Goal: Task Accomplishment & Management: Use online tool/utility

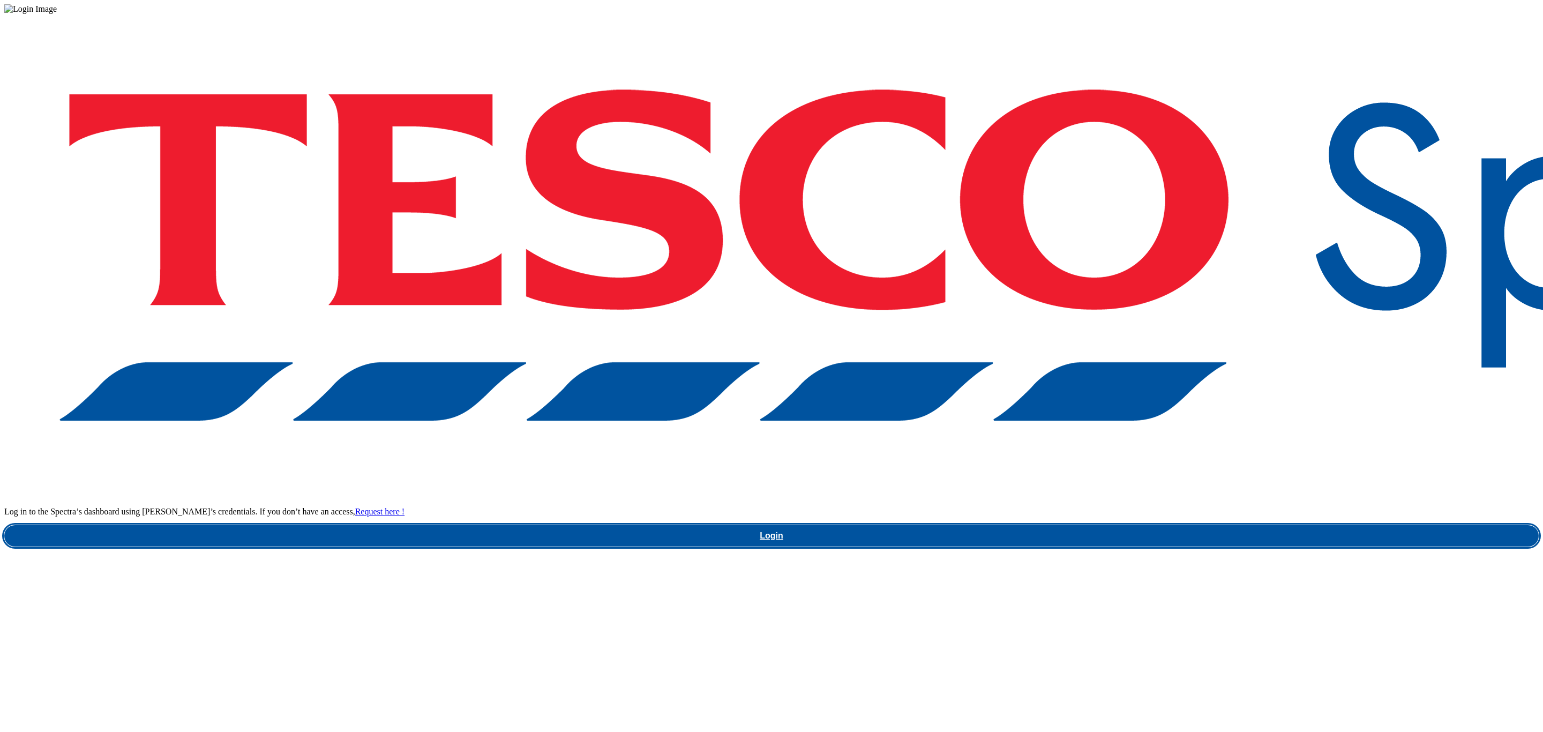
click at [1151, 525] on link "Login" at bounding box center [771, 535] width 1535 height 21
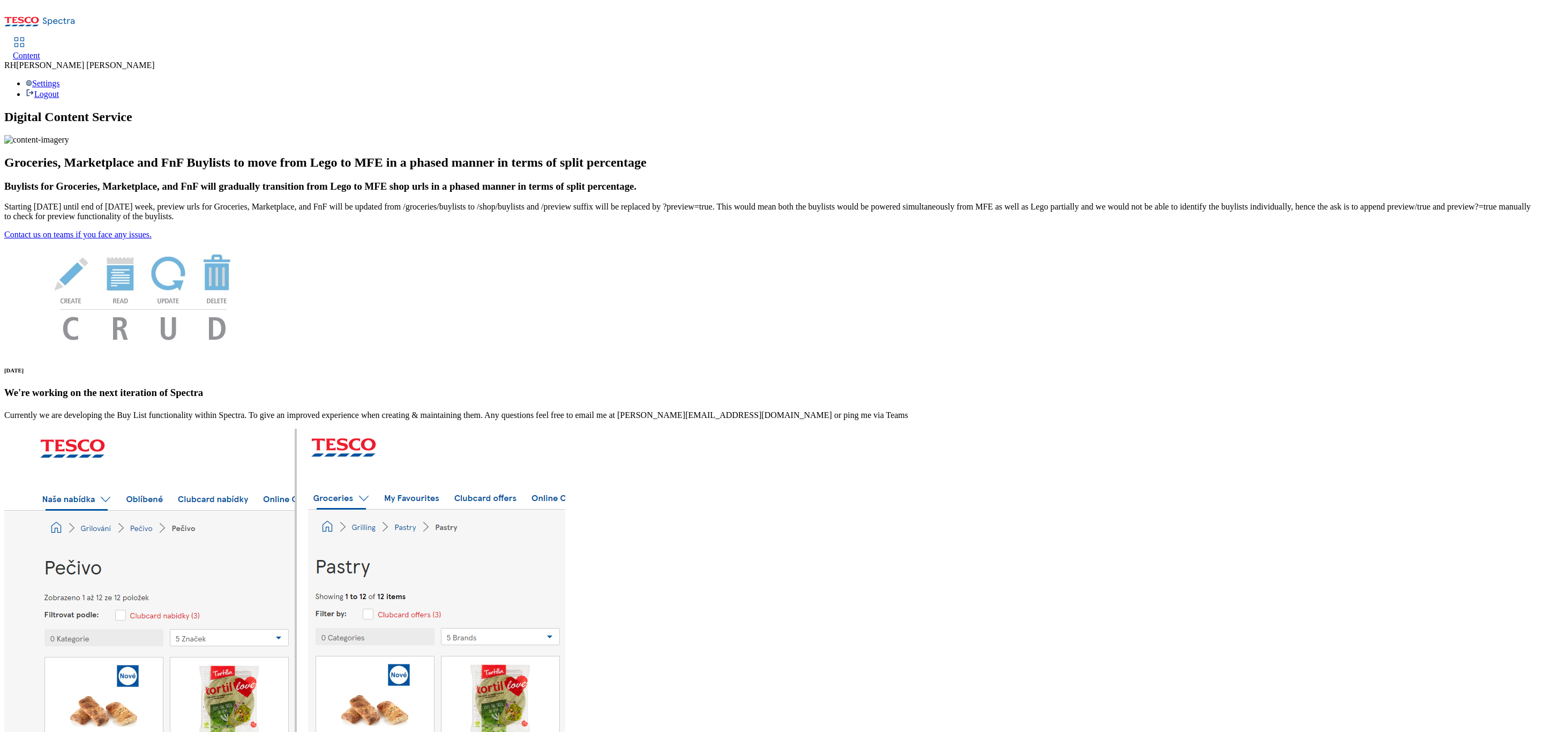
click at [40, 38] on link "Content" at bounding box center [26, 49] width 27 height 23
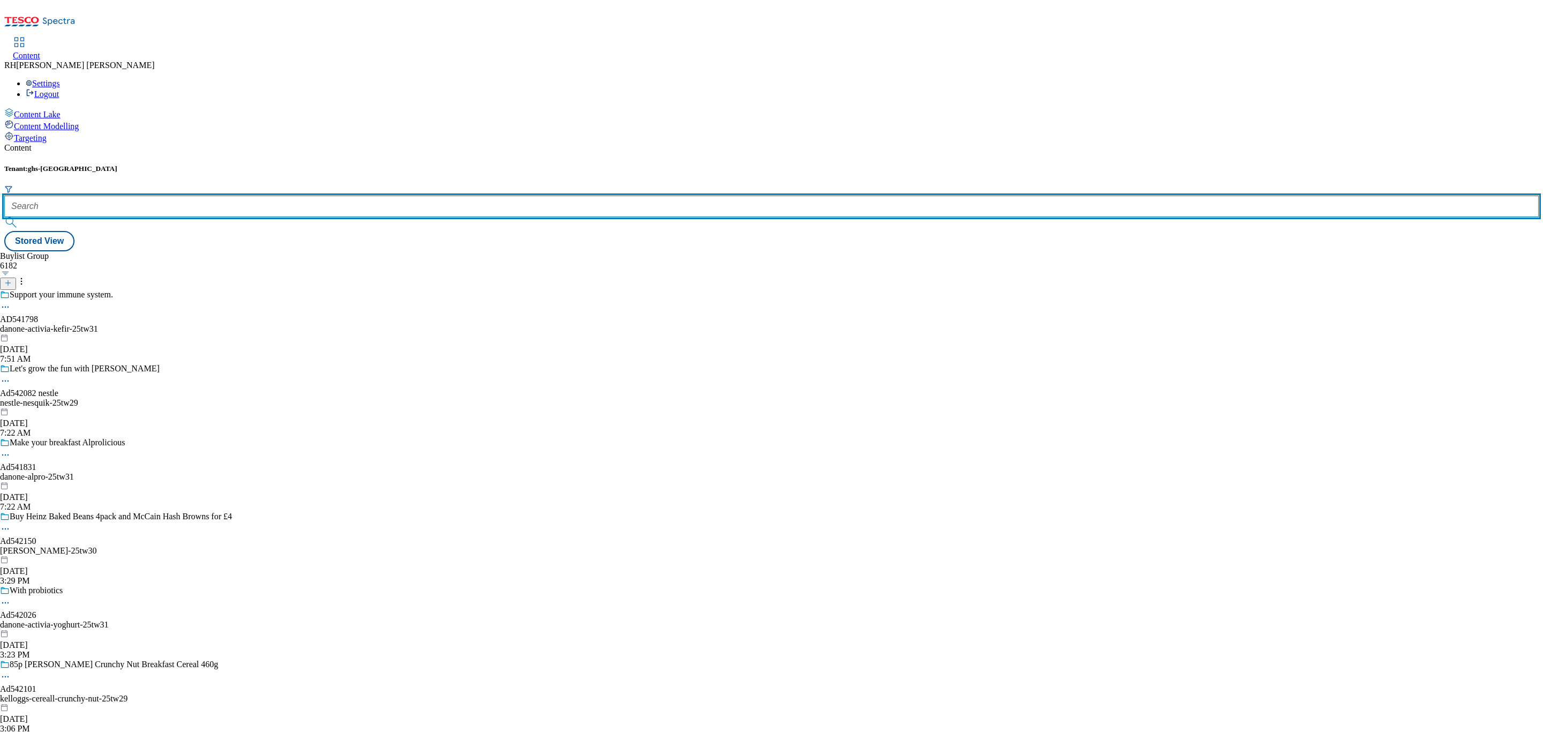
click at [231, 196] on input "text" at bounding box center [771, 206] width 1535 height 21
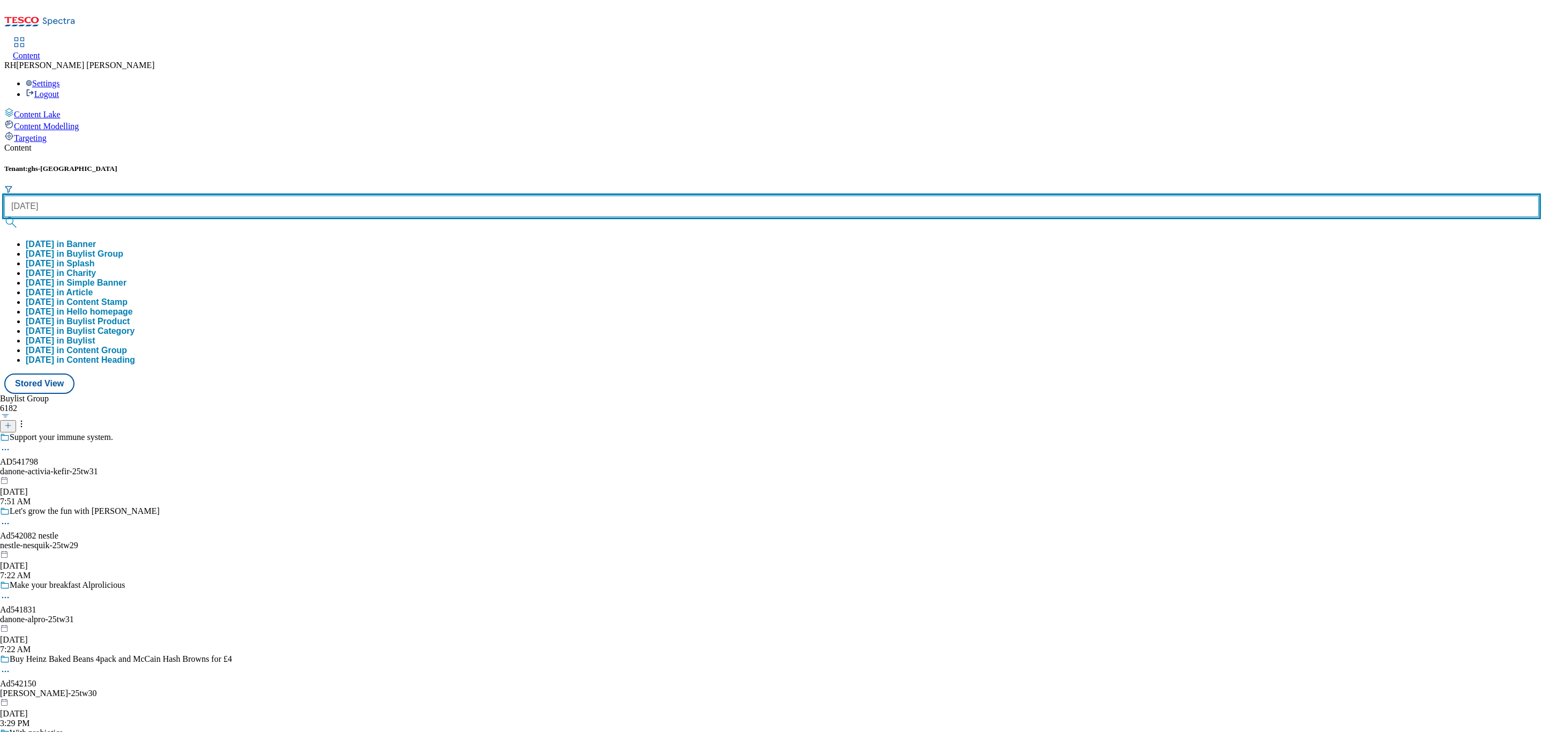
type input "halloween"
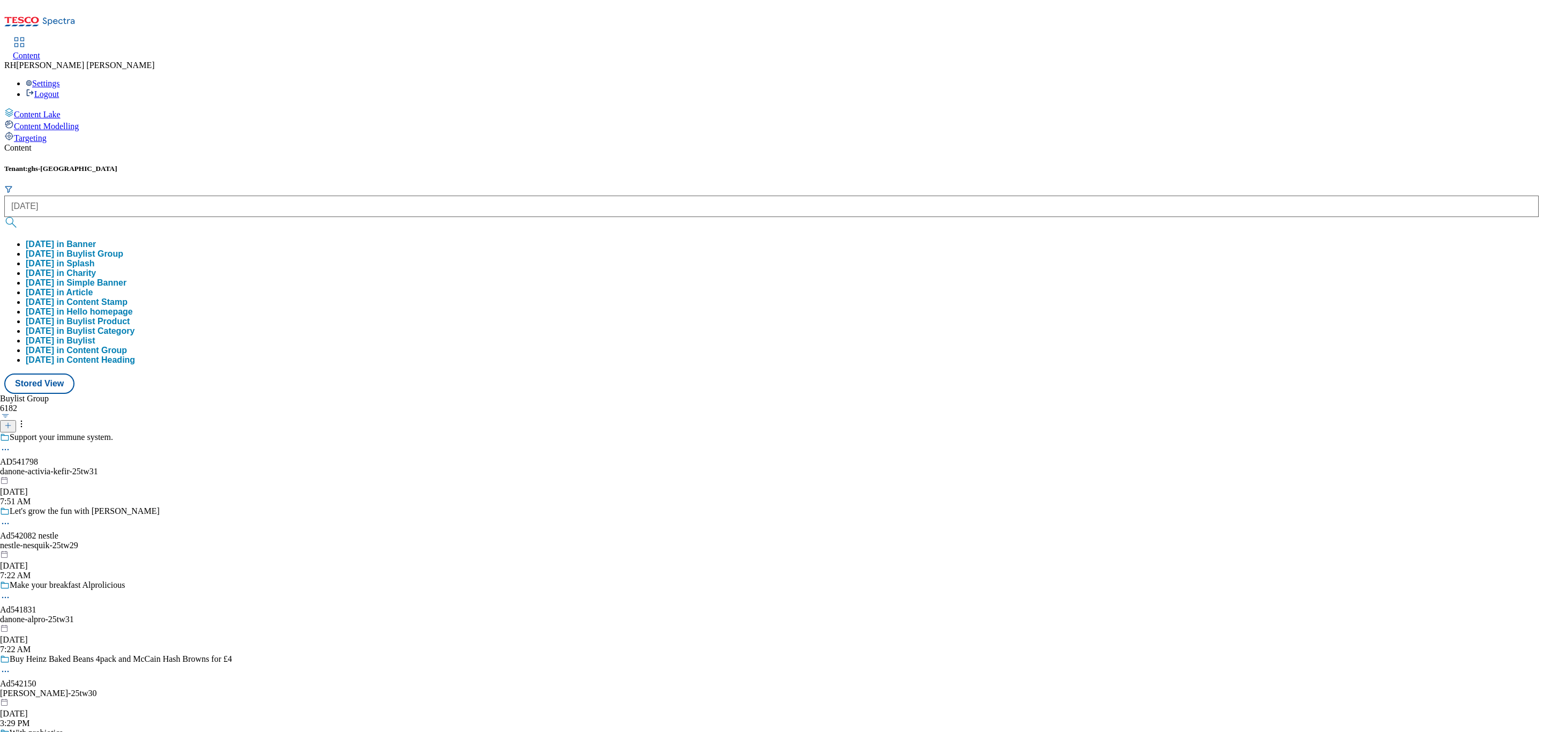
click at [123, 249] on button "halloween in Buylist Group" at bounding box center [75, 254] width 98 height 10
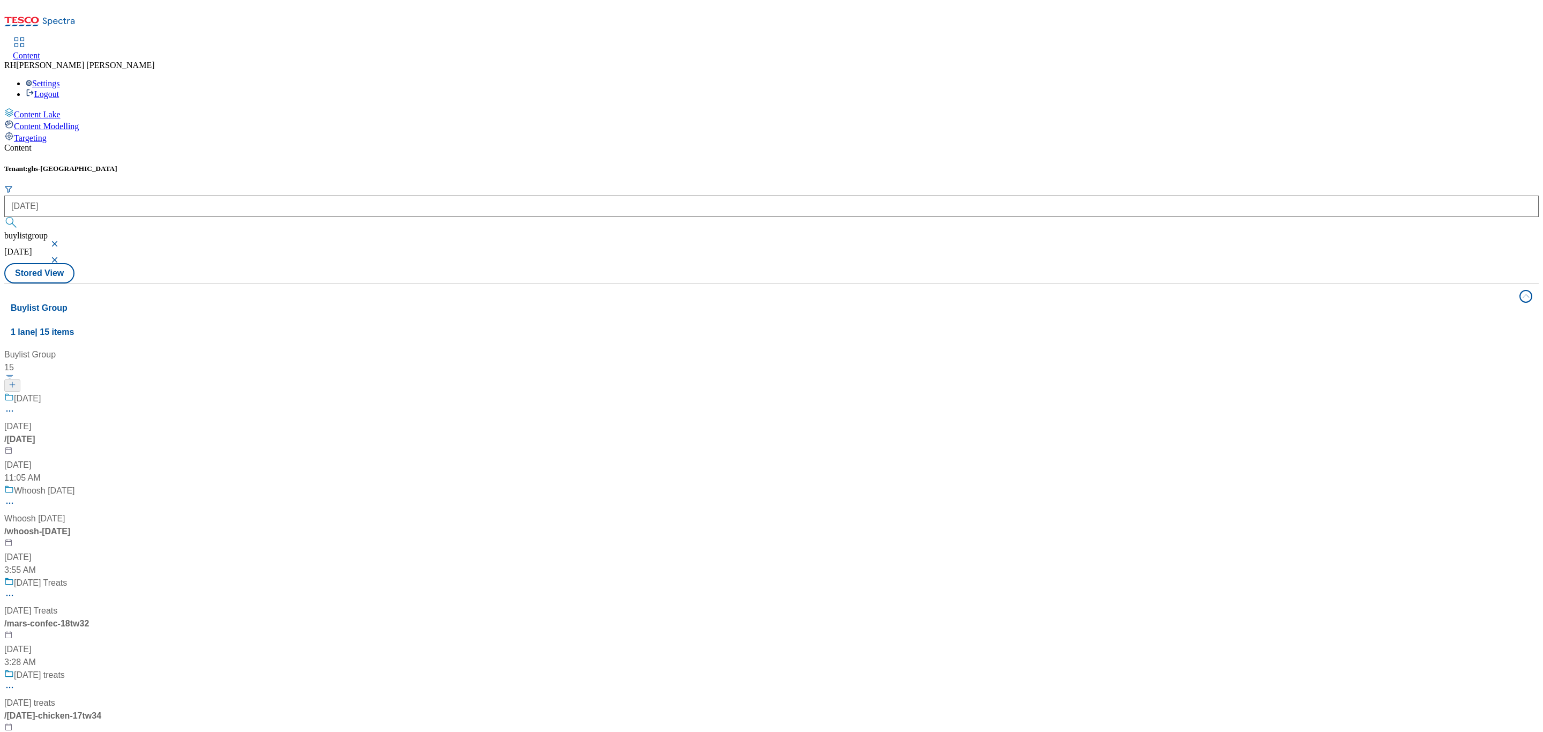
scroll to position [643, 0]
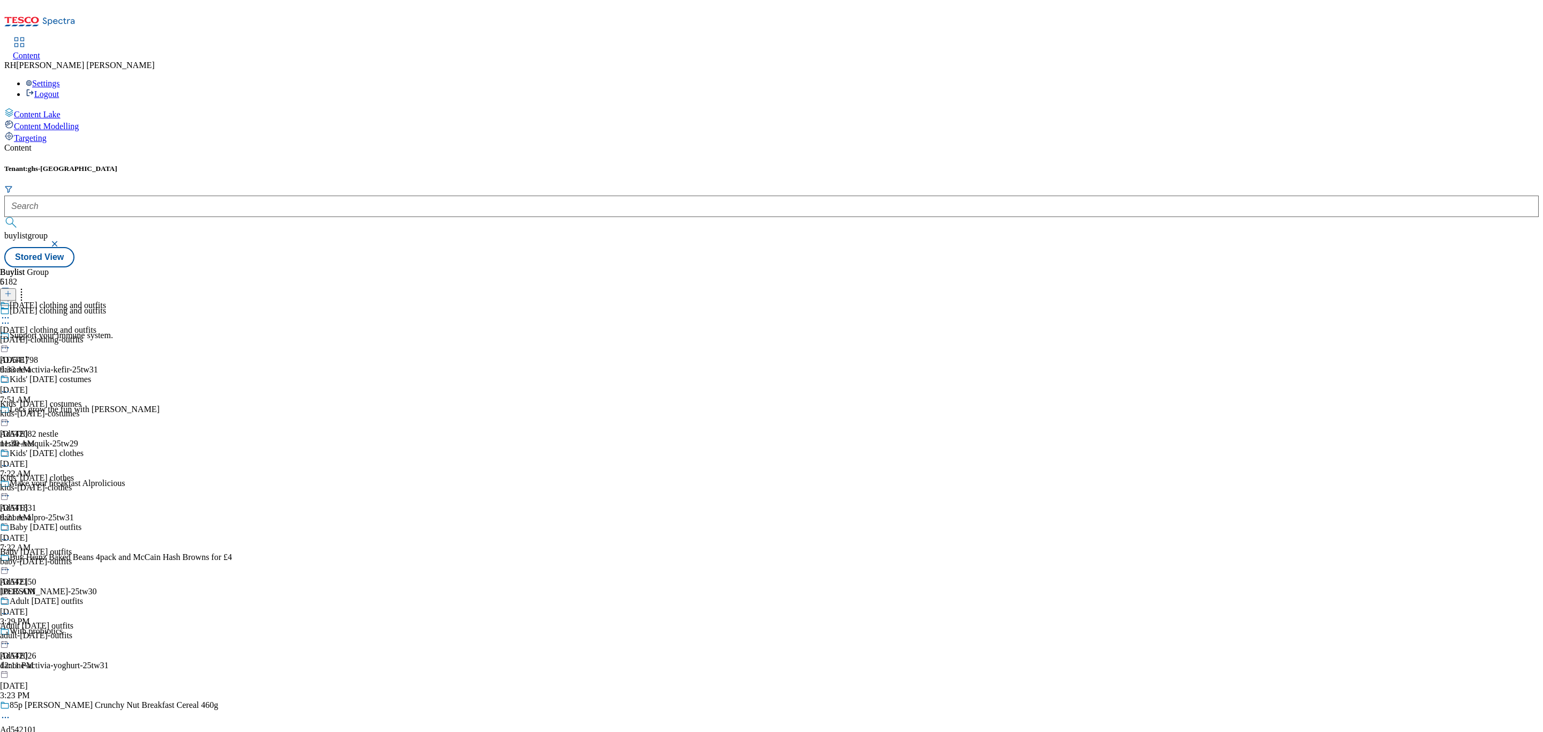
click at [106, 409] on div "kids-[DATE]-costumes" at bounding box center [53, 414] width 106 height 10
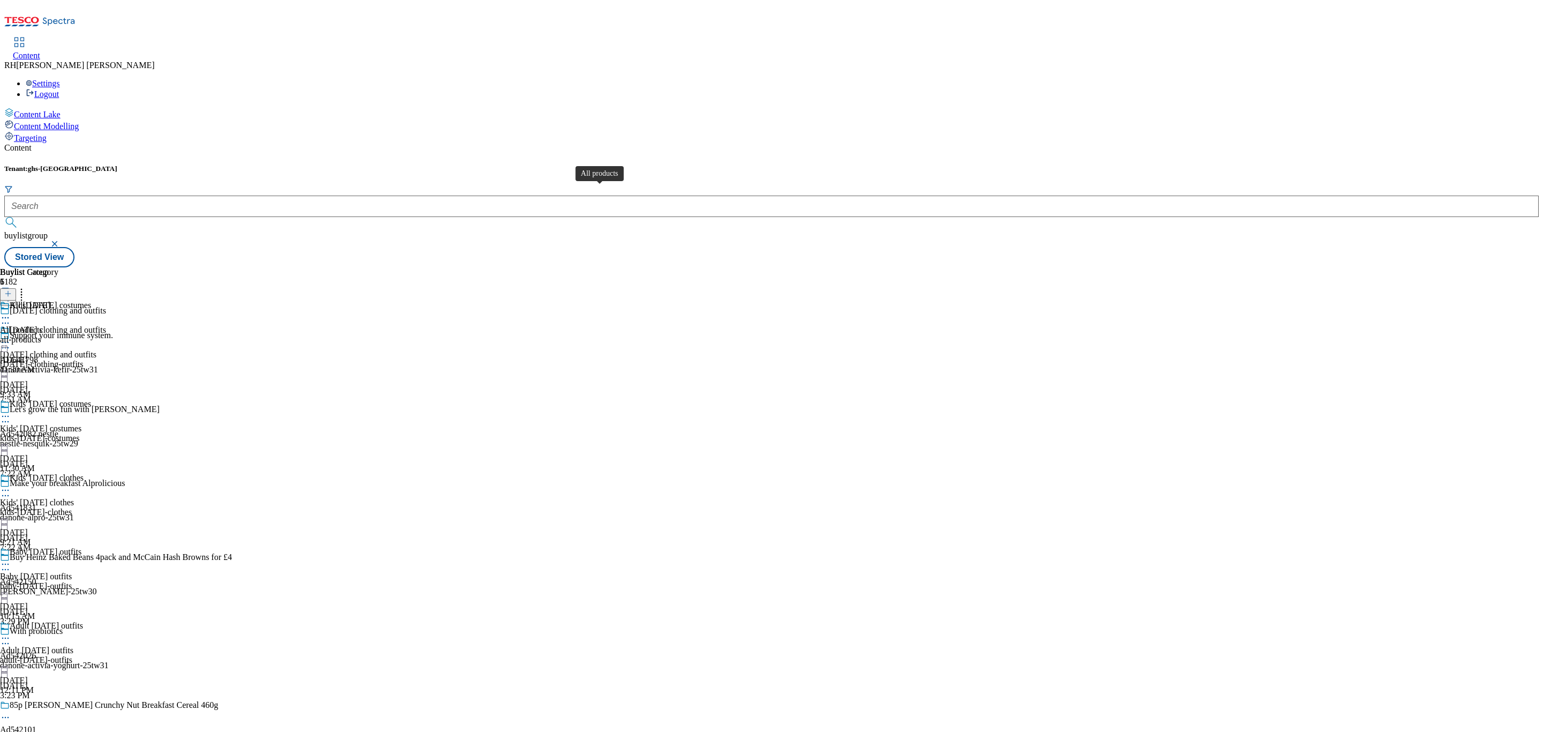
click at [50, 301] on span "All [DATE]" at bounding box center [30, 307] width 41 height 12
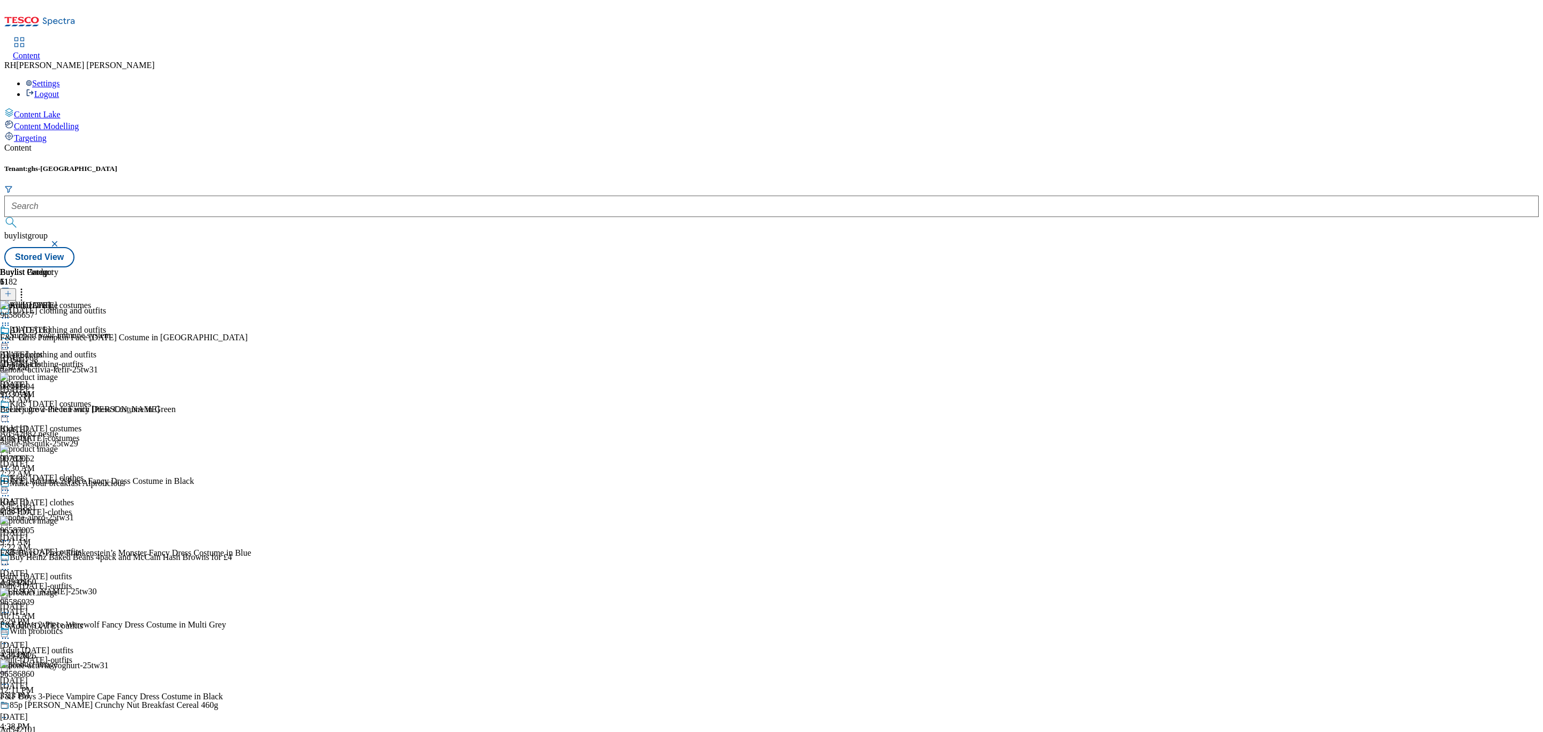
scroll to position [903, 0]
click at [8, 291] on line at bounding box center [8, 293] width 0 height 5
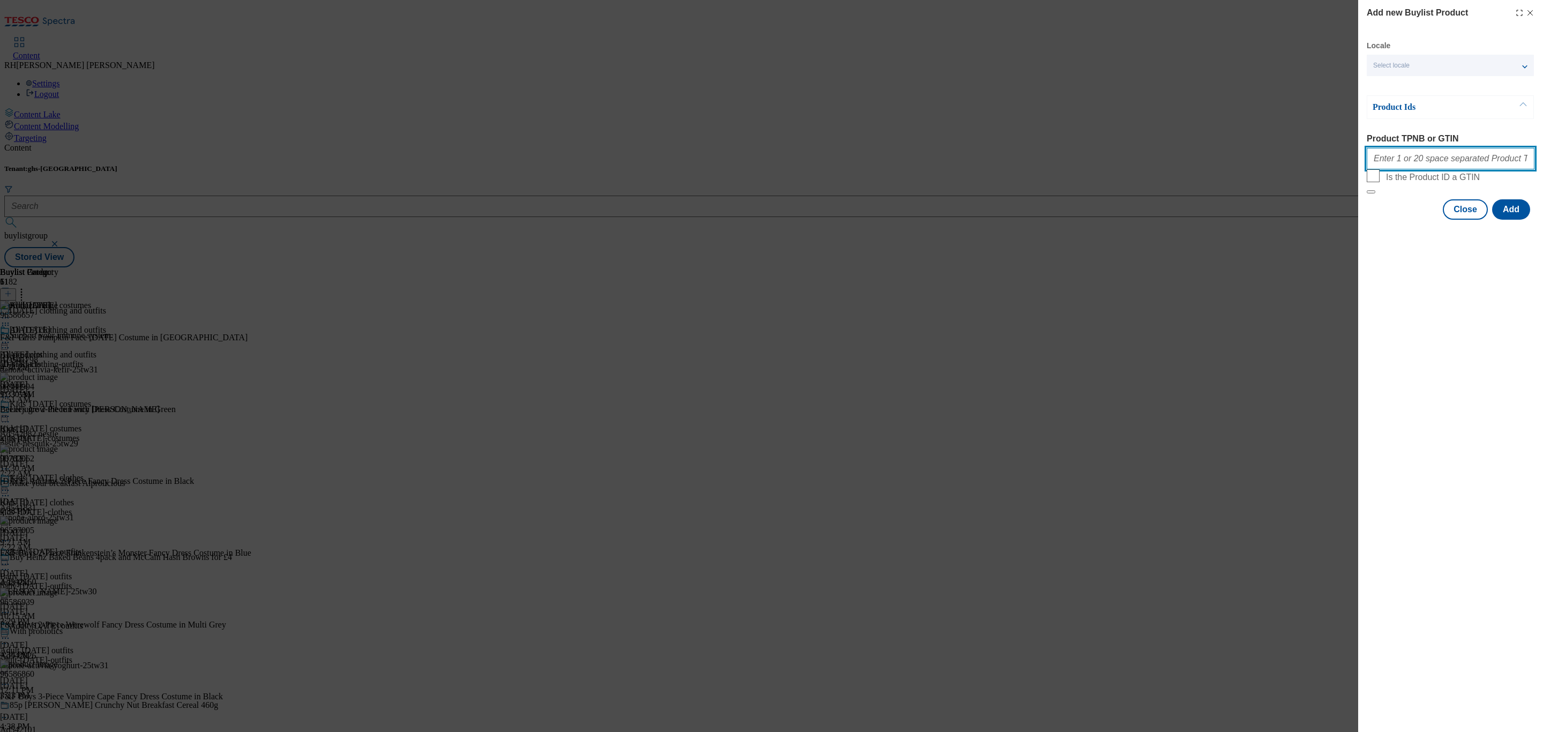
click at [1439, 161] on input "Product TPNB or GTIN" at bounding box center [1451, 158] width 168 height 21
paste input "96988809 96988850 96836224 96836260"
type input "96988809 96988850 96836224 96836260"
click at [1515, 220] on button "Add" at bounding box center [1511, 209] width 38 height 20
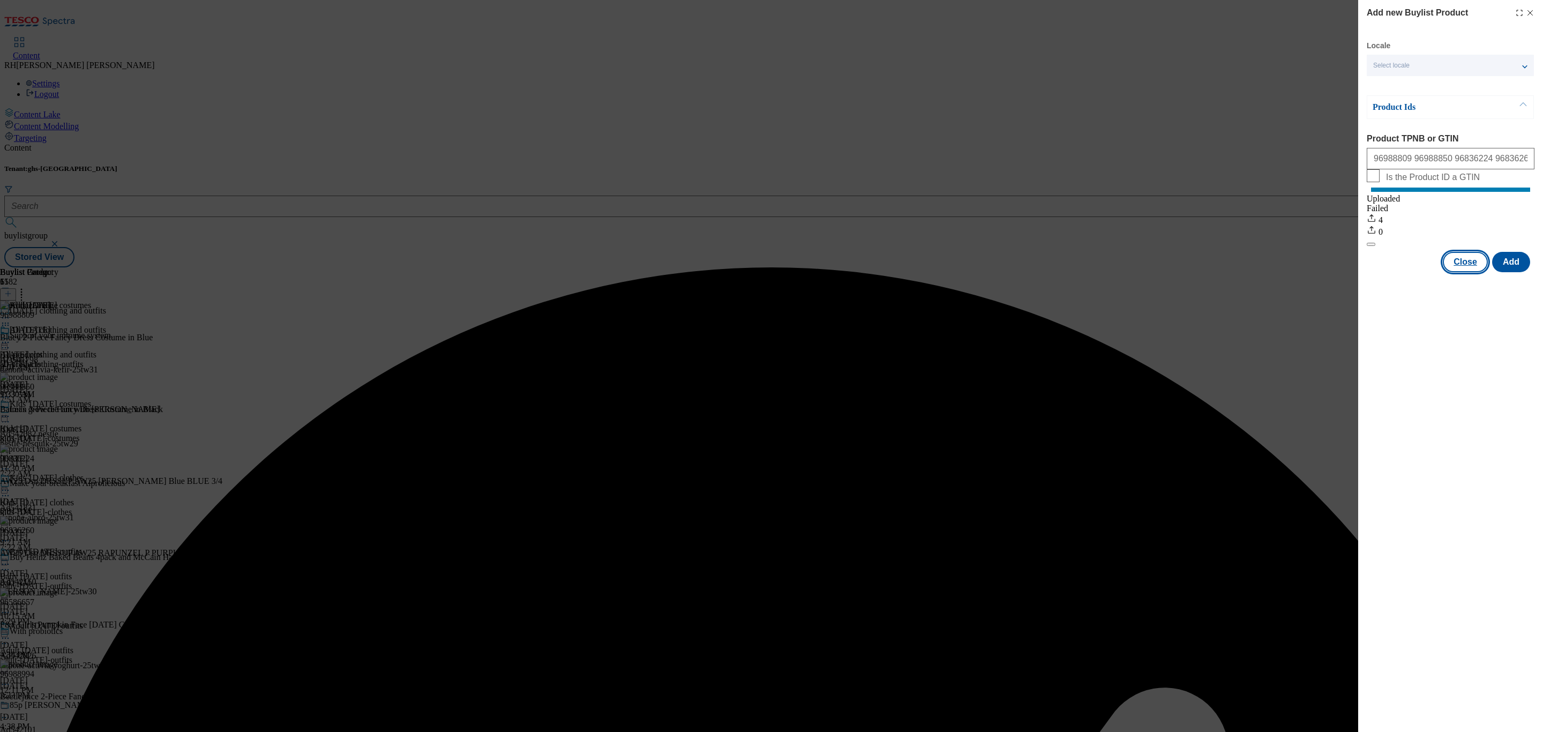
click at [1468, 267] on button "Close" at bounding box center [1465, 262] width 45 height 20
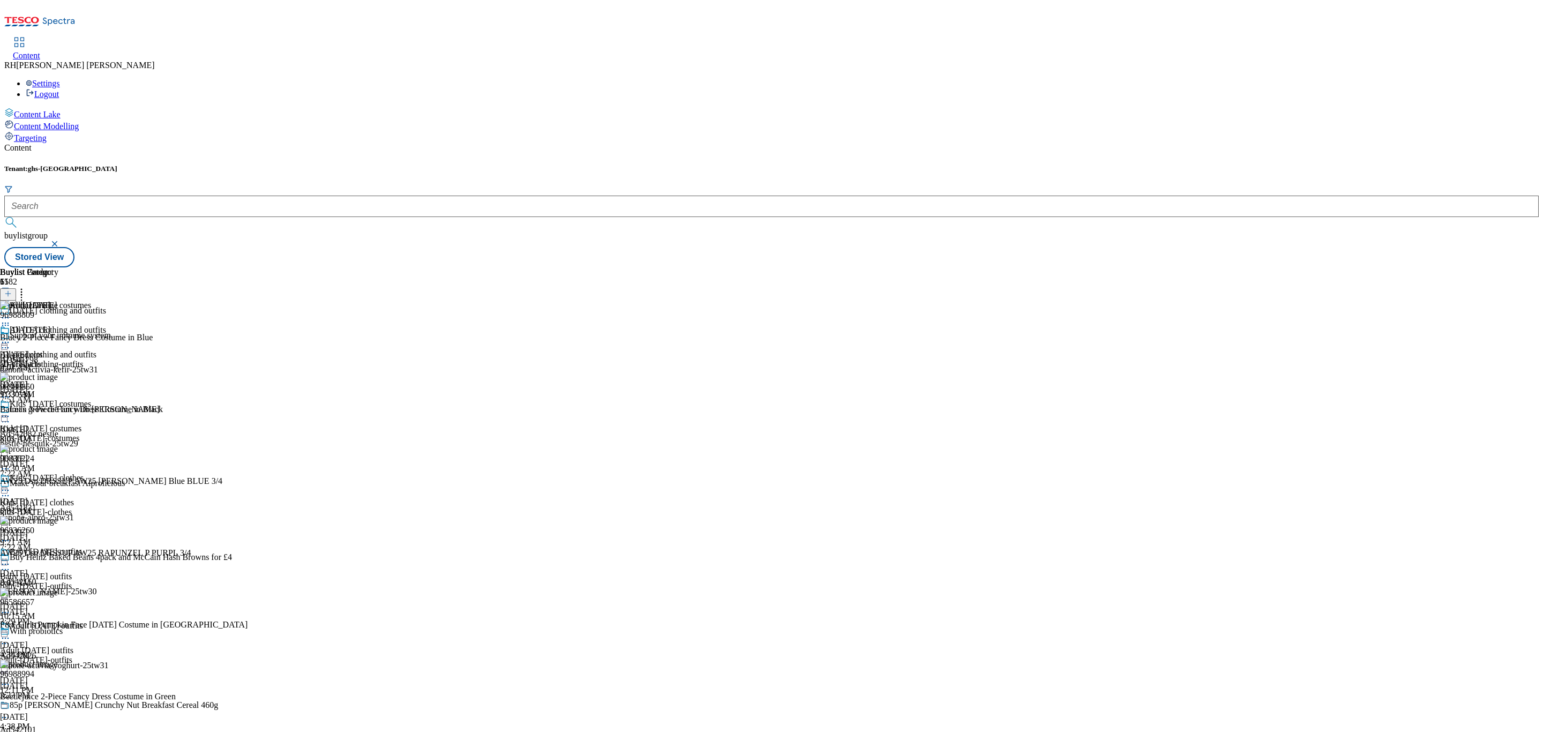
click at [27, 287] on icon at bounding box center [21, 292] width 11 height 11
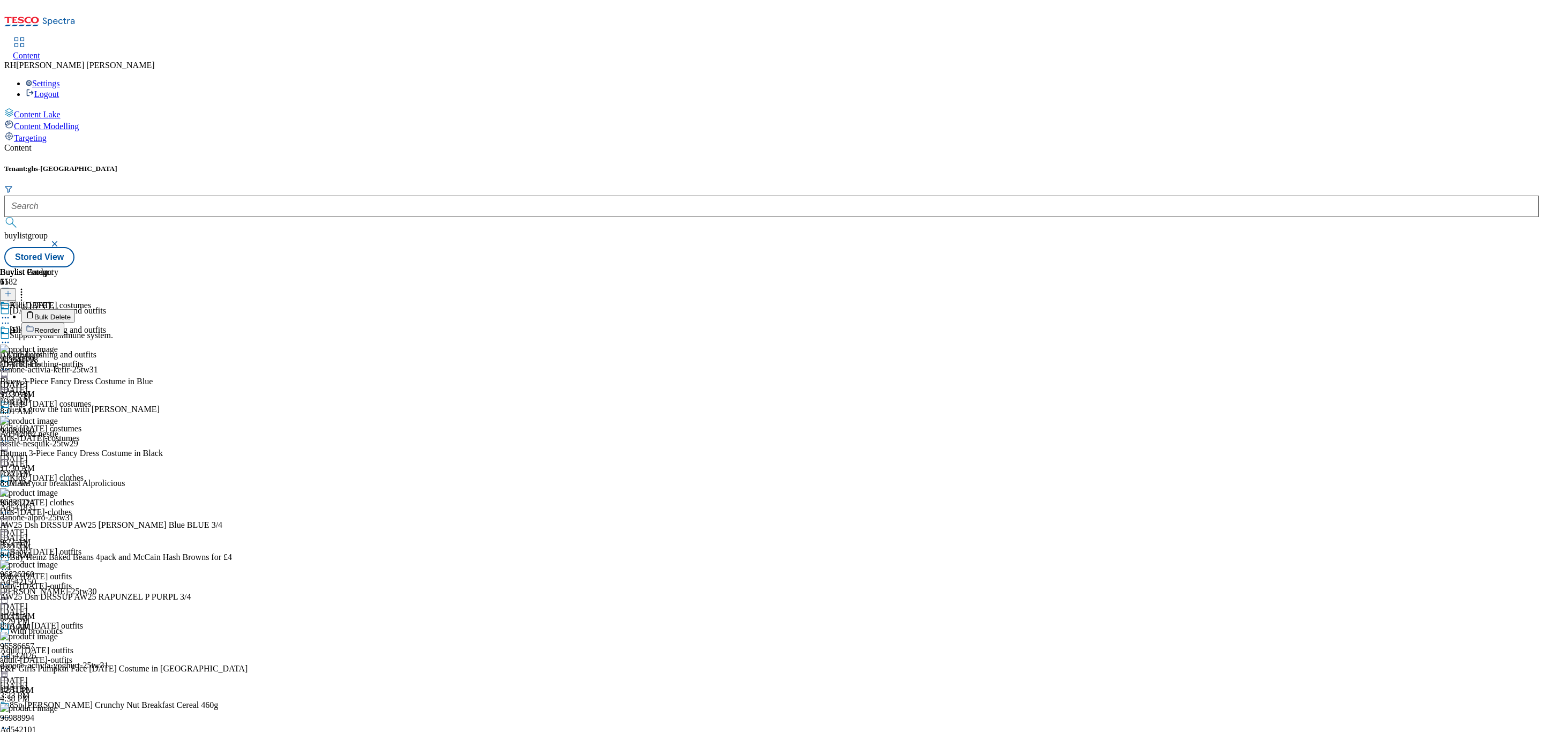
click at [60, 326] on span "Reorder" at bounding box center [47, 330] width 26 height 8
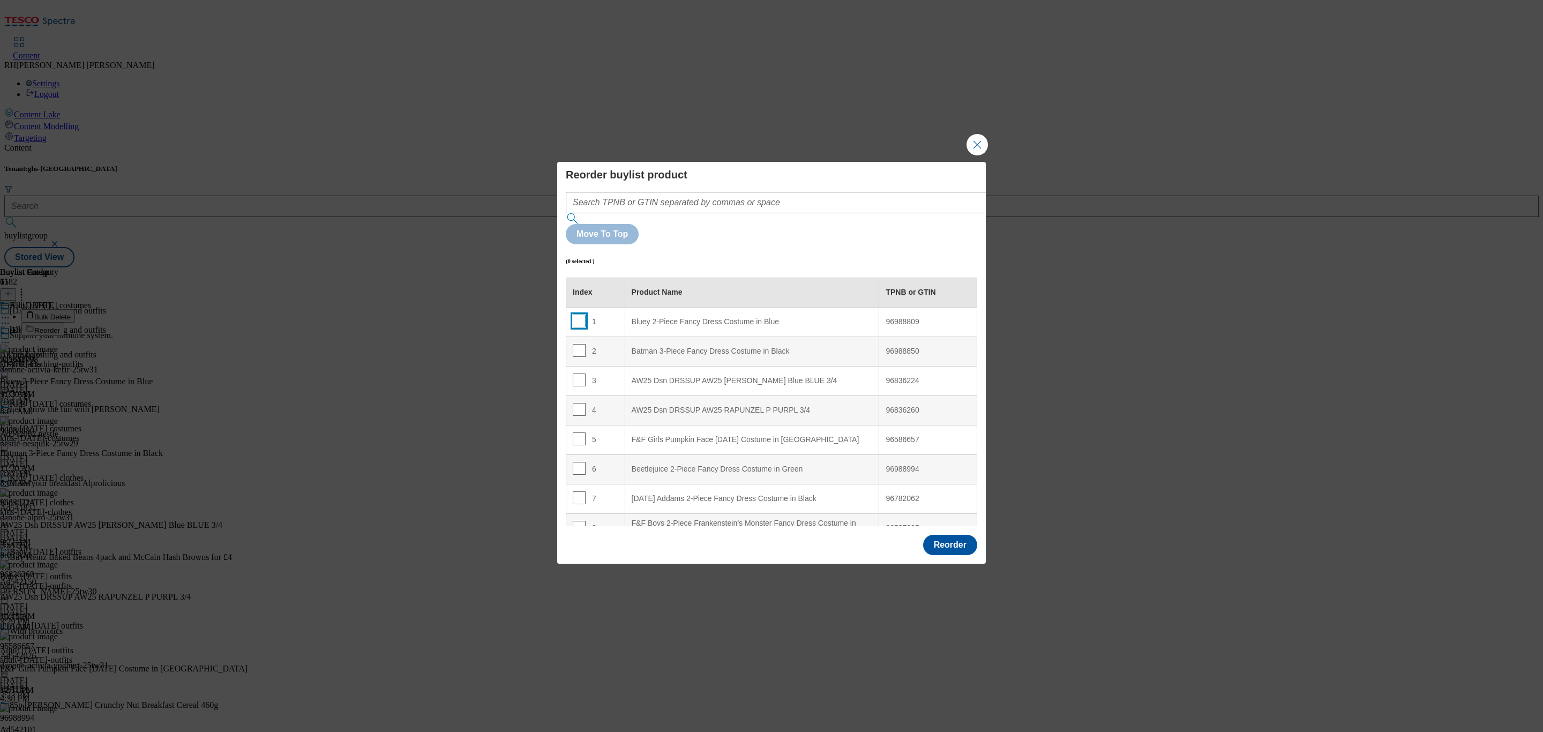
click at [579, 315] on input "Modal" at bounding box center [579, 321] width 13 height 13
checkbox input "true"
click at [582, 344] on input "Modal" at bounding box center [579, 350] width 13 height 13
checkbox input "true"
click at [580, 373] on input "Modal" at bounding box center [579, 379] width 13 height 13
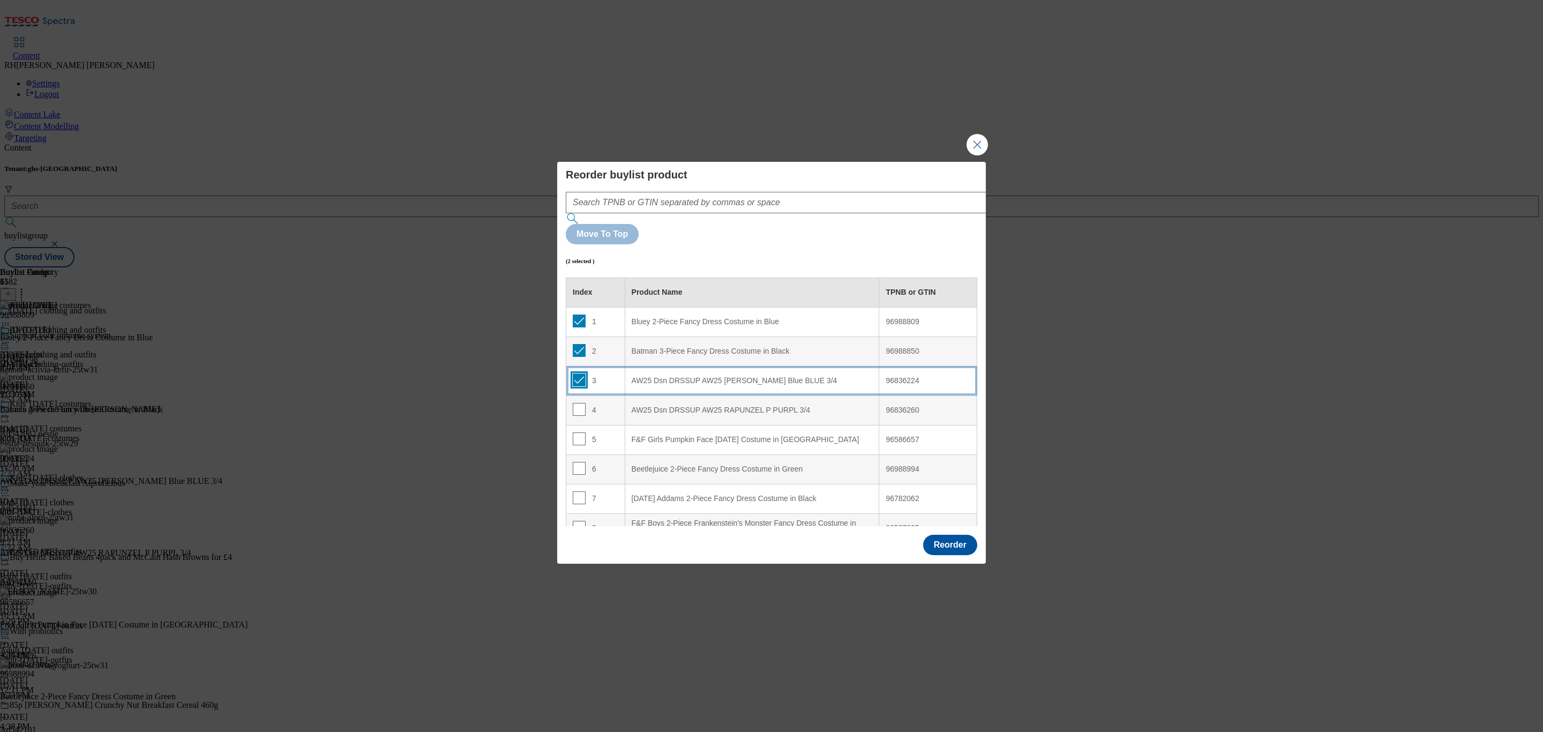
checkbox input "true"
click at [581, 403] on input "Modal" at bounding box center [579, 409] width 13 height 13
checkbox input "true"
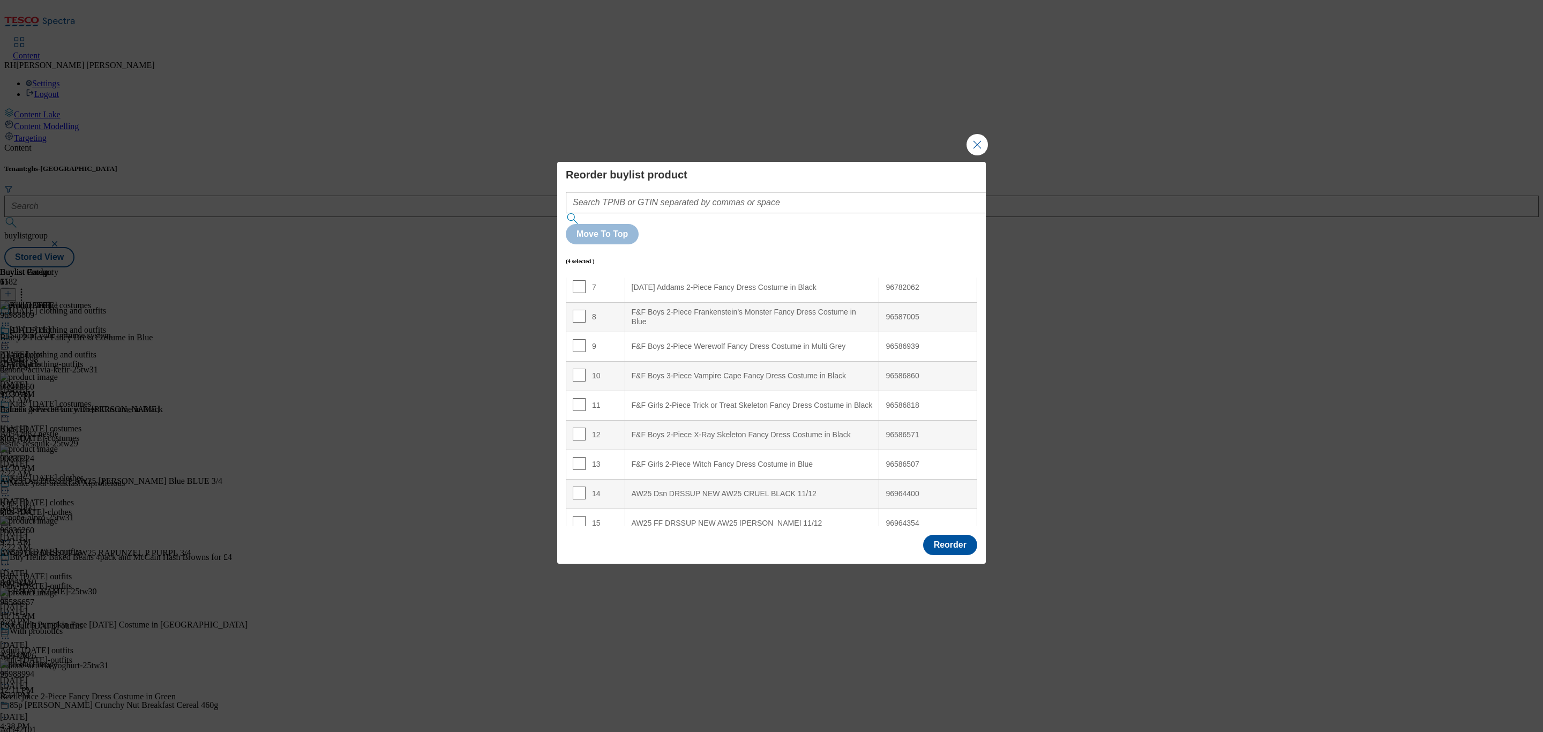
scroll to position [223, 0]
click at [786, 506] on div "AW25 FF DRSSUP NEW AW25 JACK S BLACK 11/12" at bounding box center [752, 511] width 241 height 10
click at [578, 415] on input "Modal" at bounding box center [579, 421] width 13 height 13
checkbox input "false"
click at [577, 445] on input "Modal" at bounding box center [579, 451] width 13 height 13
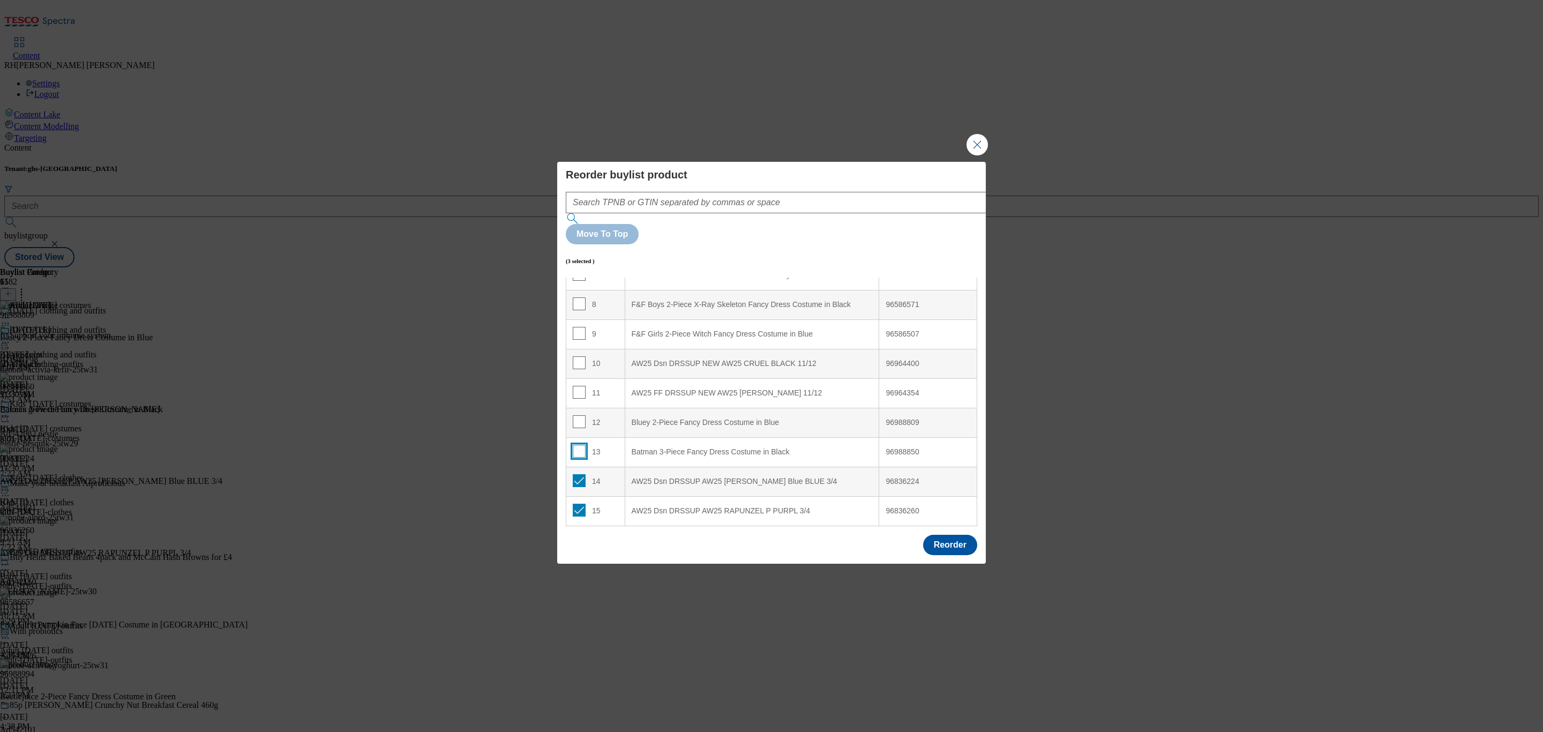
checkbox input "false"
click at [576, 474] on input "Modal" at bounding box center [579, 480] width 13 height 13
checkbox input "false"
click at [575, 504] on input "Modal" at bounding box center [579, 510] width 13 height 13
checkbox input "false"
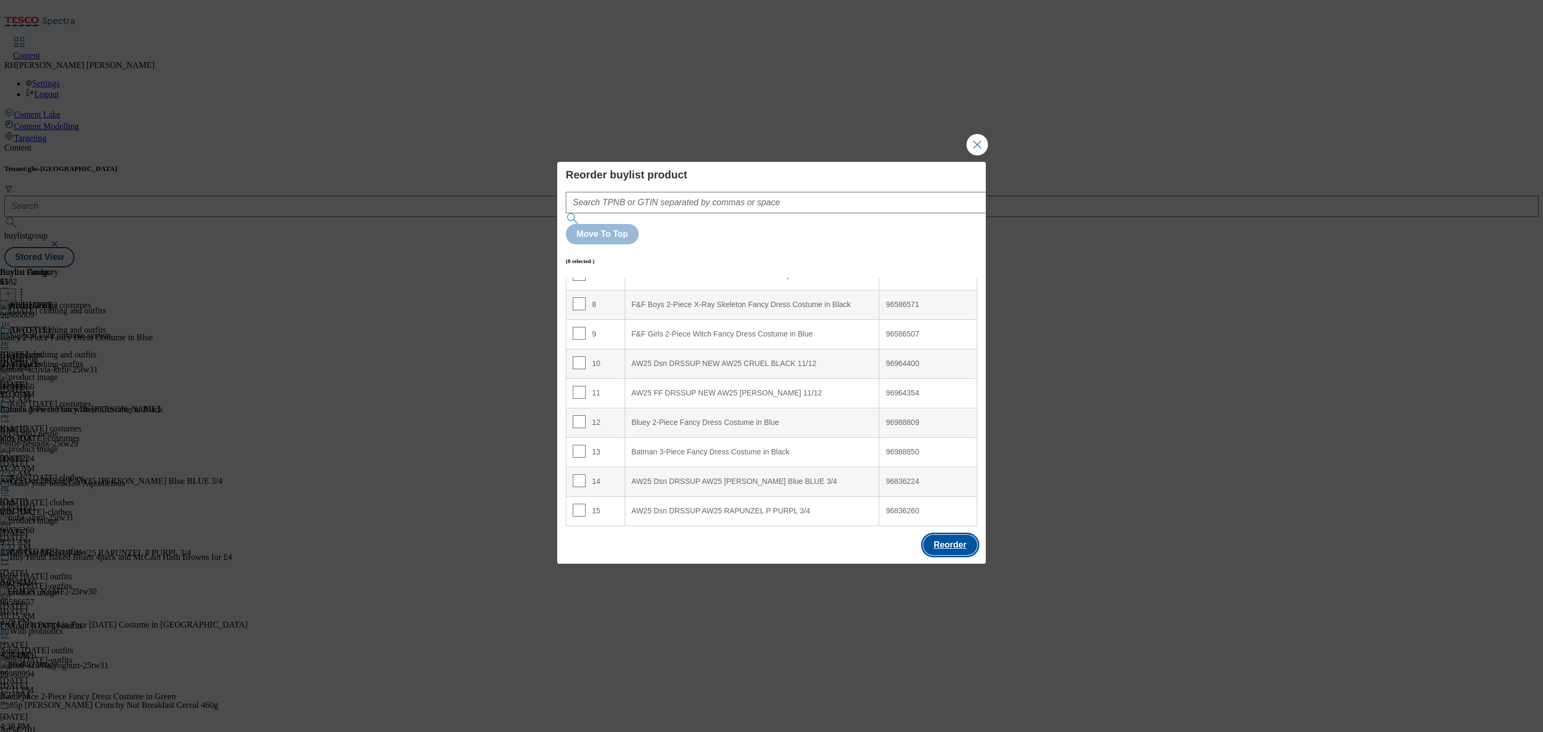
click at [941, 535] on button "Reorder" at bounding box center [950, 545] width 54 height 20
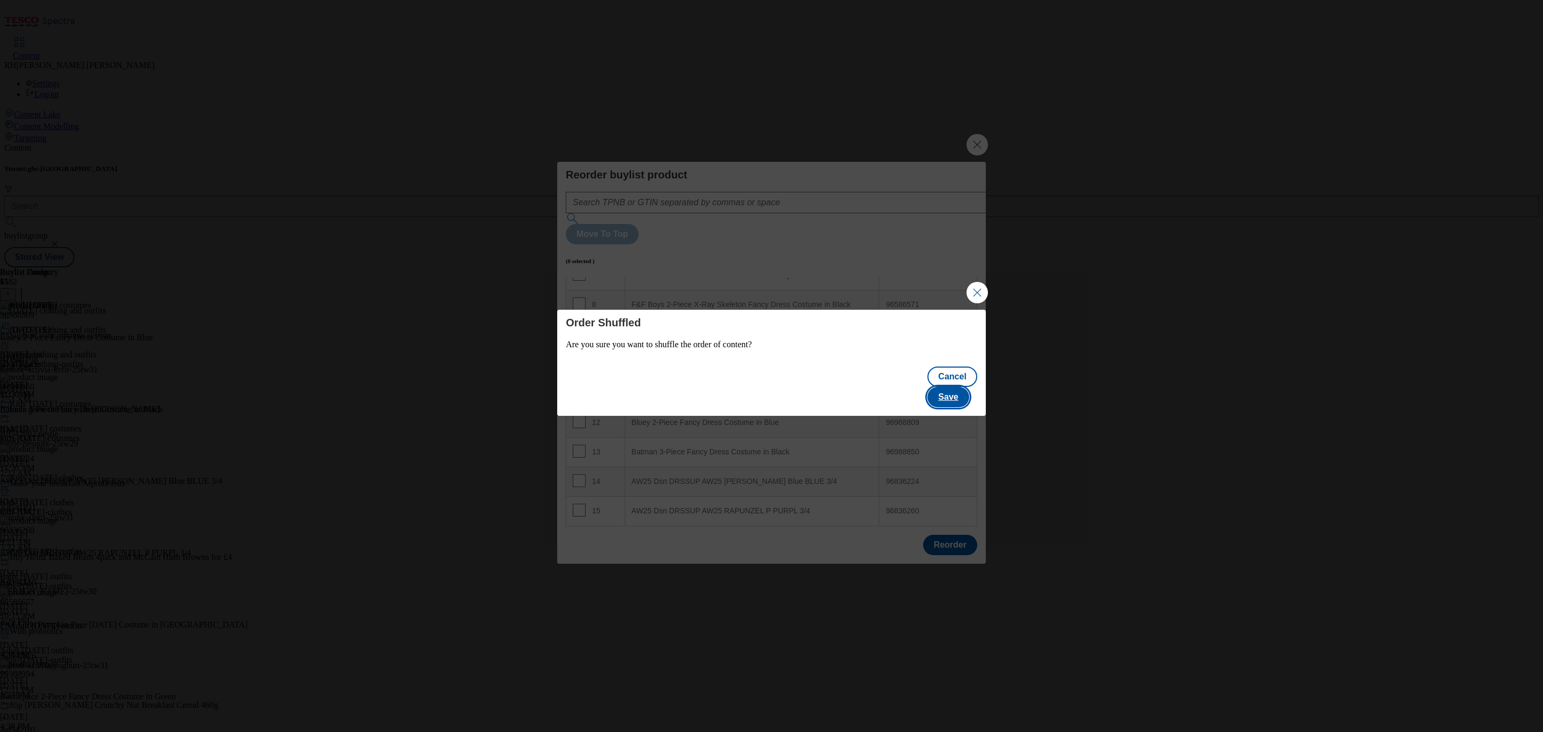
click at [959, 387] on button "Save" at bounding box center [947, 397] width 41 height 20
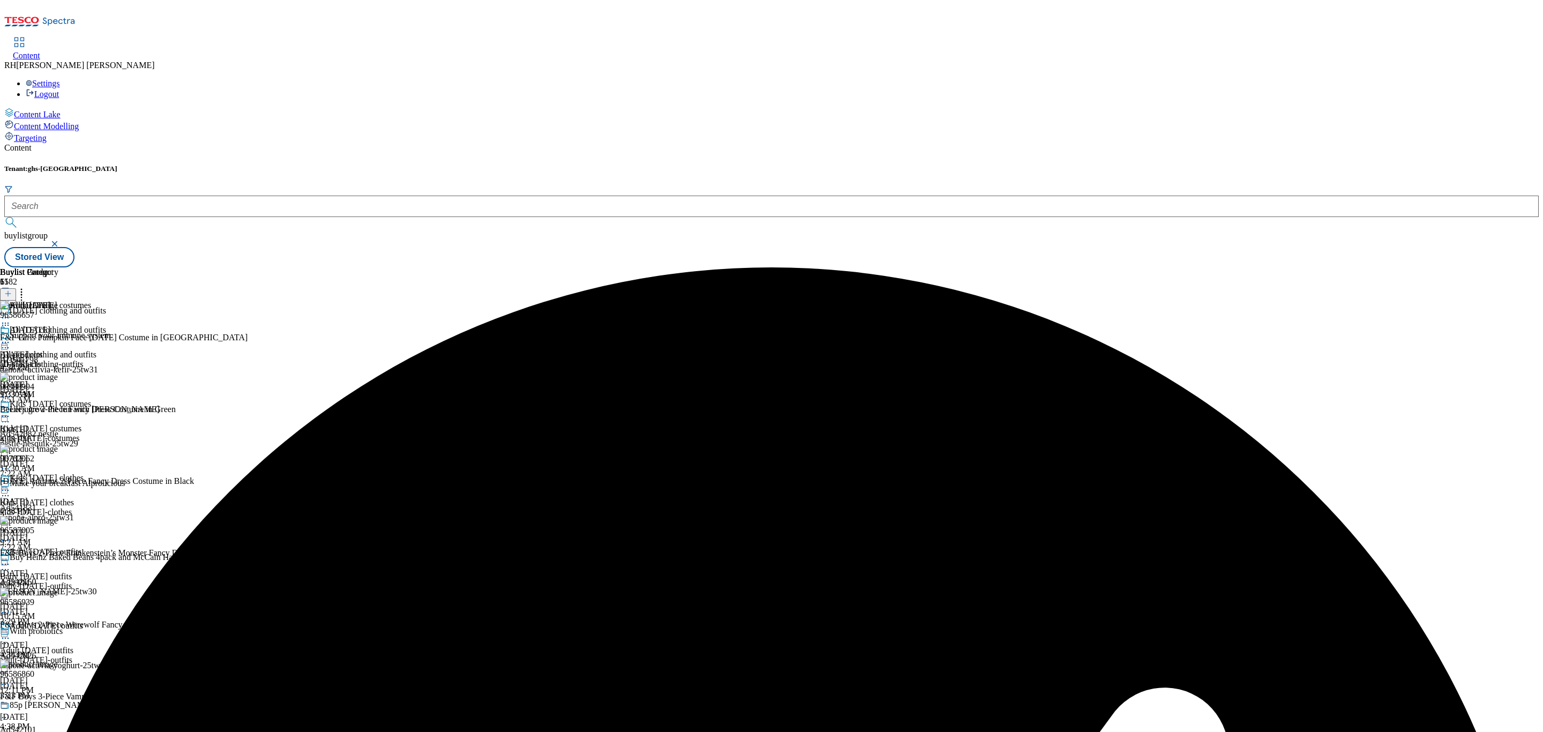
click at [11, 337] on icon at bounding box center [5, 342] width 11 height 11
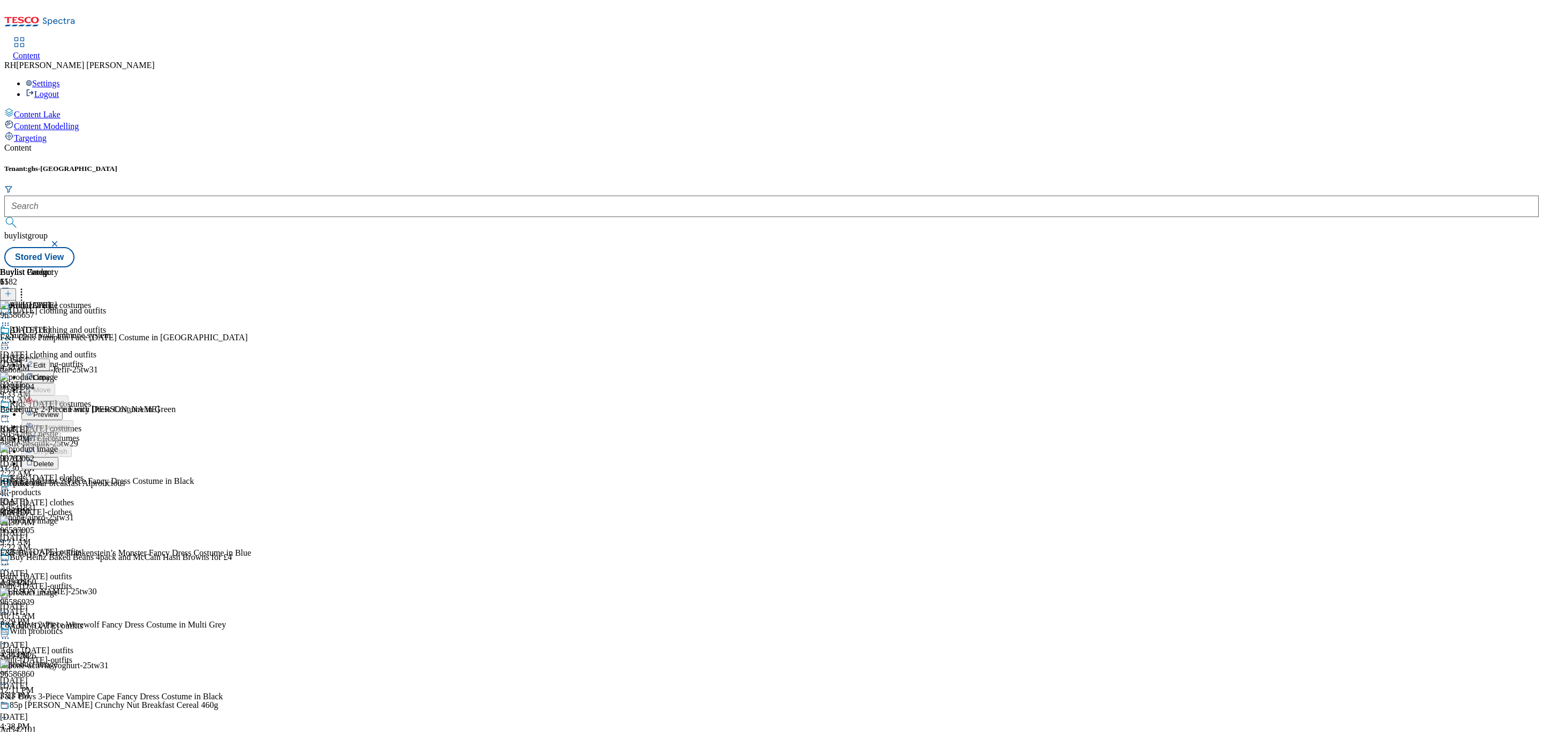
click at [50, 358] on button "Edit" at bounding box center [35, 364] width 28 height 12
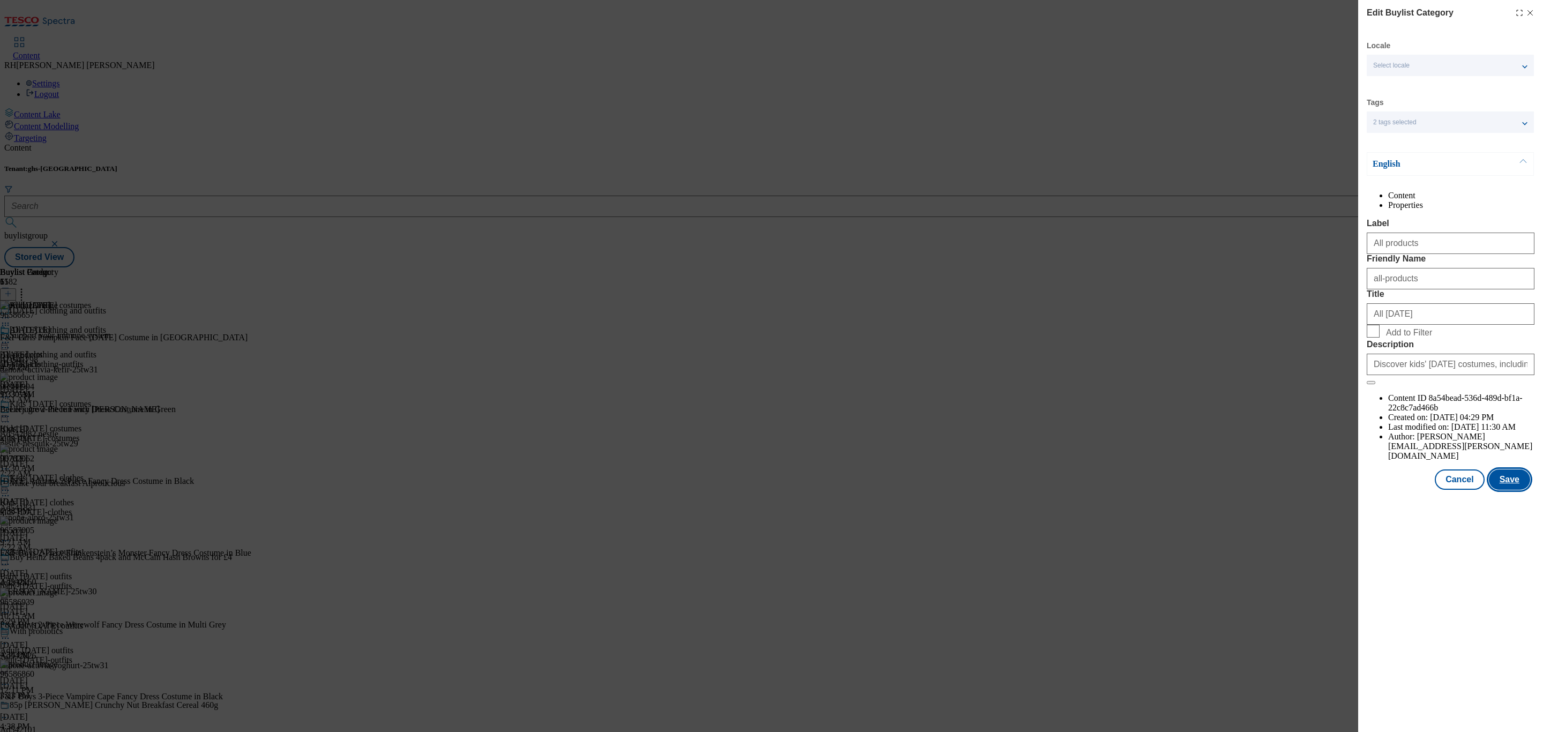
click at [1512, 490] on button "Save" at bounding box center [1509, 479] width 41 height 20
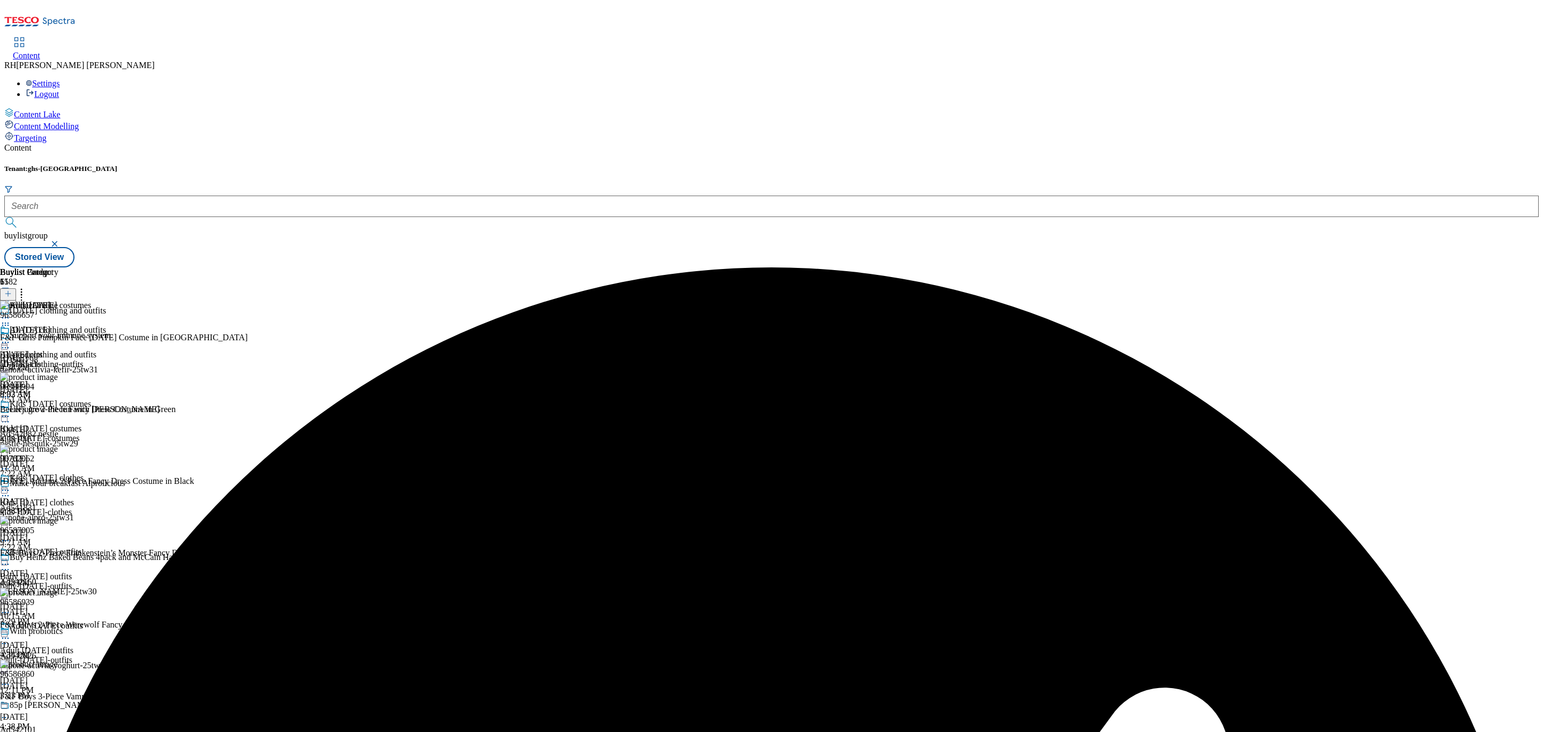
click at [11, 337] on icon at bounding box center [5, 342] width 11 height 11
click at [58, 410] on span "Preview" at bounding box center [45, 414] width 25 height 8
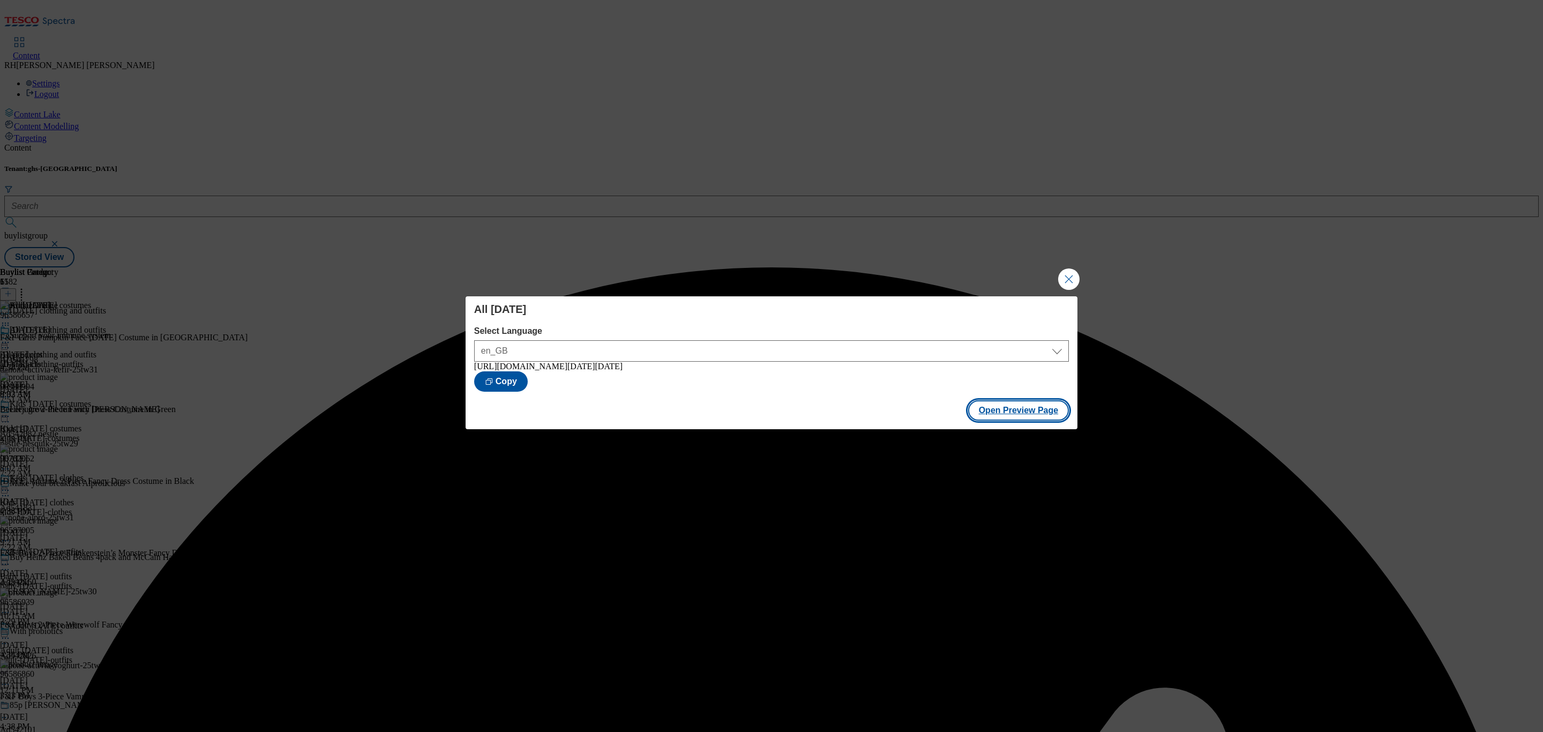
click at [1000, 415] on button "Open Preview Page" at bounding box center [1018, 410] width 101 height 20
click at [1069, 270] on button "Close Modal" at bounding box center [1068, 278] width 21 height 21
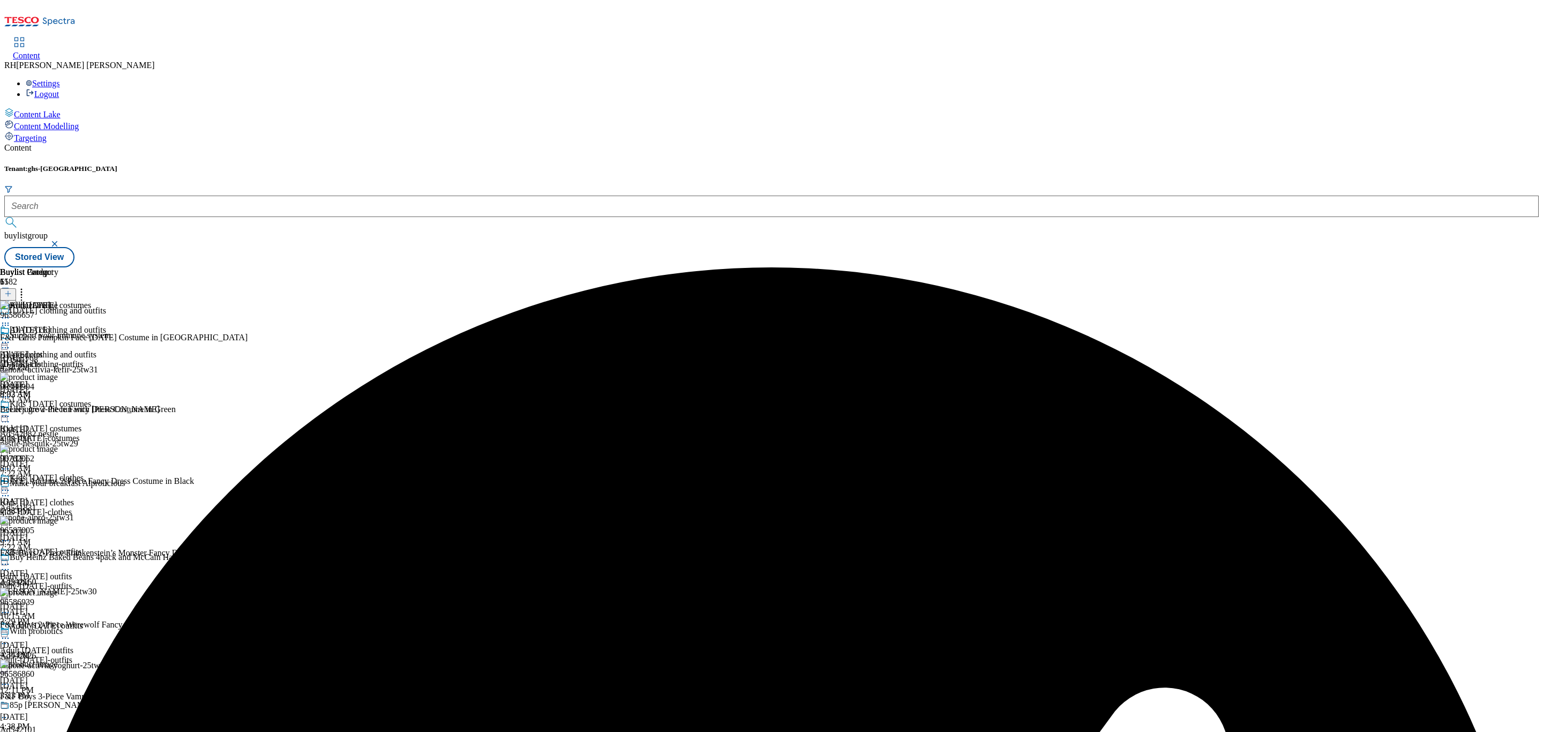
click at [11, 337] on icon at bounding box center [5, 342] width 11 height 11
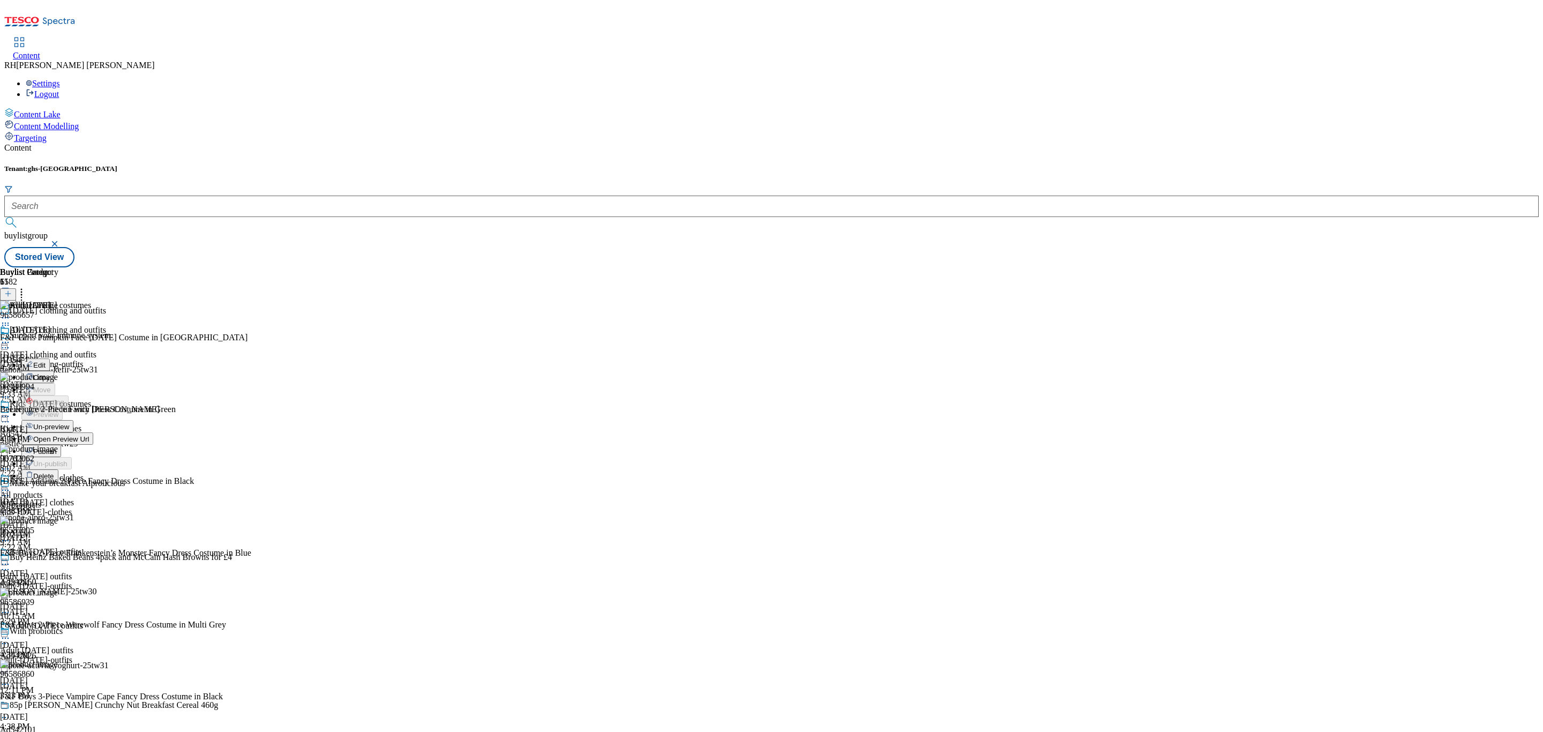
click at [57, 447] on span "Publish" at bounding box center [45, 451] width 24 height 8
click at [106, 507] on div "kids-[DATE]-clothes" at bounding box center [53, 512] width 106 height 10
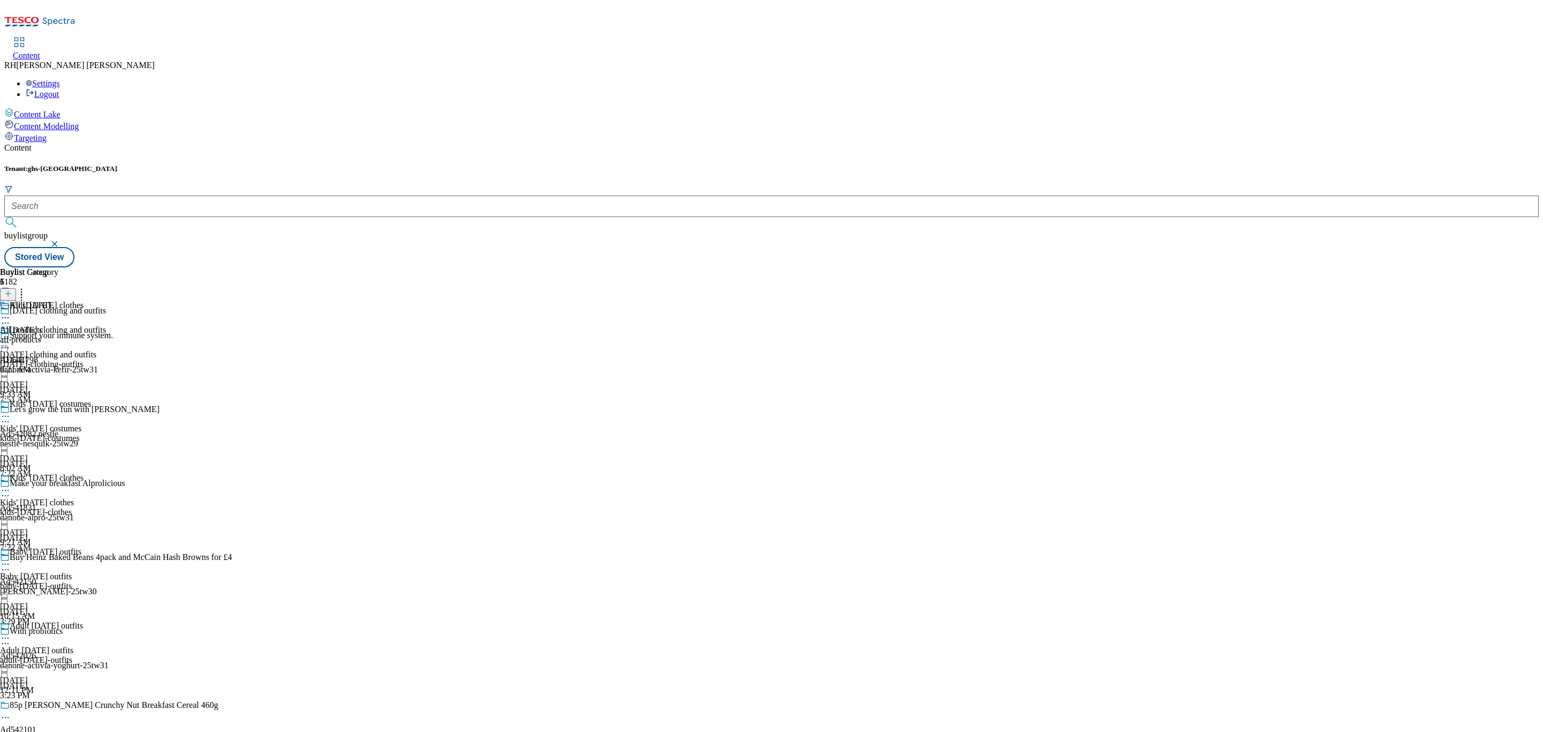
click at [58, 301] on div "All Halloween All products all-products Sep 1, 2025 9:21 AM" at bounding box center [29, 338] width 58 height 74
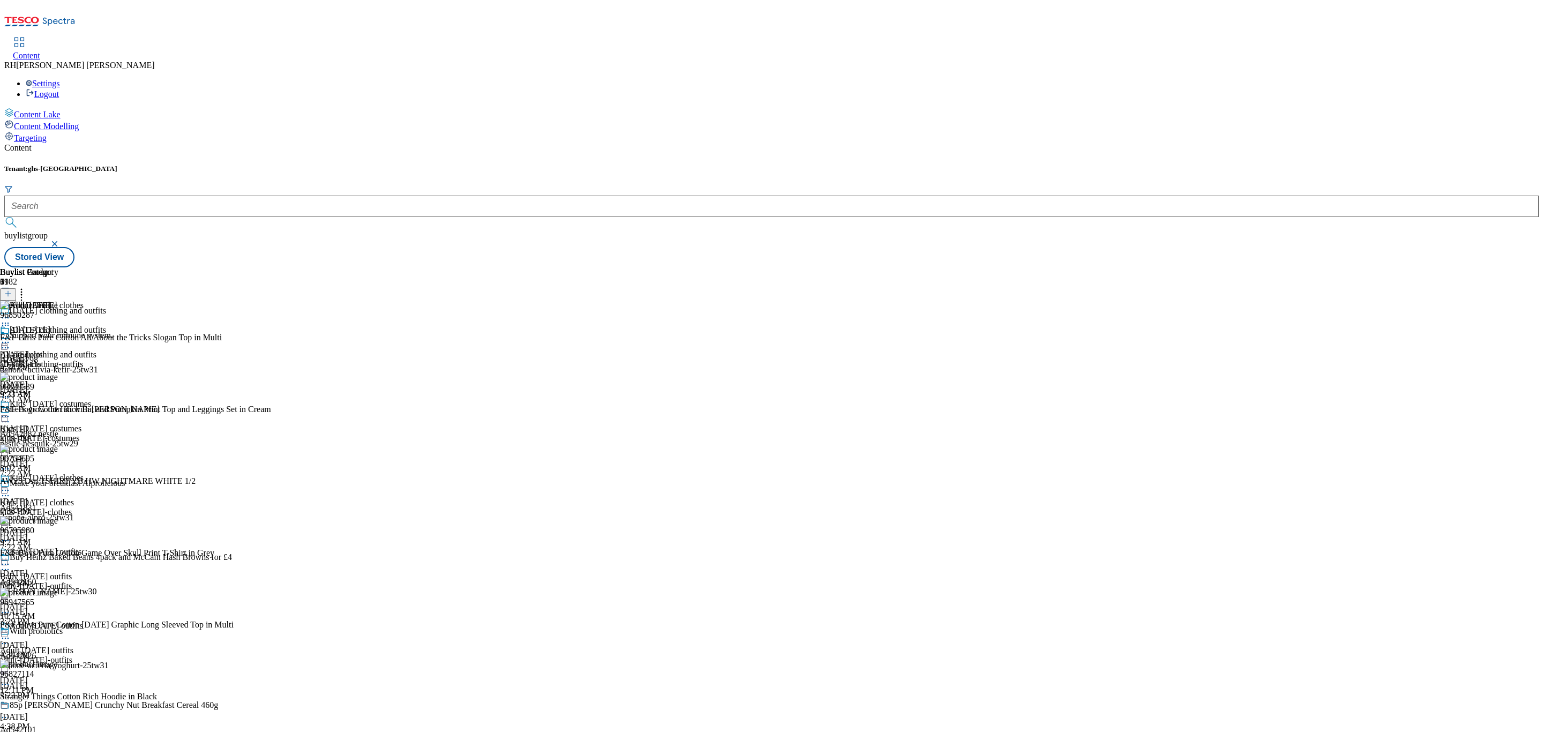
scroll to position [4011, 0]
click at [16, 288] on button at bounding box center [8, 294] width 16 height 12
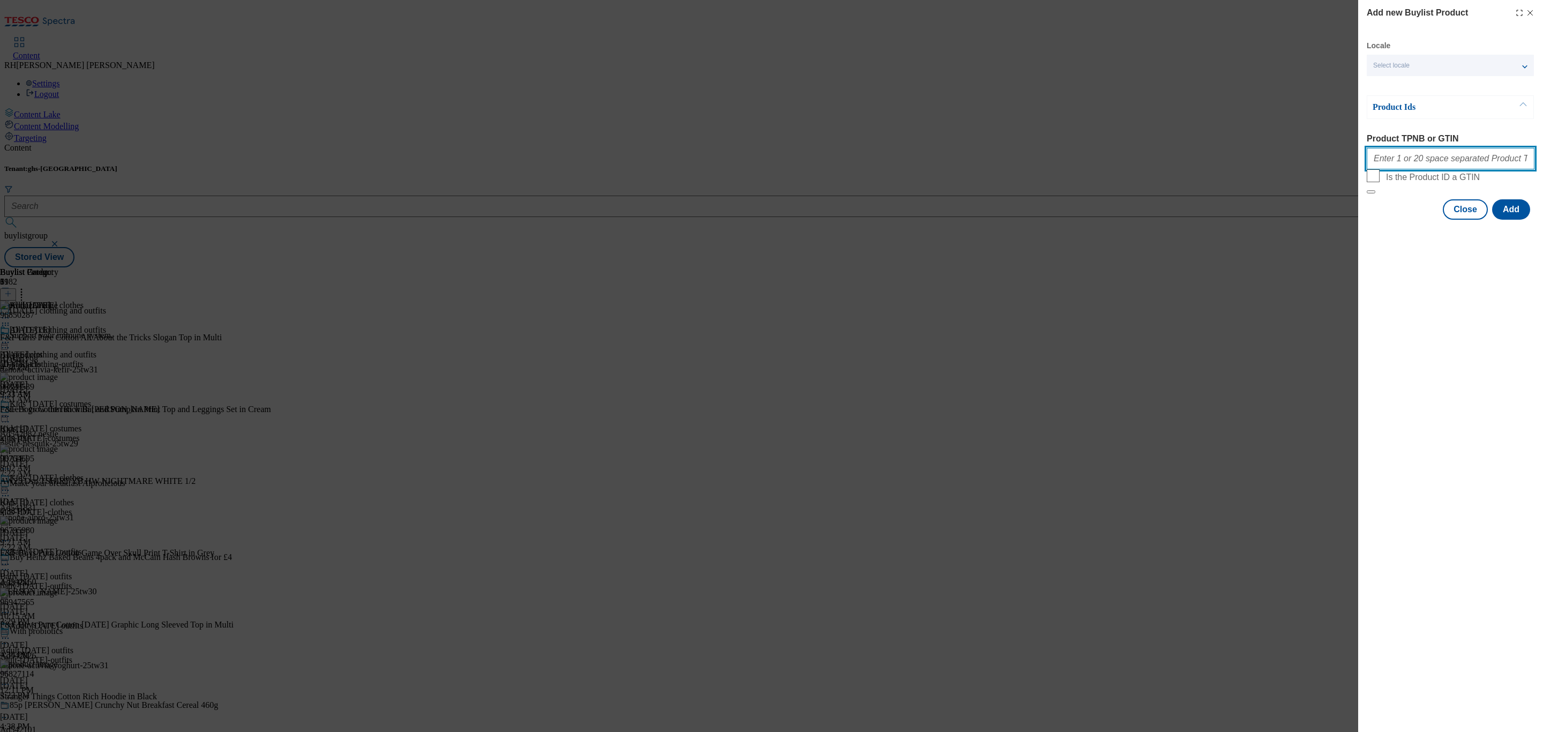
click at [1409, 158] on input "Product TPNB or GTIN" at bounding box center [1451, 158] width 168 height 21
paste input "96959706 96888496 96834088 96597886 97032494 96748524 96833982 96838314 9684001…"
type input "96959706 96888496 96834088 96597886 97032494 96748524 96833982 96838314 9684001…"
click at [1505, 220] on button "Add" at bounding box center [1511, 209] width 38 height 20
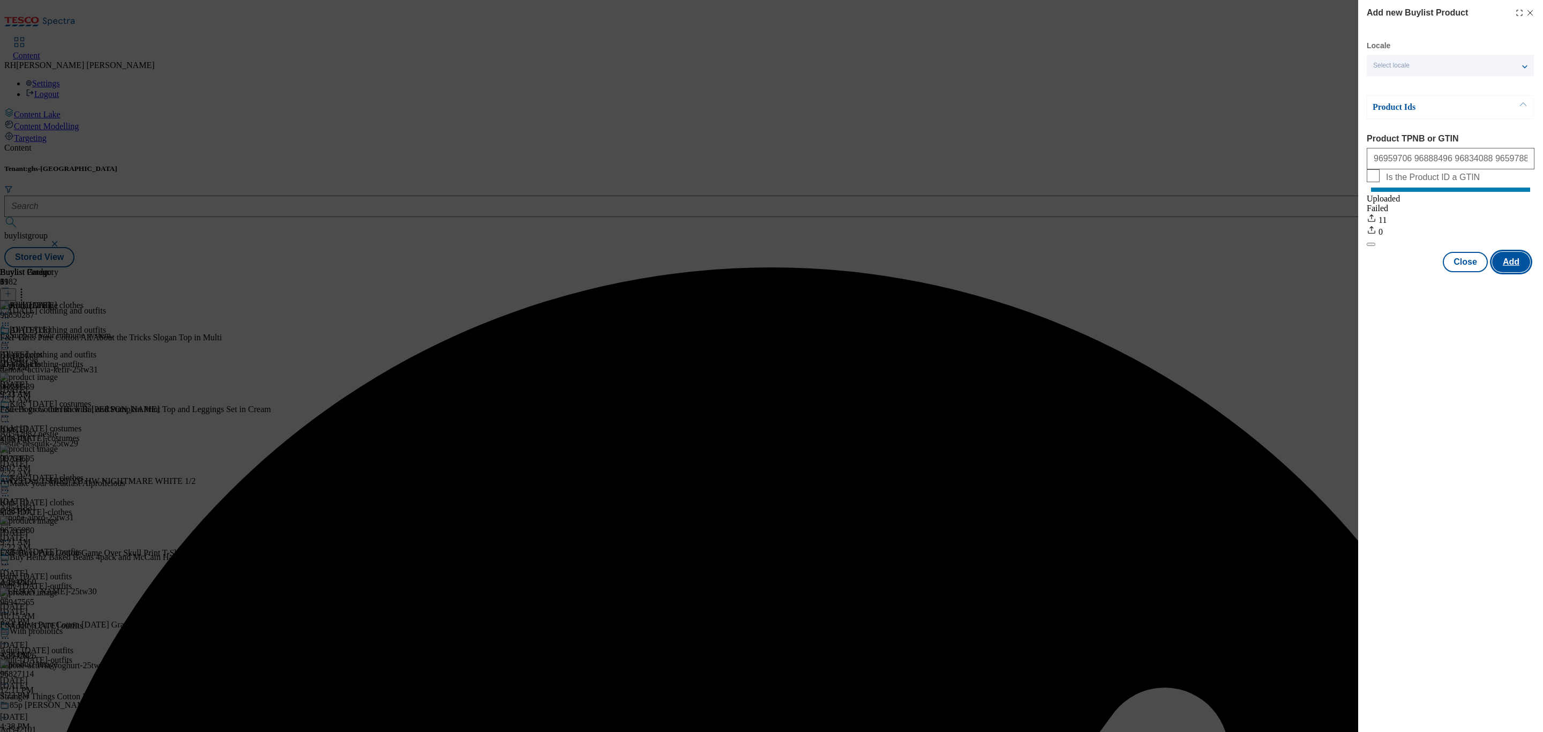
scroll to position [0, 0]
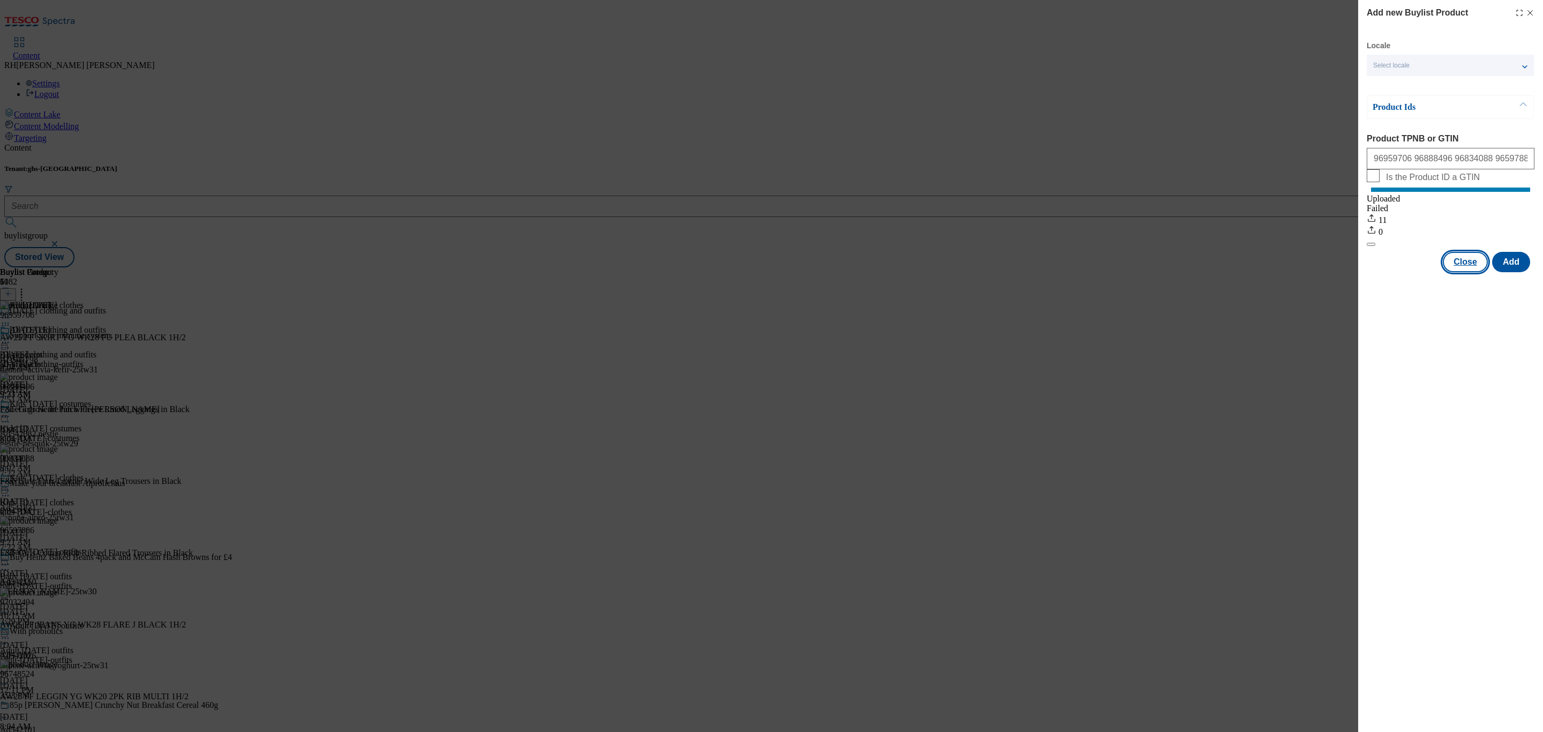
click at [1474, 265] on button "Close" at bounding box center [1465, 262] width 45 height 20
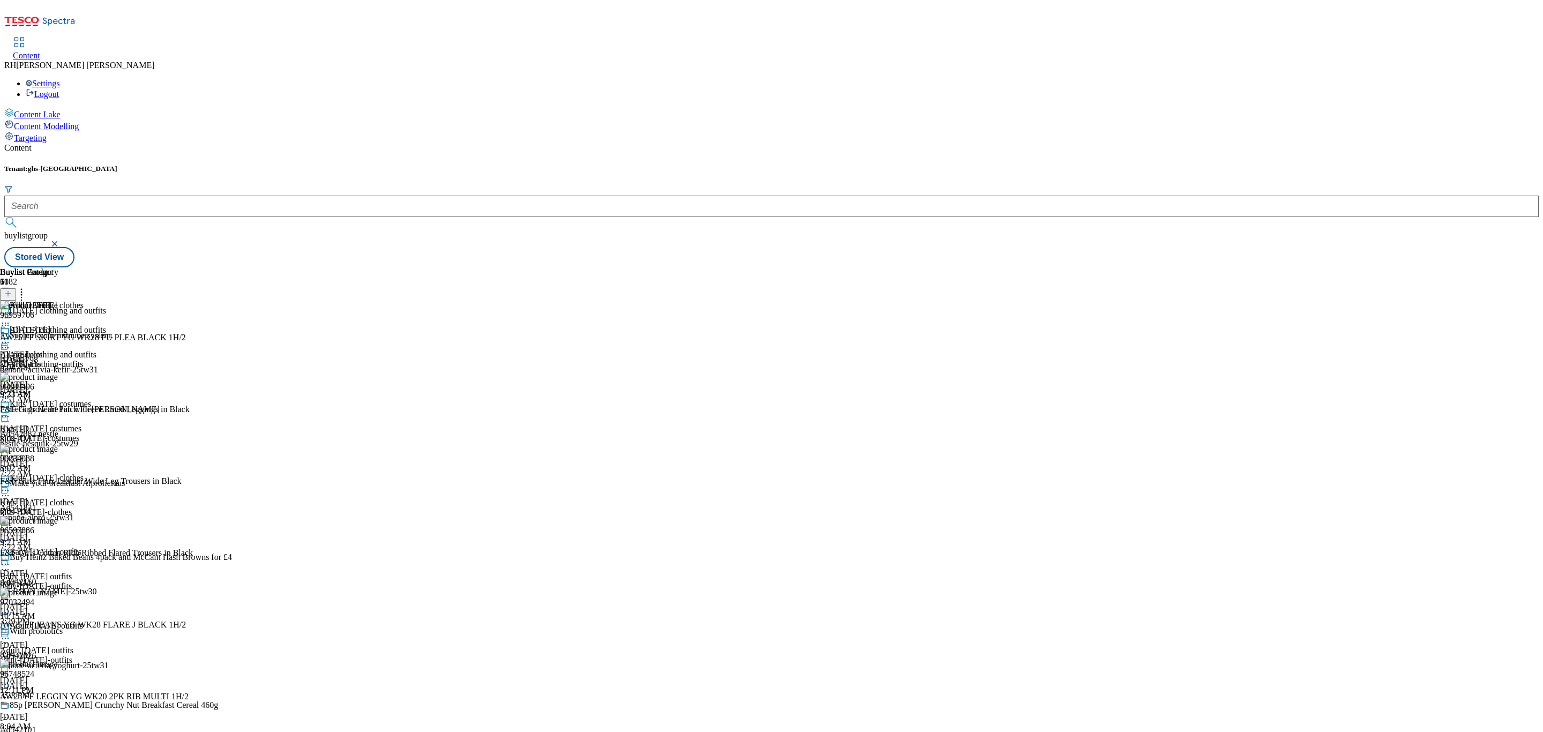
click at [27, 287] on icon at bounding box center [21, 292] width 11 height 11
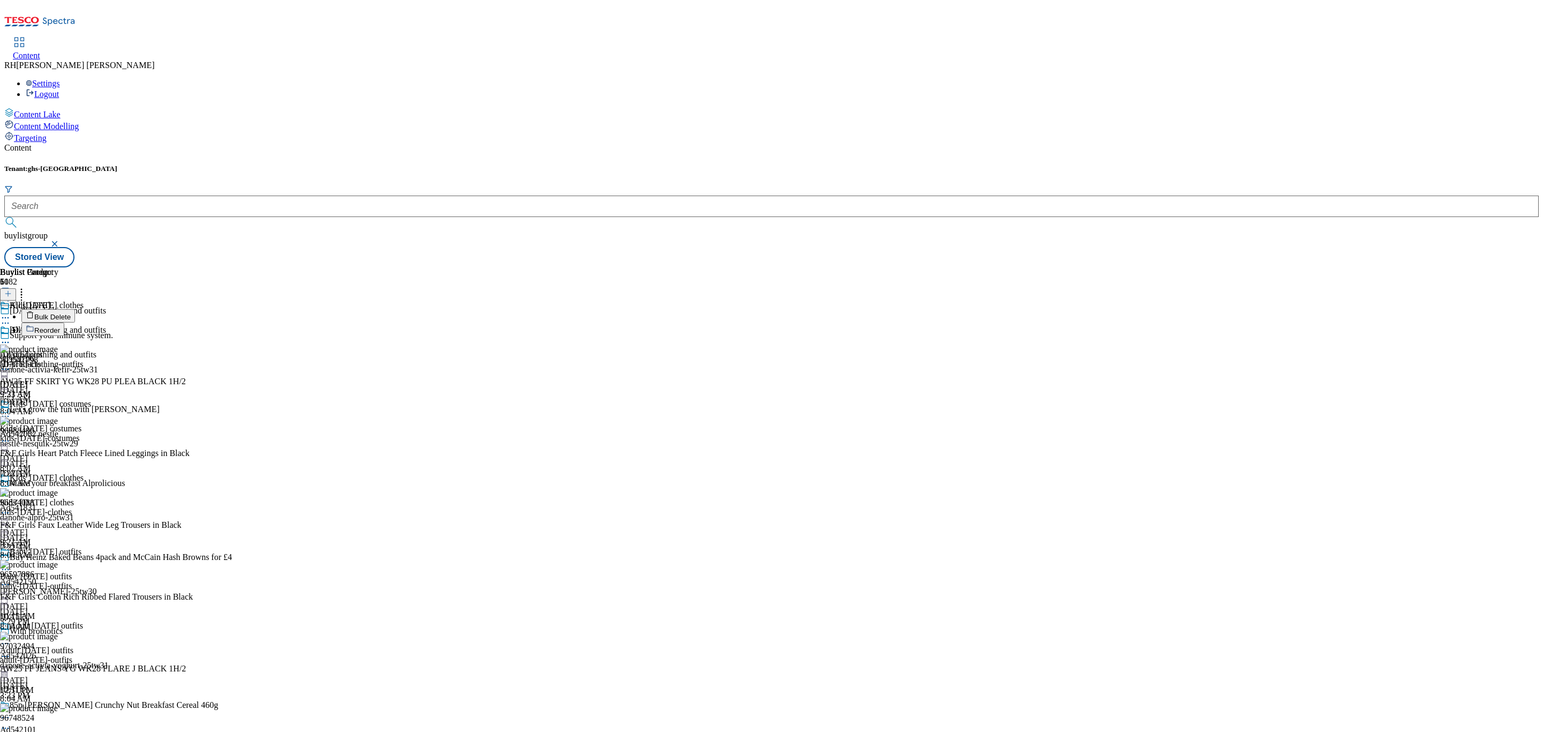
click at [60, 326] on span "Reorder" at bounding box center [47, 330] width 26 height 8
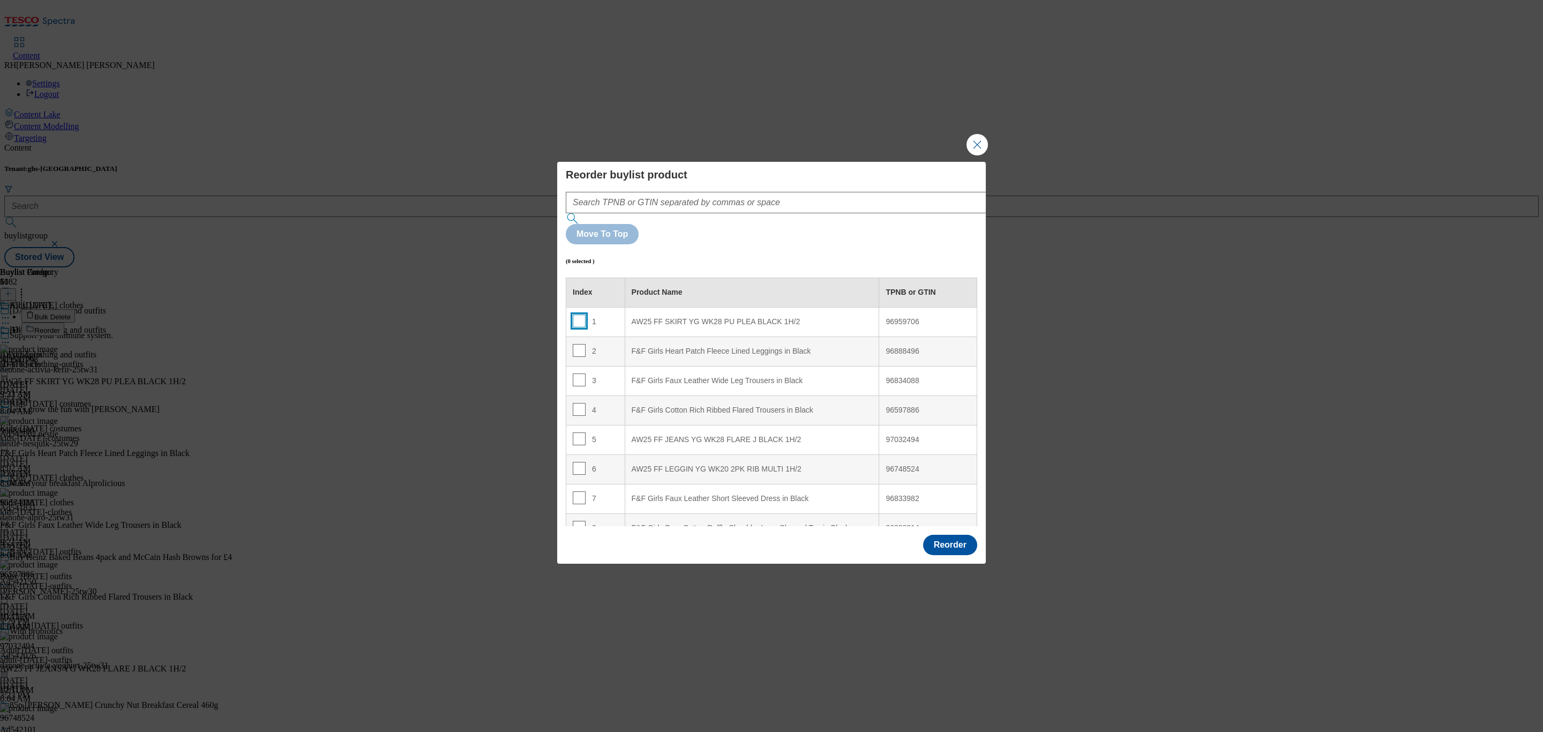
click at [582, 315] on input "Modal" at bounding box center [579, 321] width 13 height 13
checkbox input "true"
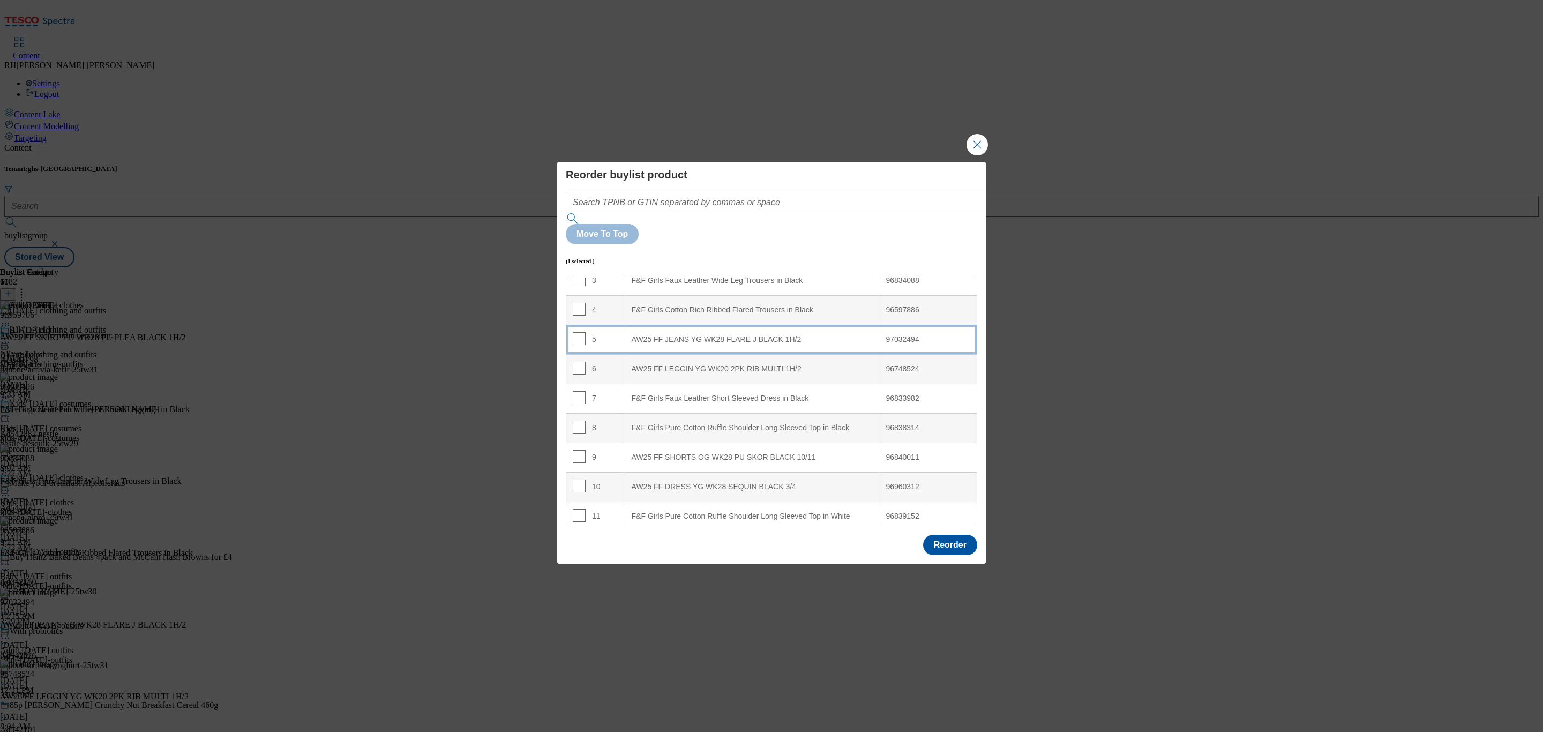
scroll to position [161, 0]
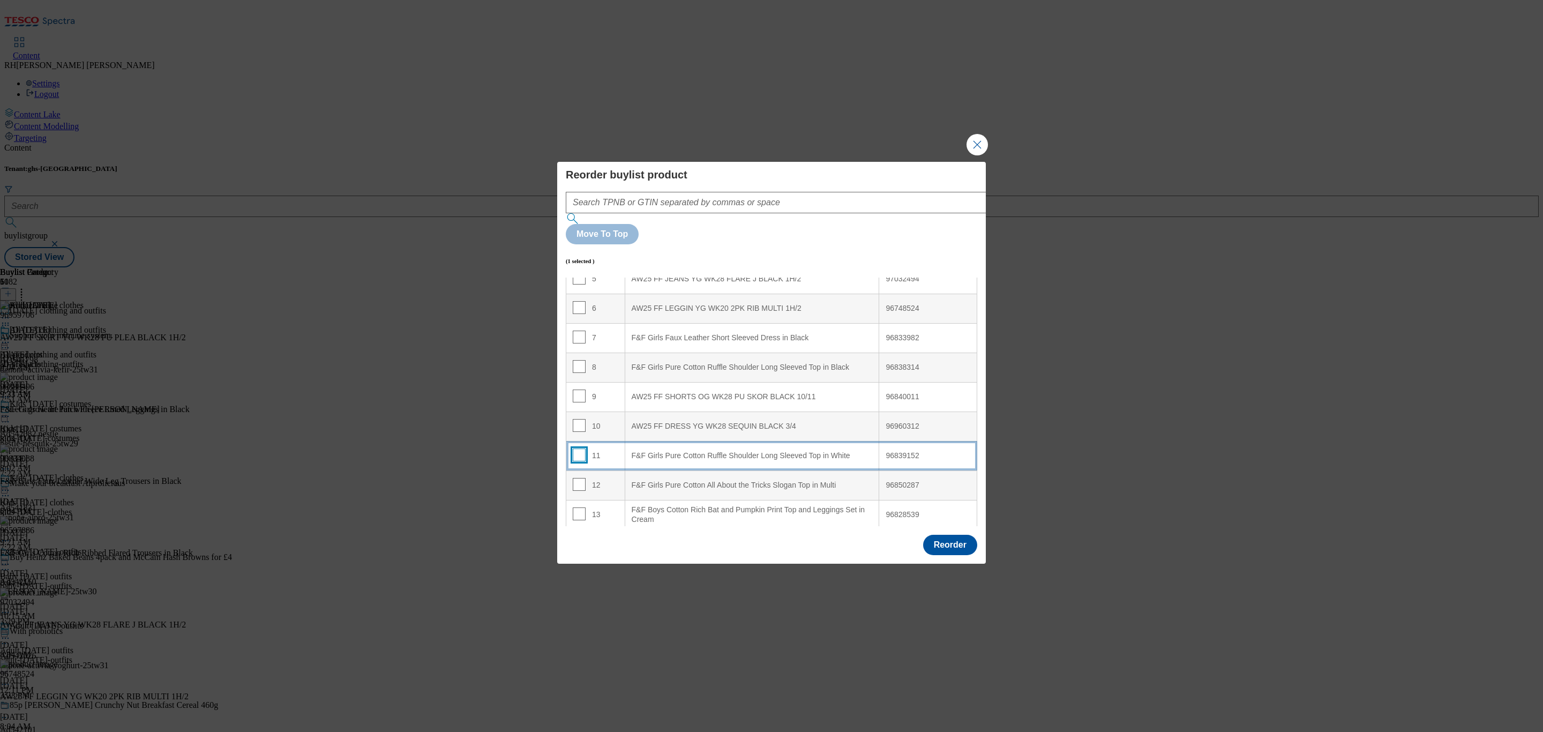
click at [582, 448] on input "Modal" at bounding box center [579, 454] width 13 height 13
checkbox input "true"
click at [580, 419] on input "Modal" at bounding box center [579, 425] width 13 height 13
checkbox input "true"
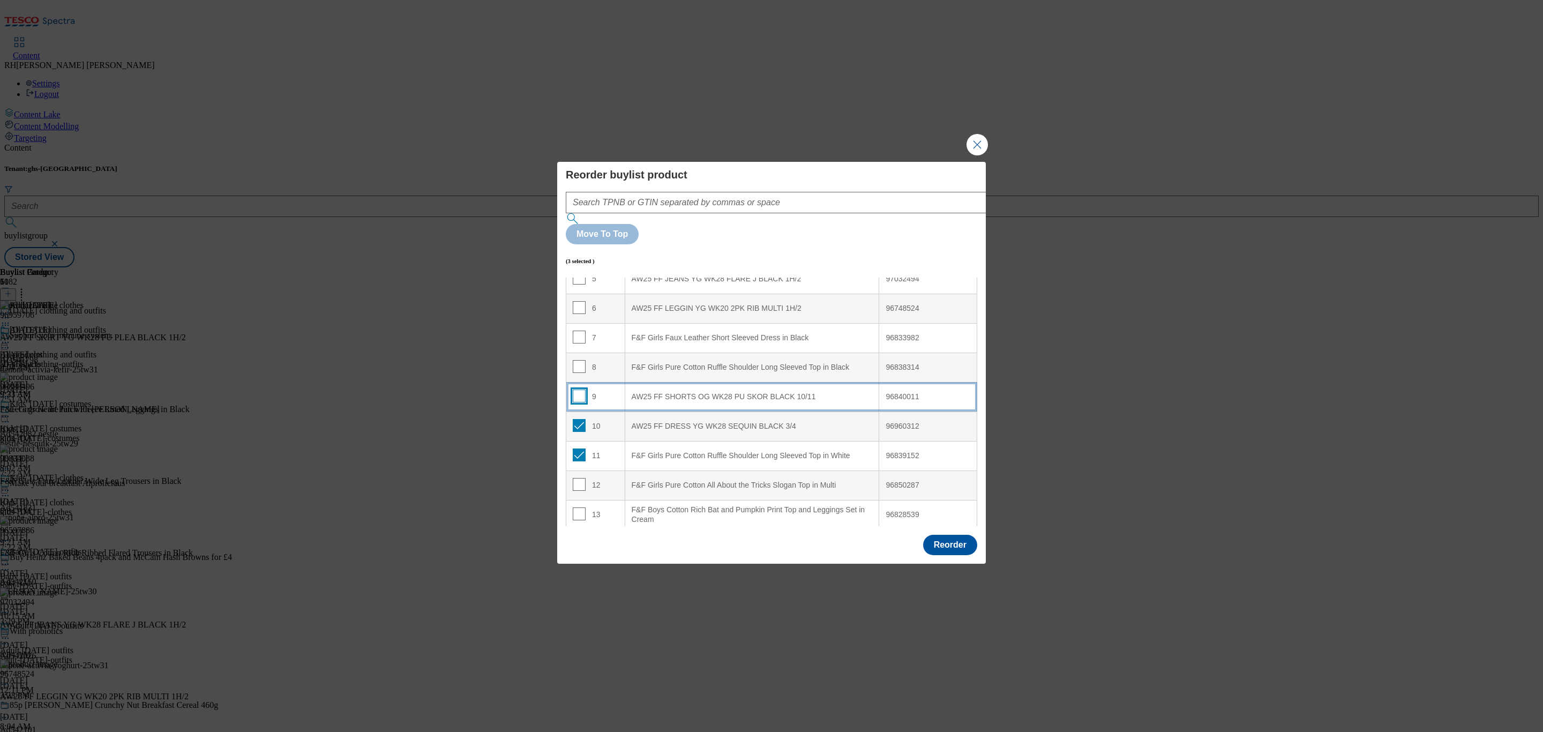
click at [578, 390] on input "Modal" at bounding box center [579, 396] width 13 height 13
checkbox input "true"
click at [576, 360] on input "Modal" at bounding box center [579, 366] width 13 height 13
checkbox input "true"
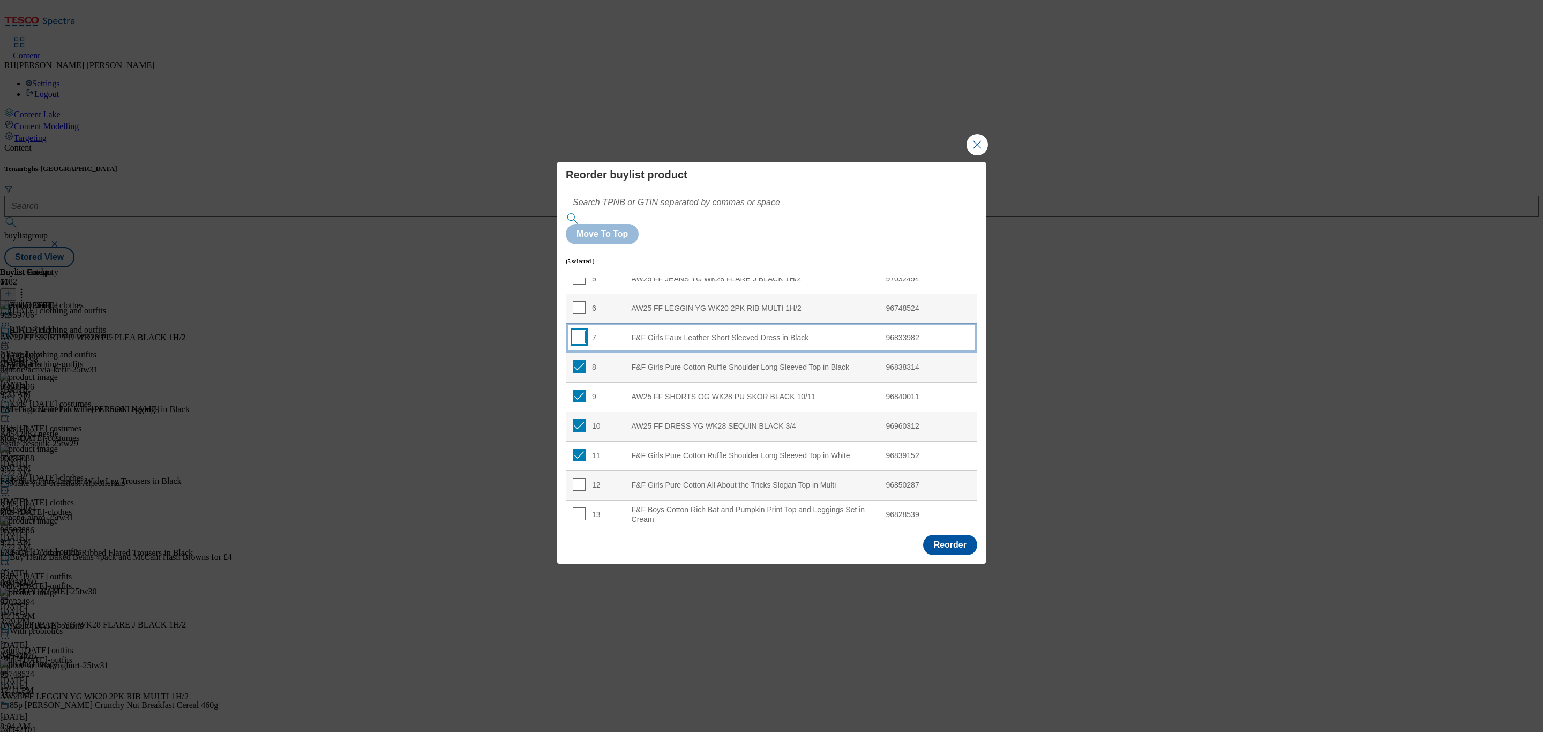
click at [579, 331] on input "Modal" at bounding box center [579, 337] width 13 height 13
checkbox input "true"
click at [580, 301] on input "Modal" at bounding box center [579, 307] width 13 height 13
checkbox input "true"
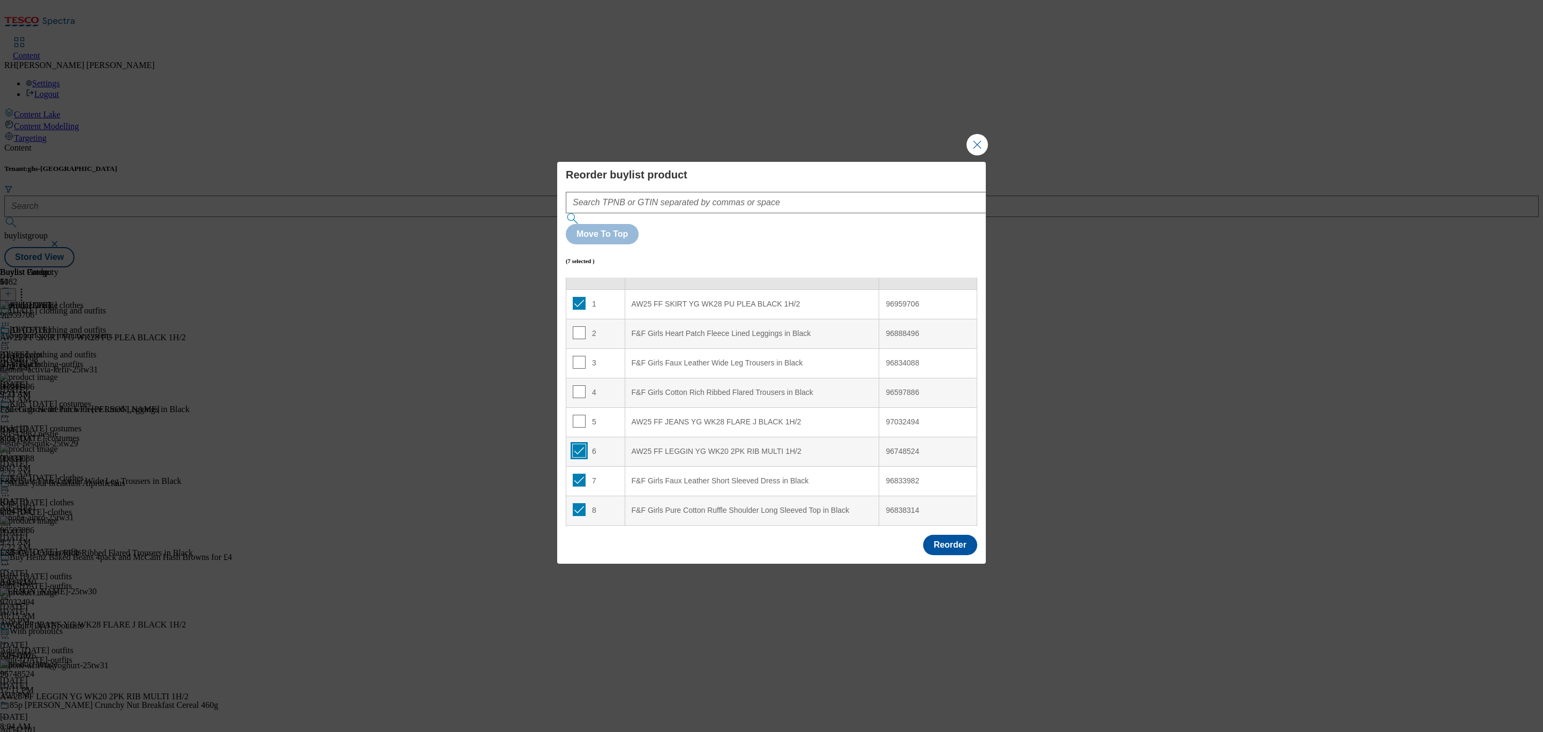
scroll to position [0, 0]
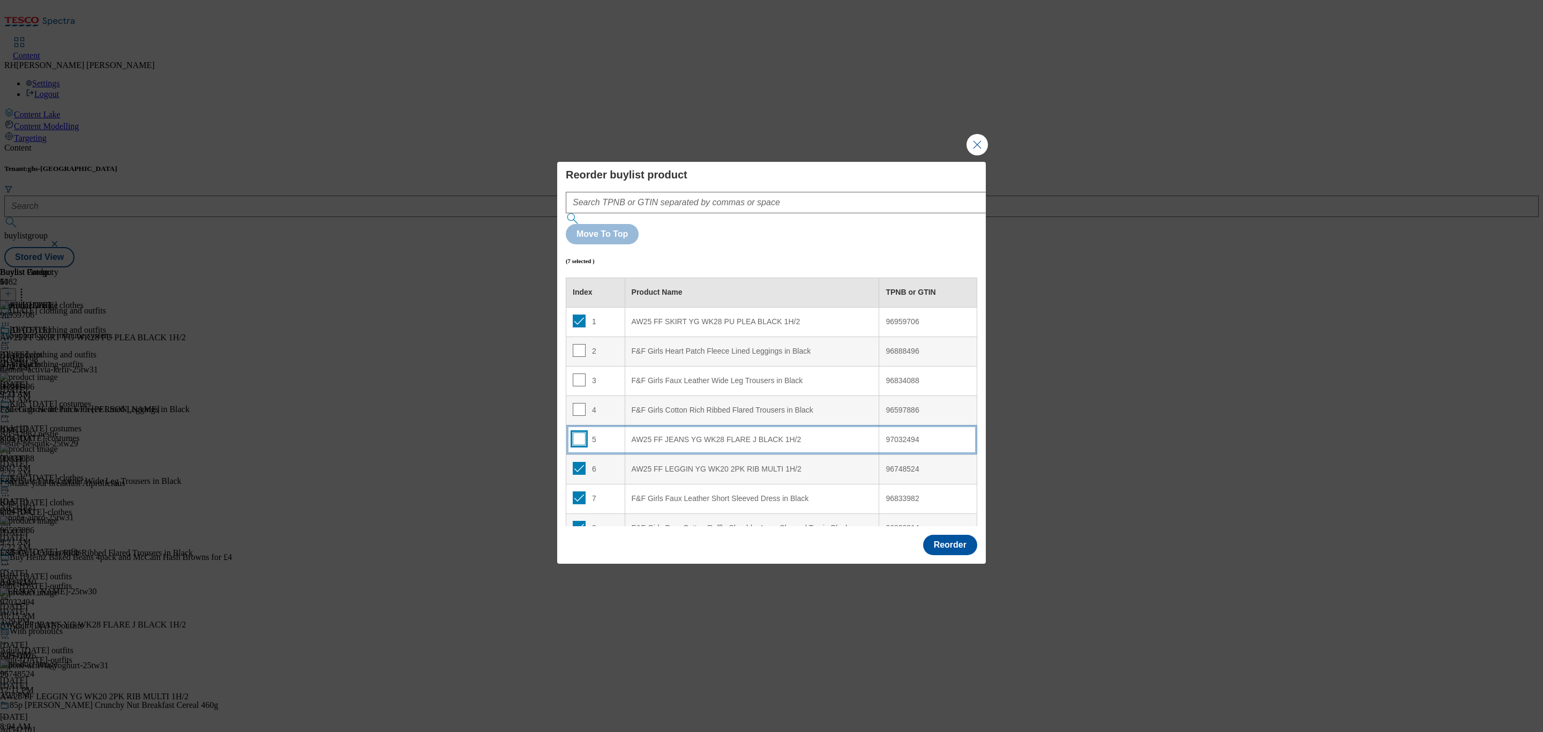
click at [581, 432] on input "Modal" at bounding box center [579, 438] width 13 height 13
checkbox input "true"
click at [578, 395] on td "4" at bounding box center [595, 409] width 59 height 29
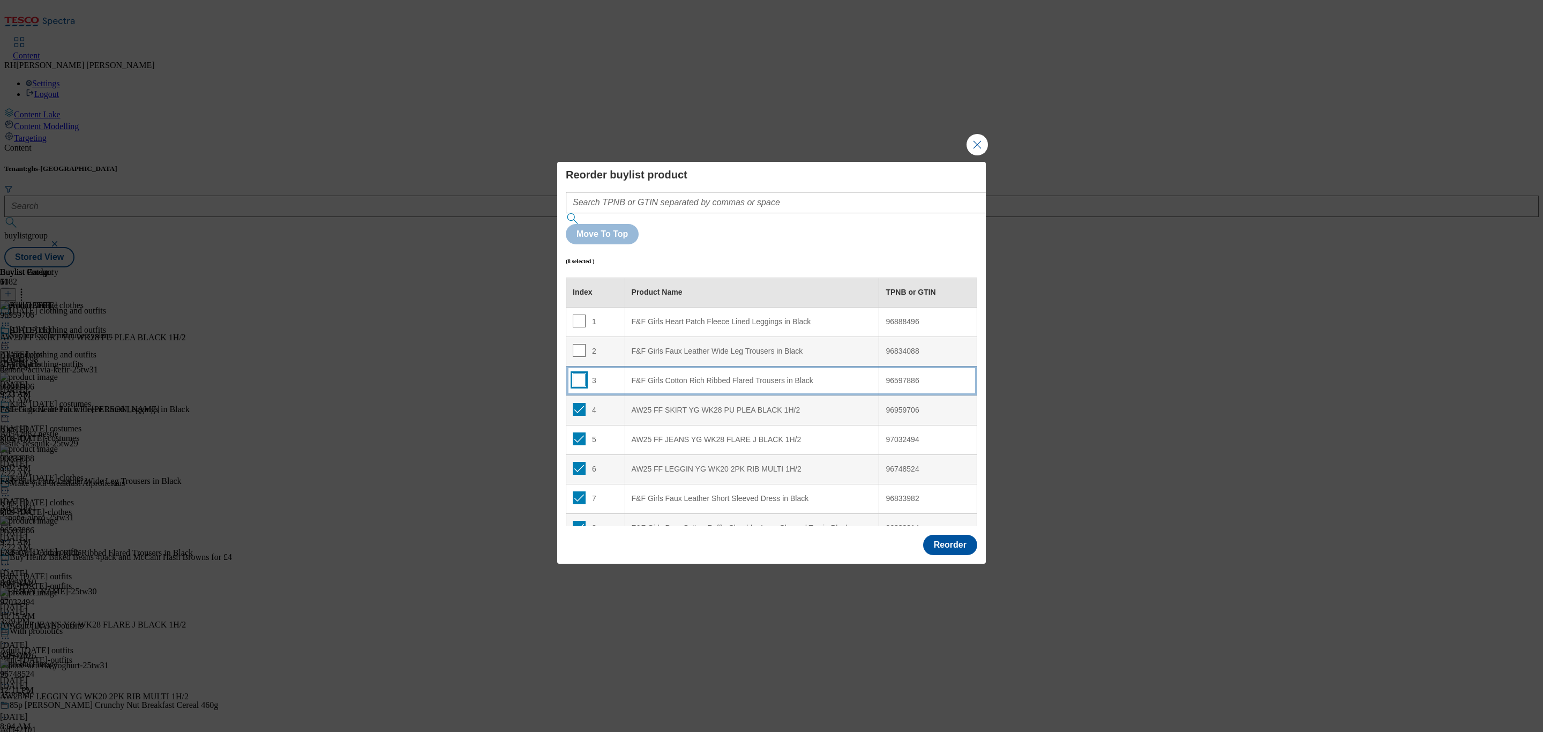
click at [579, 373] on input "Modal" at bounding box center [579, 379] width 13 height 13
checkbox input "true"
click at [576, 344] on input "Modal" at bounding box center [579, 350] width 13 height 13
checkbox input "true"
click at [579, 315] on input "Modal" at bounding box center [579, 321] width 13 height 13
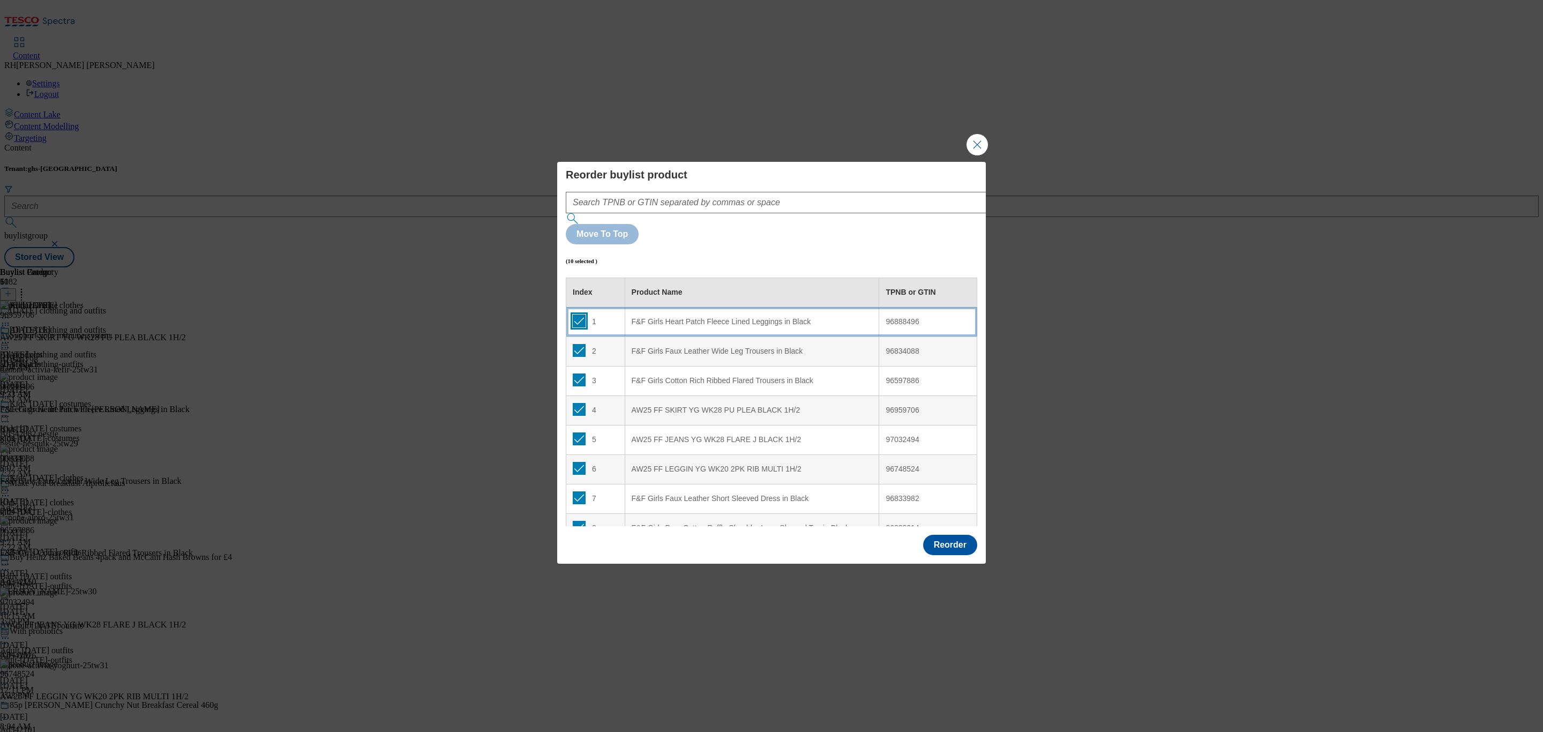
checkbox input "true"
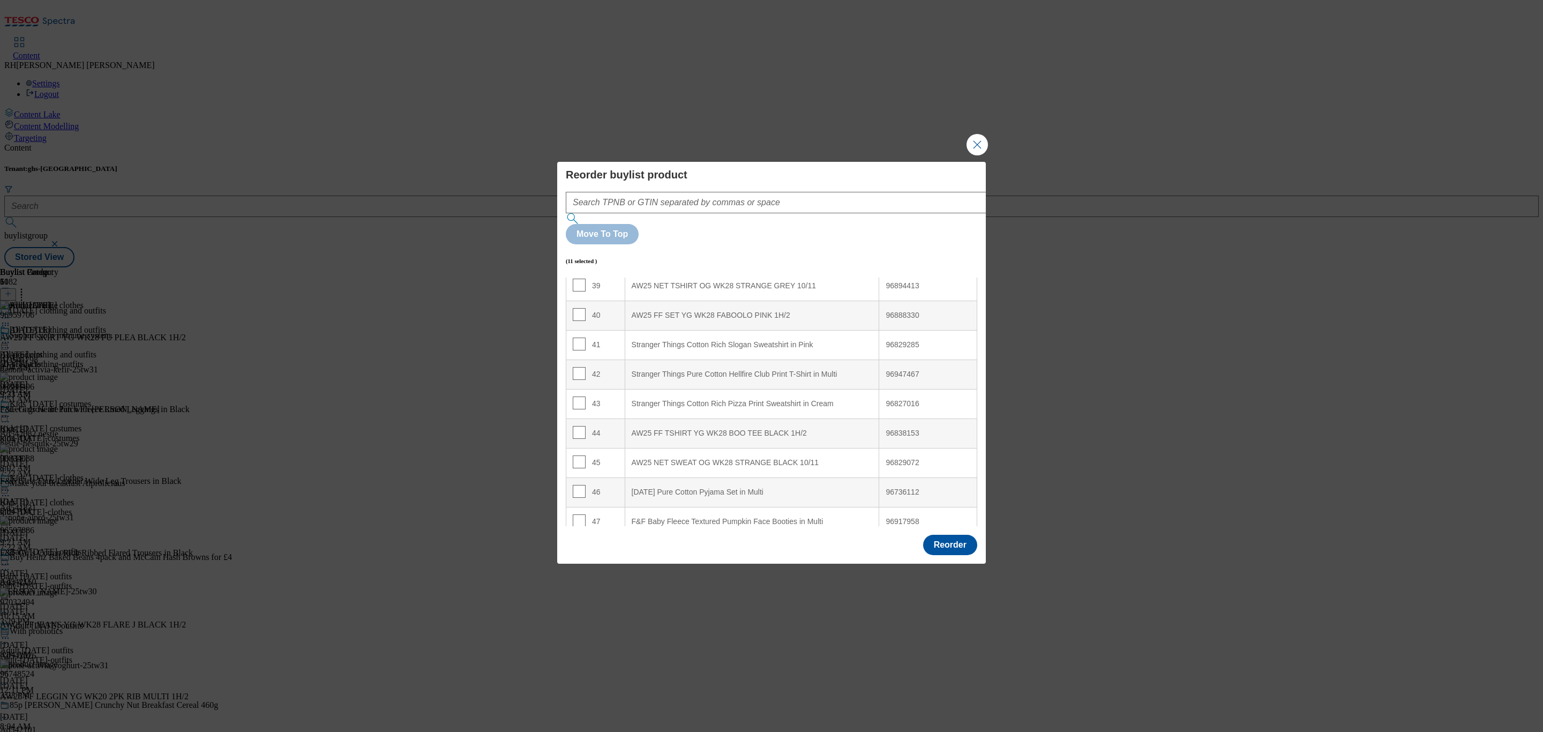
scroll to position [1254, 0]
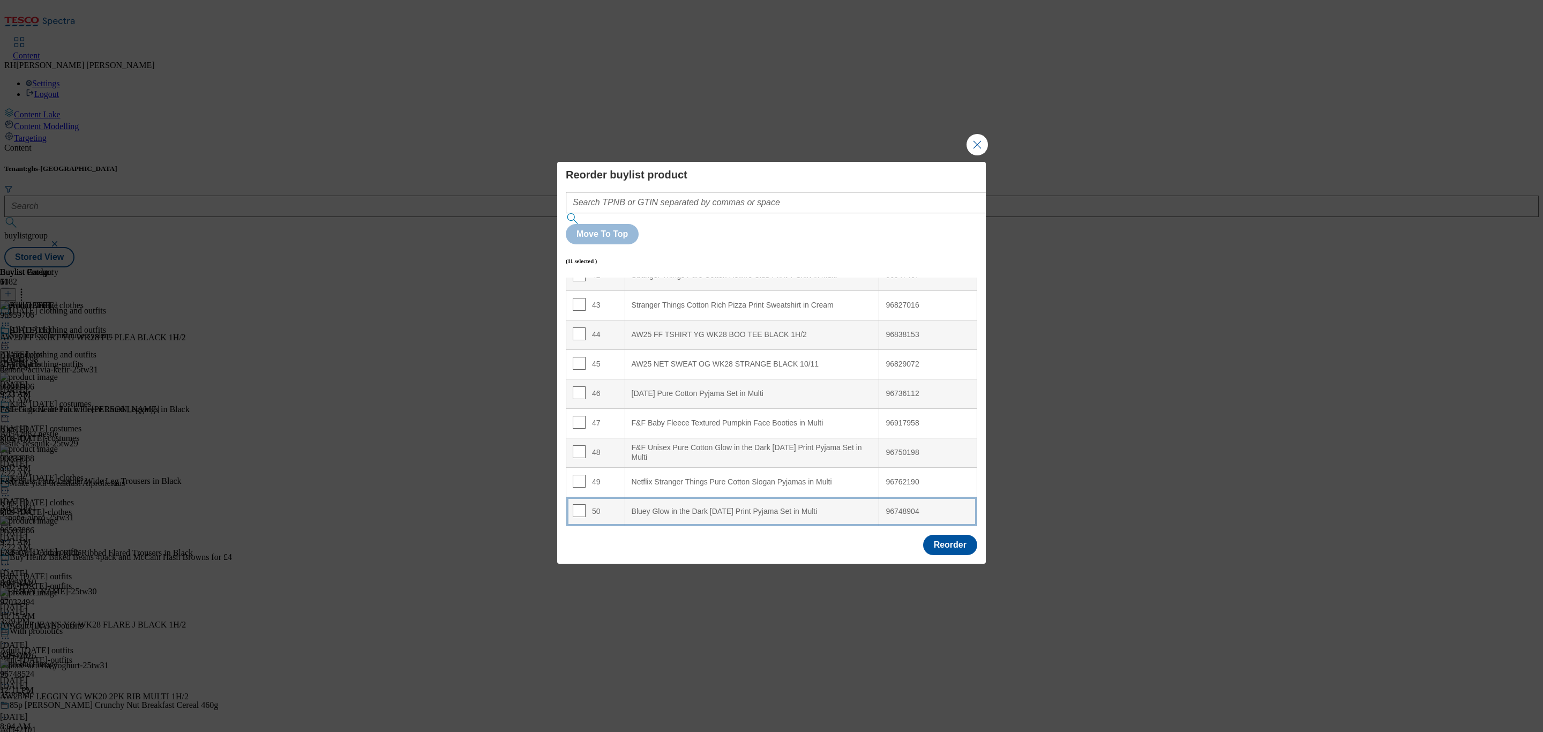
click at [805, 507] on div "Bluey Glow in the Dark Halloween Print Pyjama Set in Multi" at bounding box center [752, 512] width 241 height 10
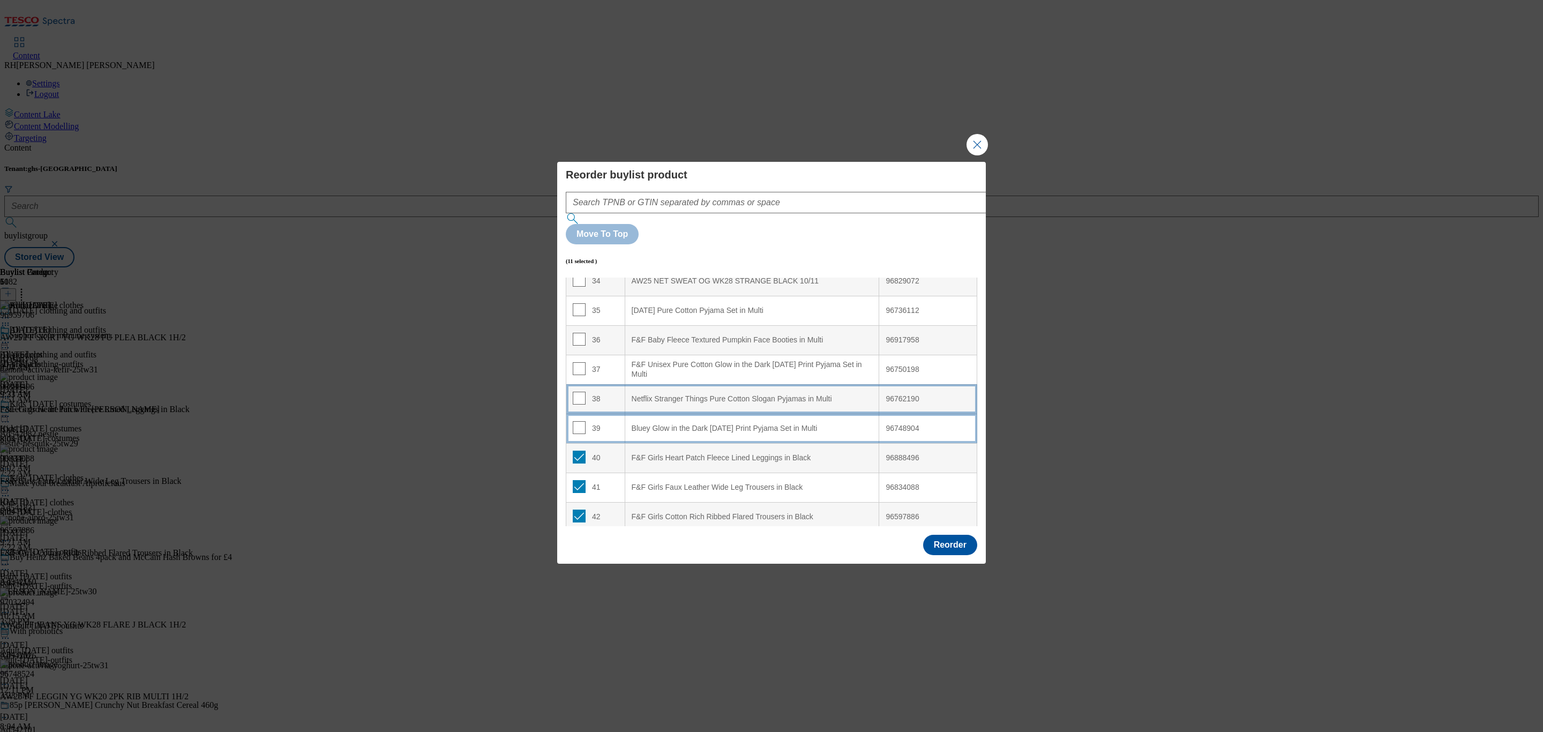
scroll to position [1094, 0]
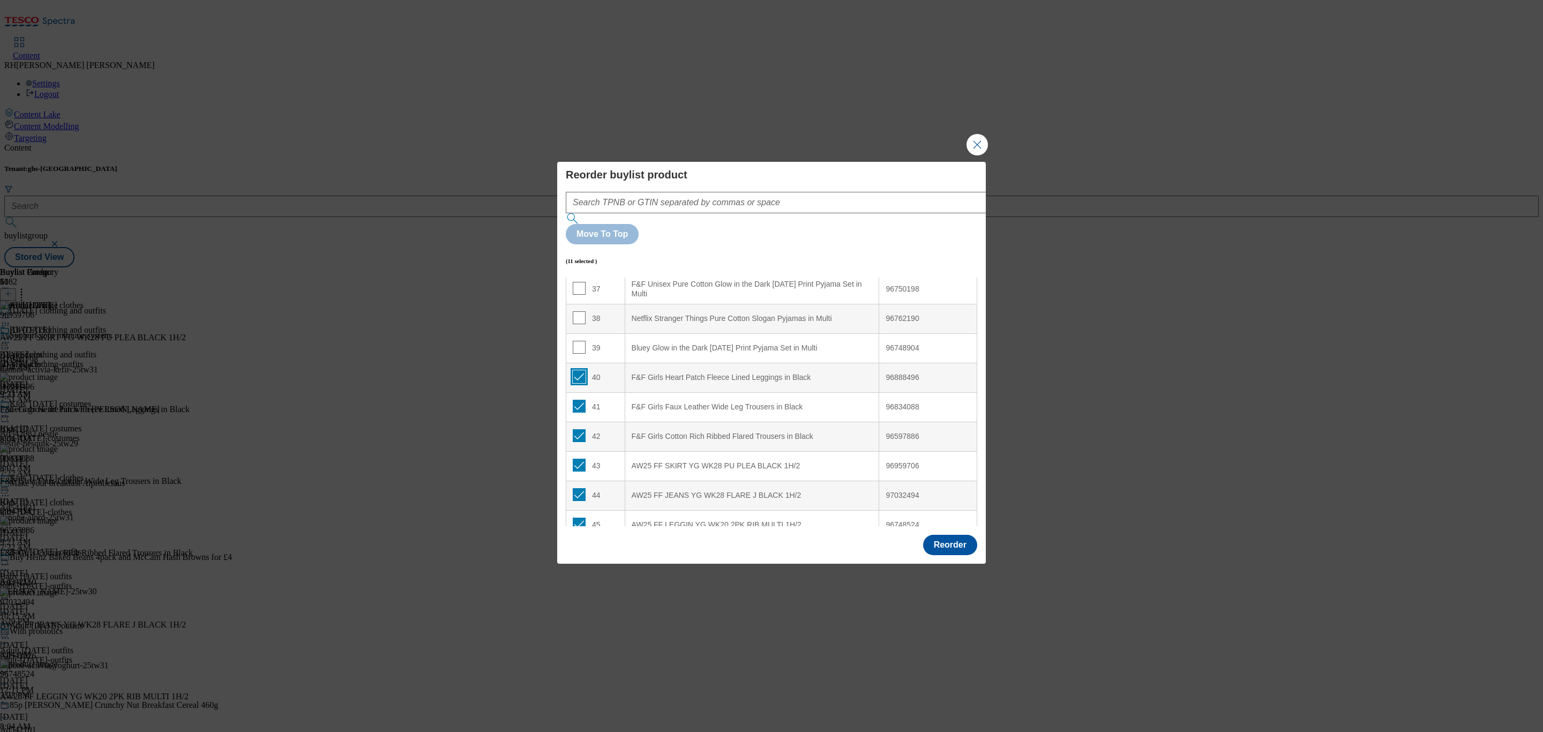
click at [579, 370] on input "Modal" at bounding box center [579, 376] width 13 height 13
checkbox input "false"
click at [582, 400] on input "Modal" at bounding box center [579, 406] width 13 height 13
checkbox input "false"
click at [580, 429] on input "Modal" at bounding box center [579, 435] width 13 height 13
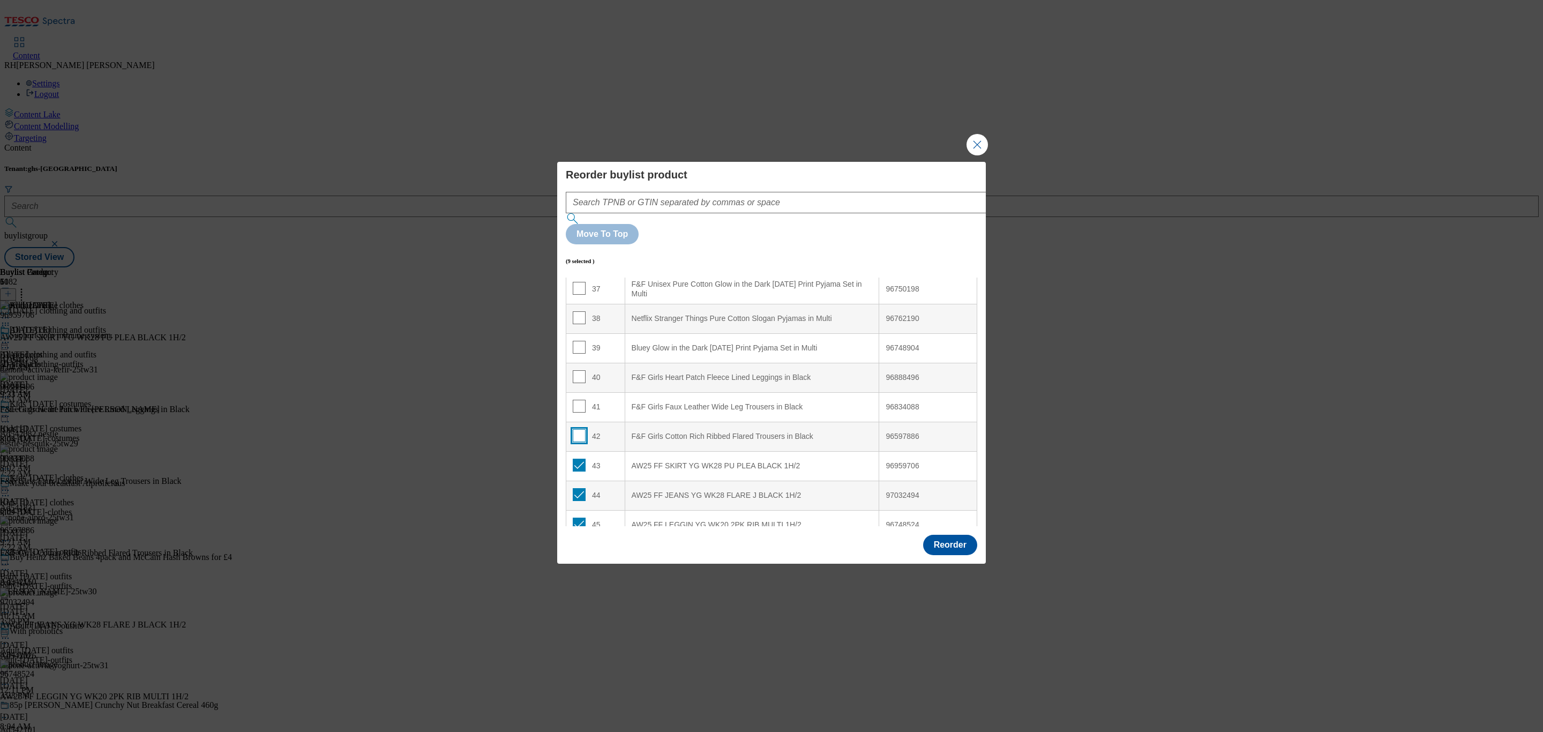
checkbox input "false"
click at [949, 535] on button "Reorder" at bounding box center [950, 545] width 54 height 20
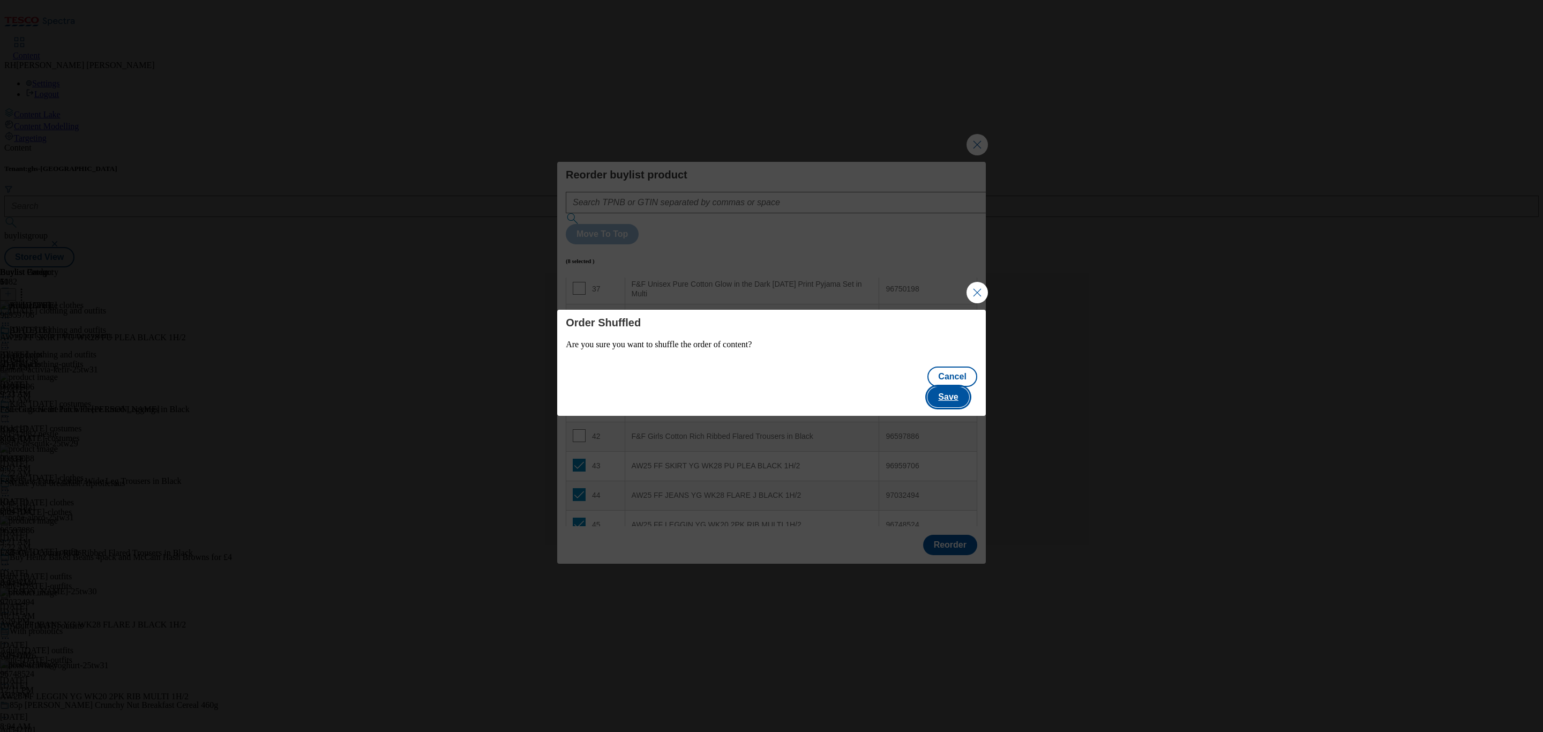
click at [958, 387] on button "Save" at bounding box center [947, 397] width 41 height 20
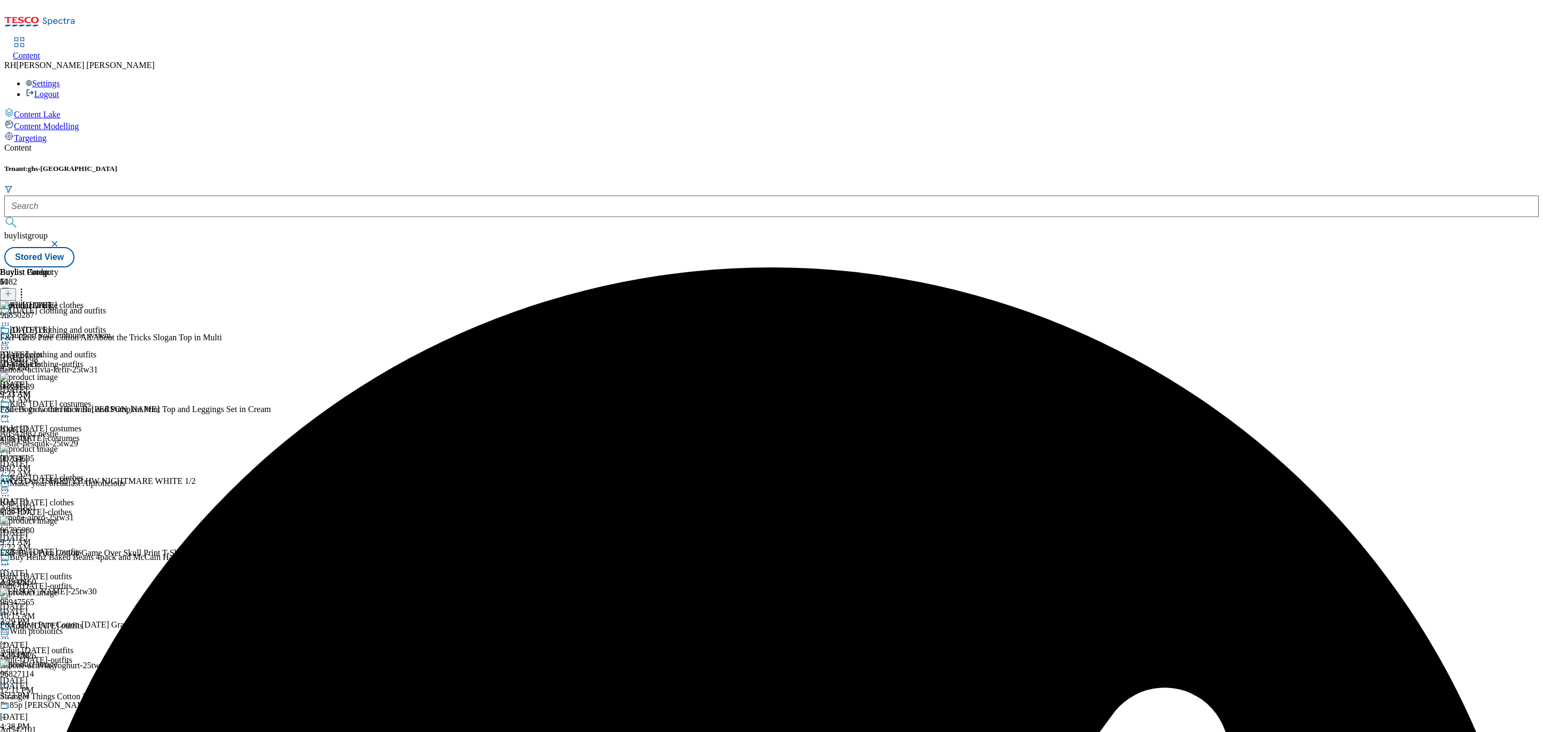
click at [27, 287] on icon at bounding box center [21, 292] width 11 height 11
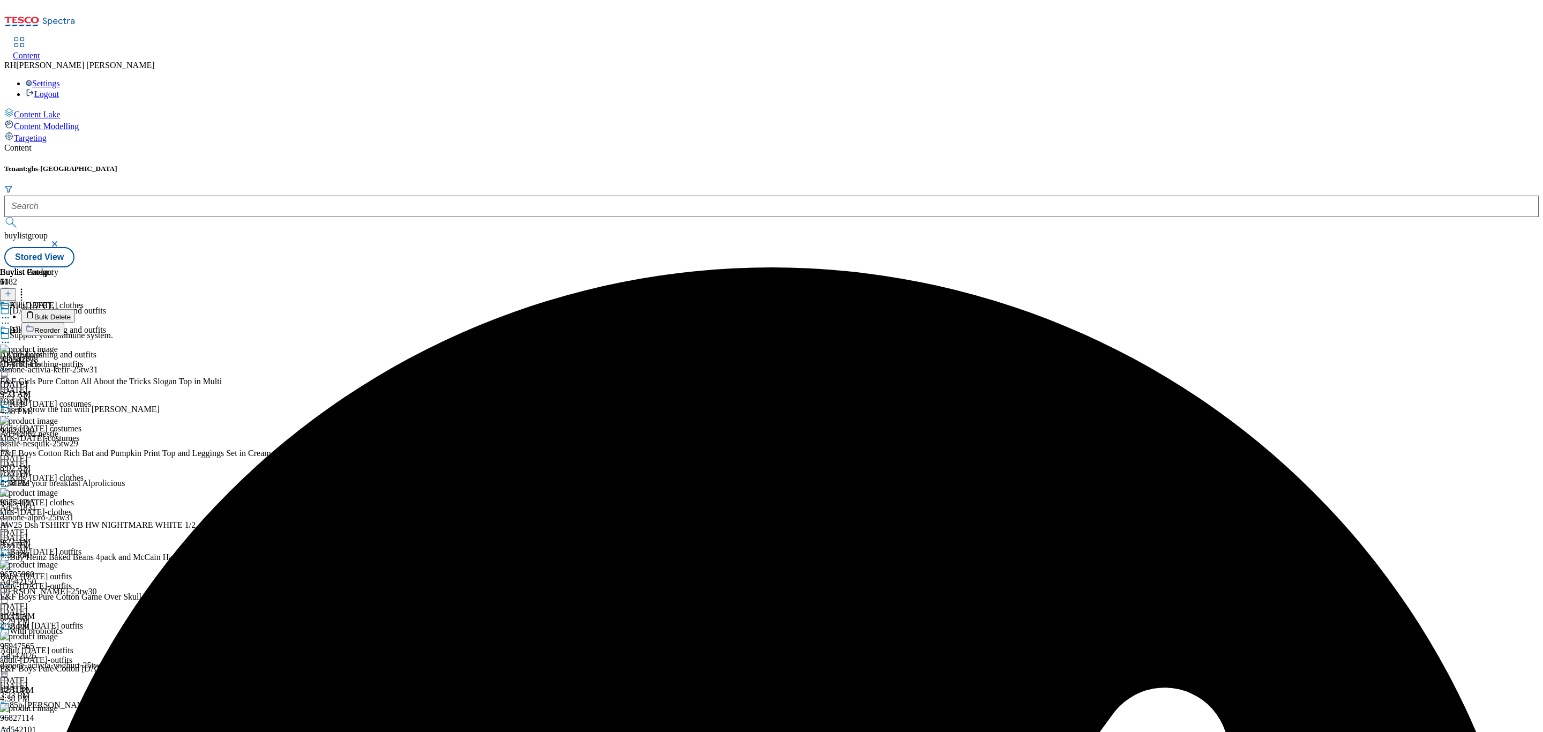
click at [60, 326] on span "Reorder" at bounding box center [47, 330] width 26 height 8
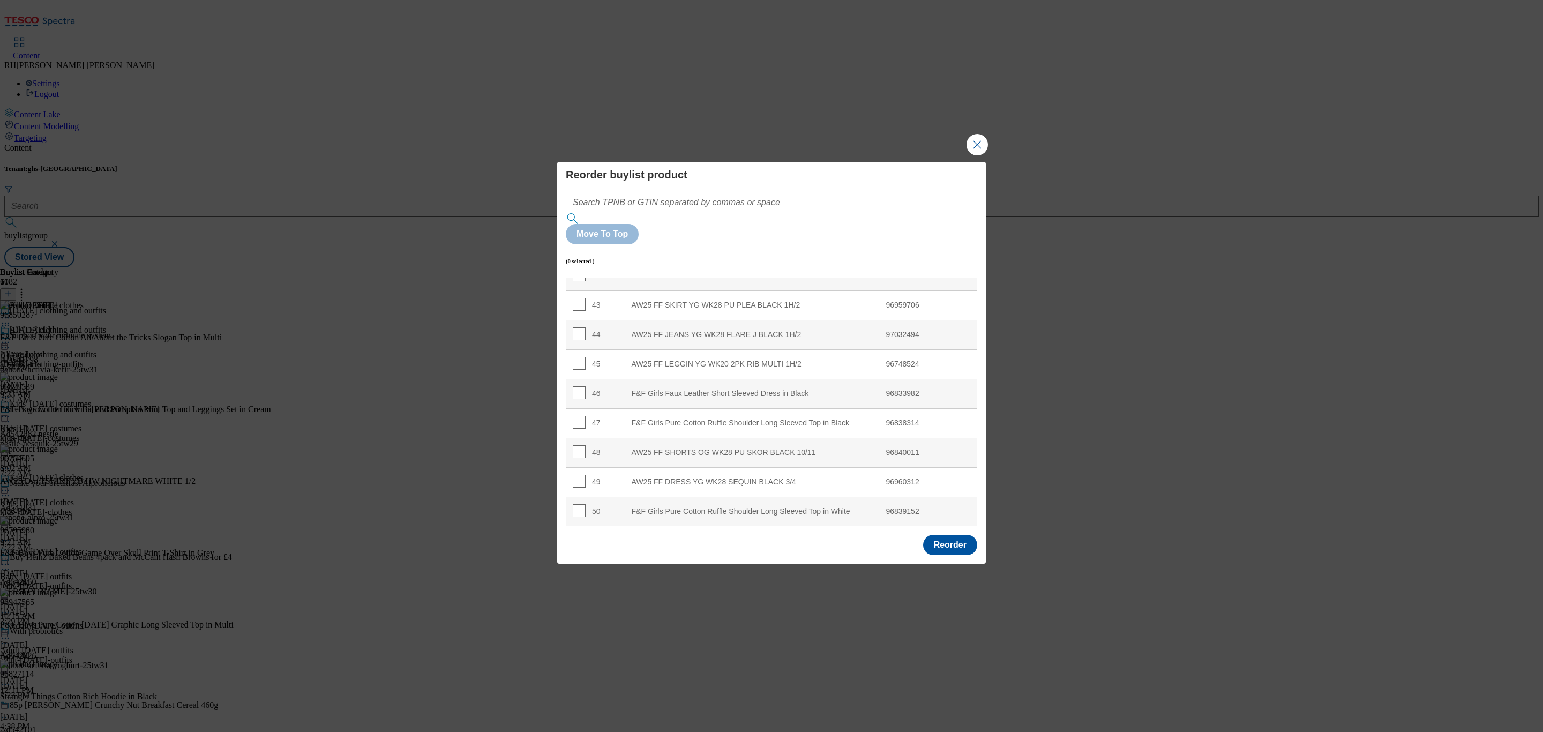
scroll to position [1174, 0]
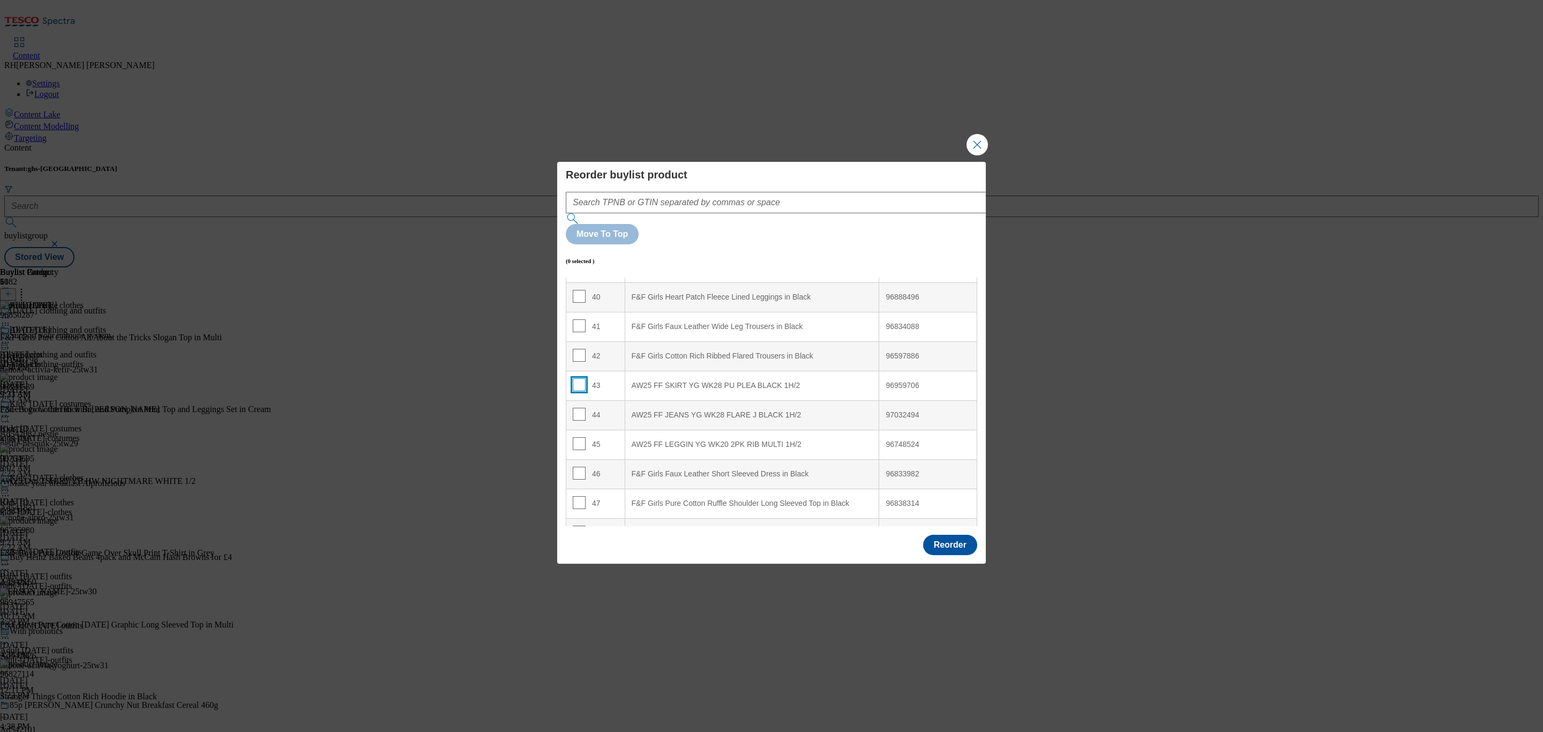
click at [577, 378] on input "Modal" at bounding box center [579, 384] width 13 height 13
checkbox input "true"
click at [811, 357] on div "F&F Girls Heart Patch Fleece Lined Leggings in Black" at bounding box center [752, 362] width 241 height 10
click at [573, 354] on input "Modal" at bounding box center [579, 360] width 13 height 13
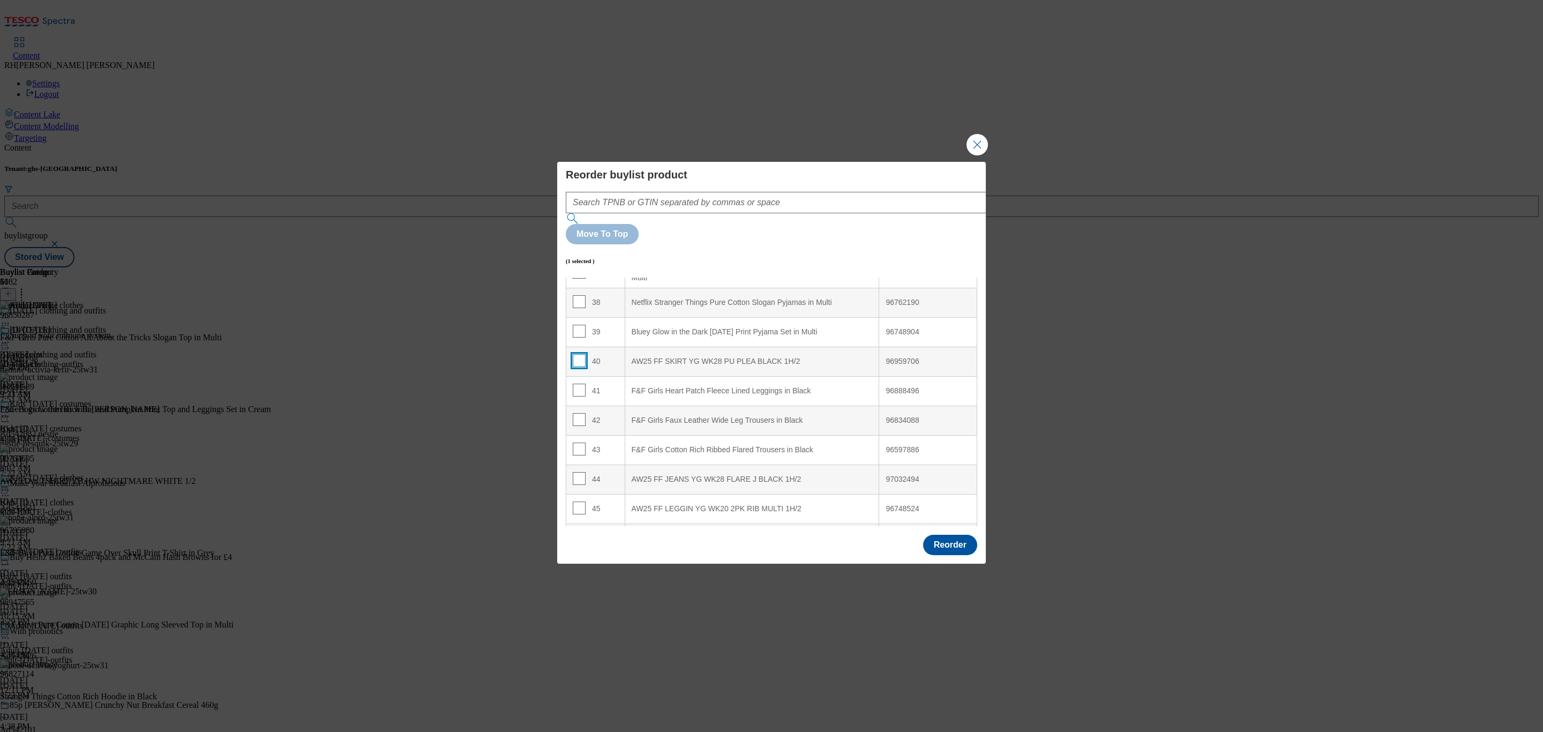
checkbox input "false"
click at [963, 535] on button "Reorder" at bounding box center [950, 545] width 54 height 20
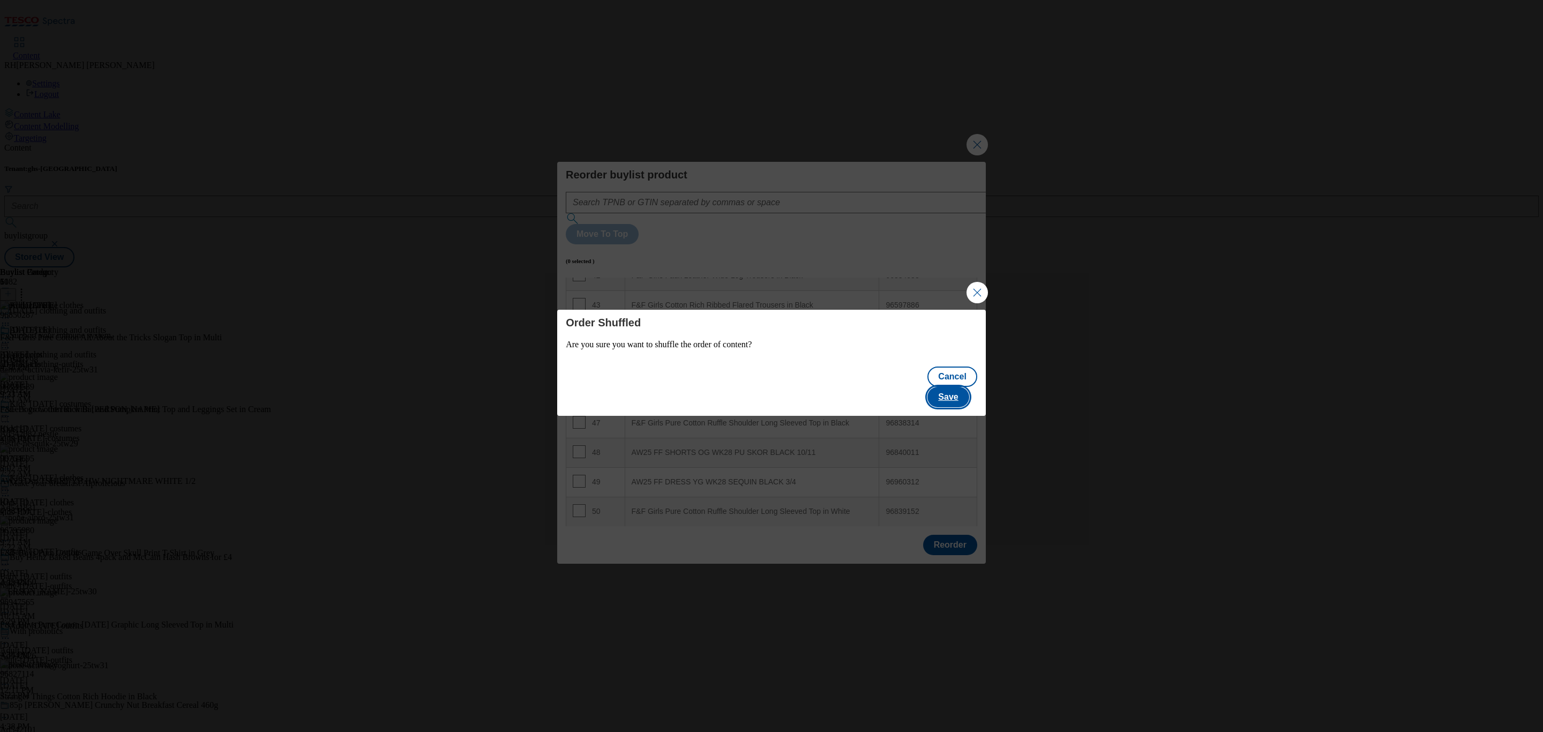
click at [960, 391] on button "Save" at bounding box center [947, 397] width 41 height 20
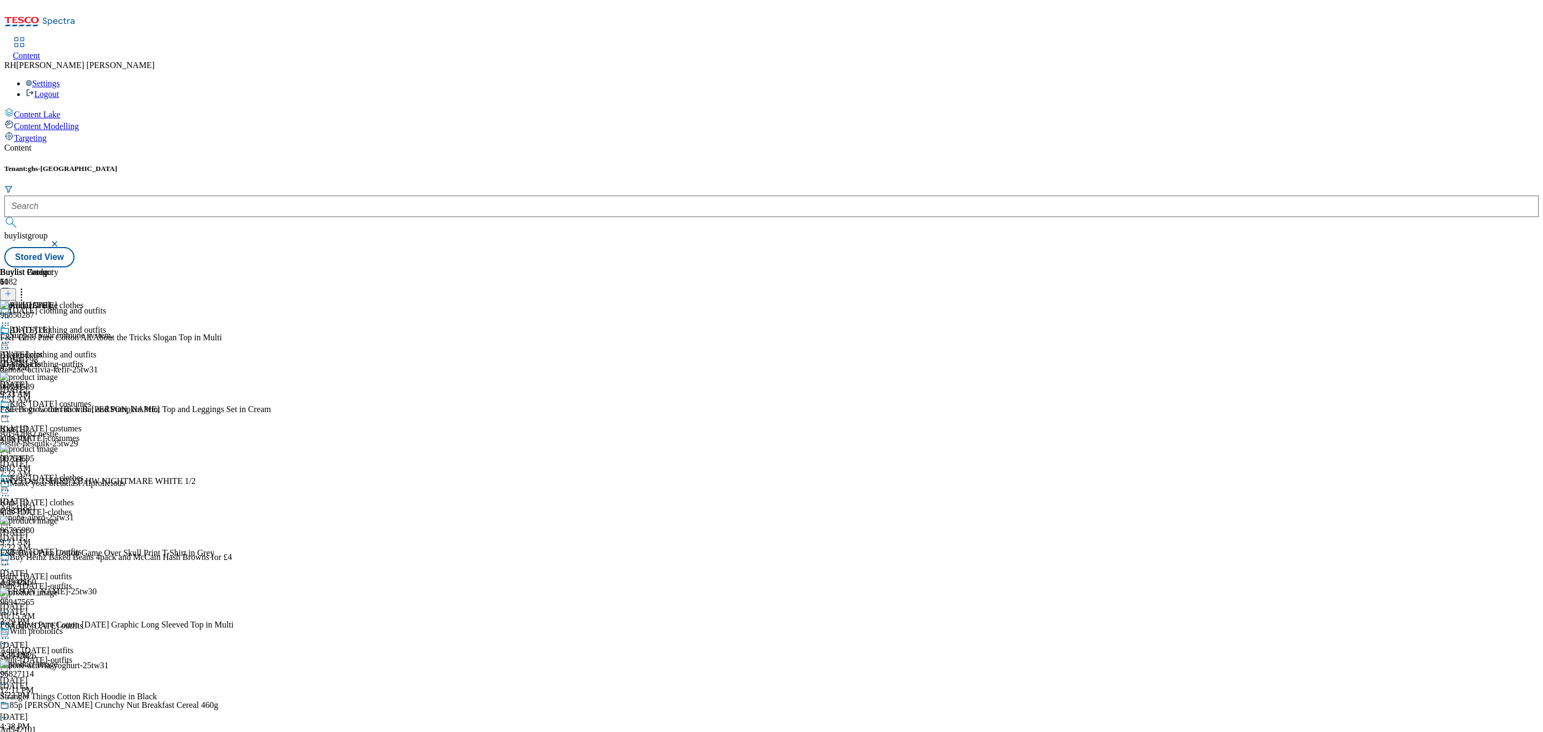
click at [58, 325] on div "All [DATE]" at bounding box center [29, 337] width 58 height 25
click at [11, 337] on icon at bounding box center [5, 342] width 11 height 11
click at [50, 358] on button "Edit" at bounding box center [35, 364] width 28 height 12
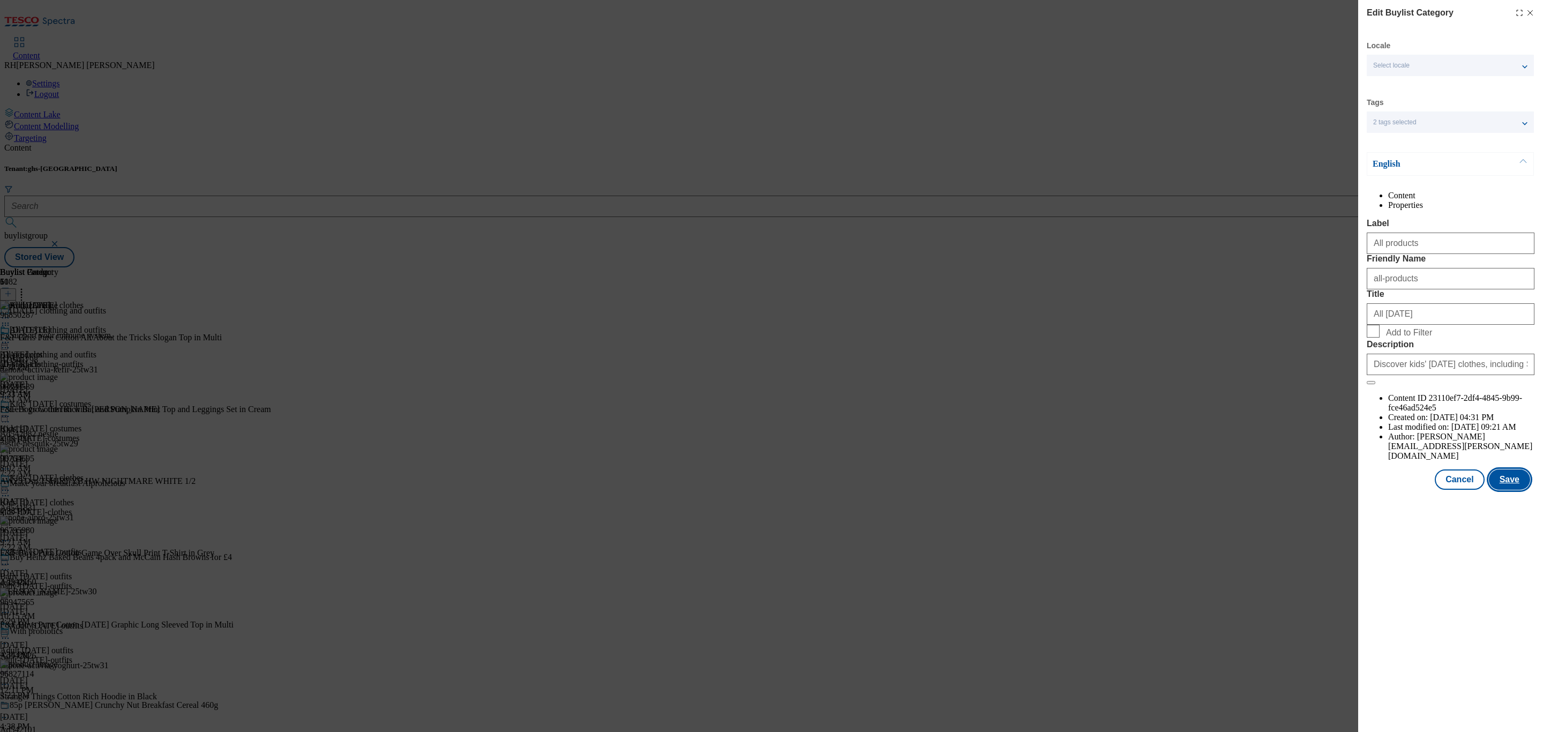
click at [1513, 490] on button "Save" at bounding box center [1509, 479] width 41 height 20
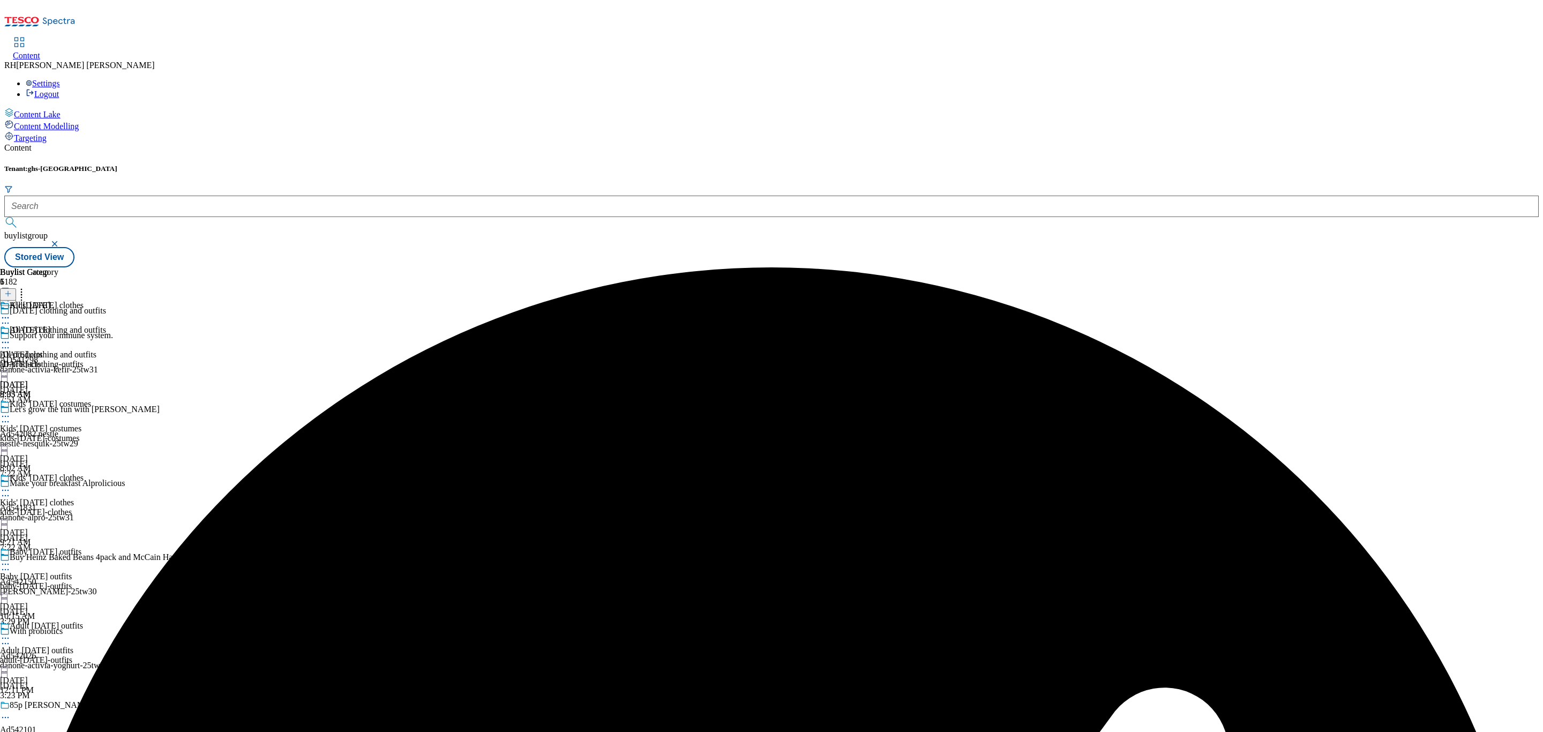
click at [11, 337] on icon at bounding box center [5, 342] width 11 height 11
click at [58, 410] on span "Preview" at bounding box center [45, 414] width 25 height 8
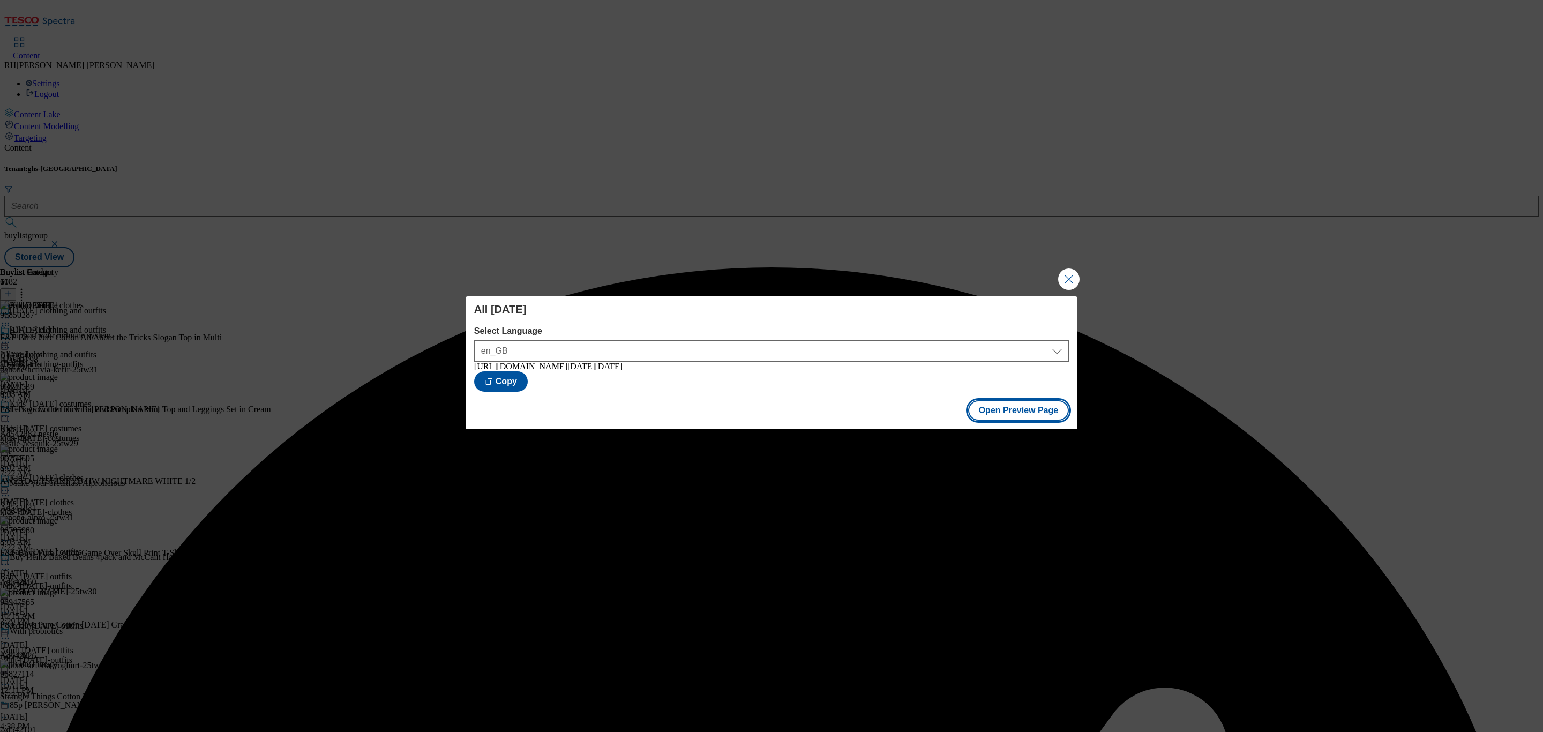
click at [1027, 417] on button "Open Preview Page" at bounding box center [1018, 410] width 101 height 20
click at [1073, 283] on button "Close Modal" at bounding box center [1068, 278] width 21 height 21
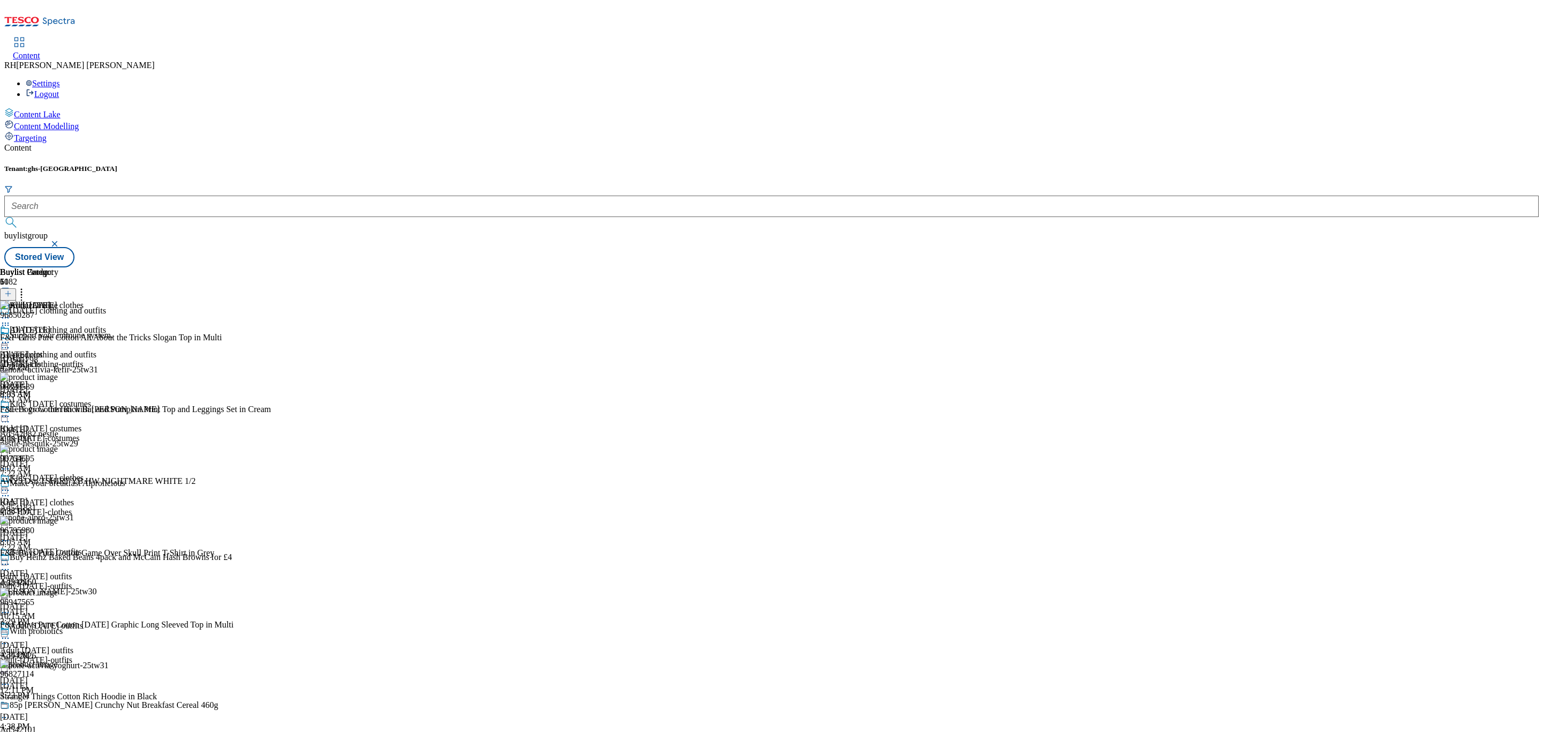
click at [11, 337] on icon at bounding box center [5, 342] width 11 height 11
click at [89, 435] on span "Open Preview Url" at bounding box center [61, 439] width 56 height 8
click at [4, 342] on circle at bounding box center [3, 343] width 2 height 2
click at [57, 447] on span "Publish" at bounding box center [45, 451] width 24 height 8
click at [11, 337] on icon at bounding box center [5, 342] width 11 height 11
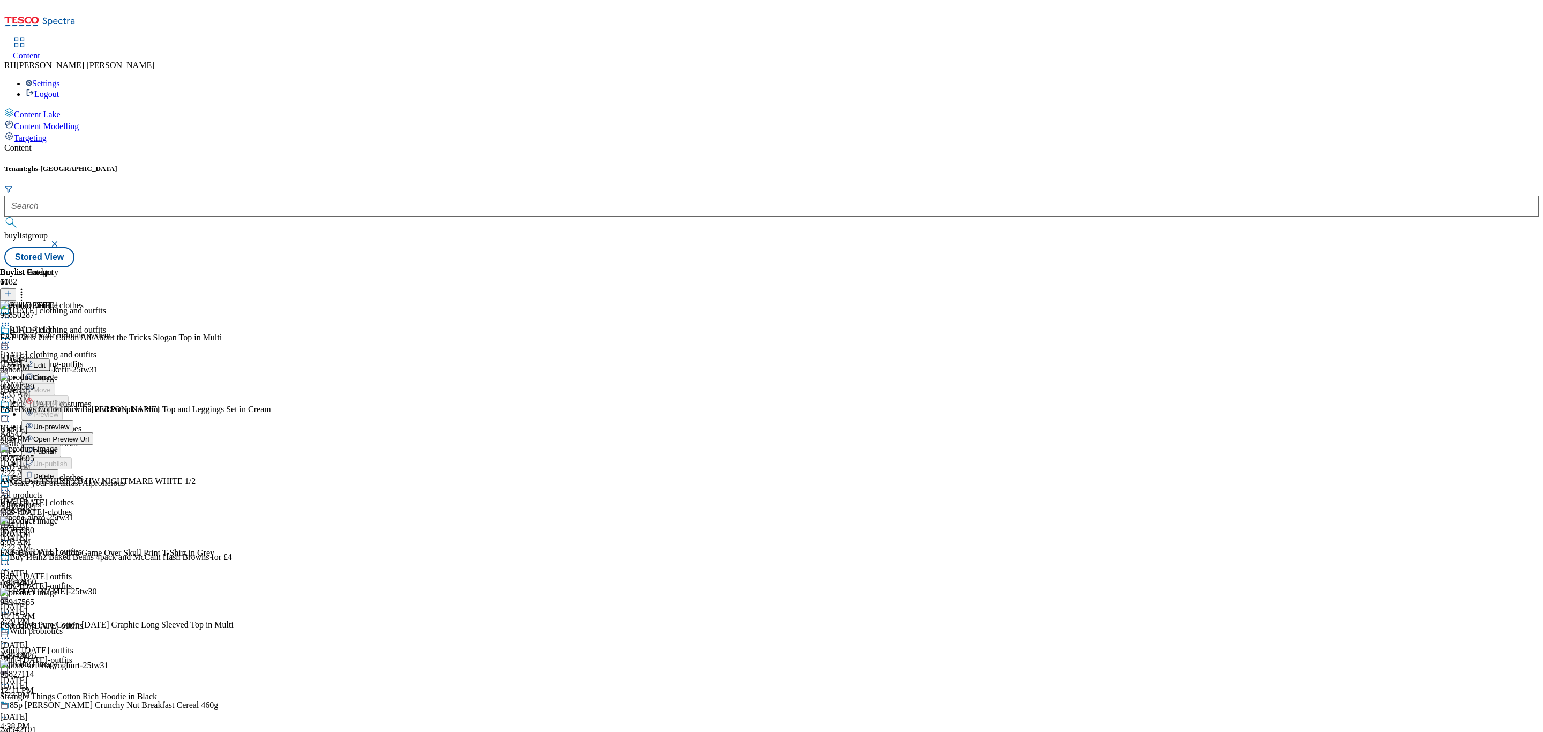
click at [61, 445] on button "Publish" at bounding box center [41, 451] width 40 height 12
click at [11, 337] on icon at bounding box center [5, 342] width 11 height 11
click at [57, 447] on span "Publish" at bounding box center [45, 451] width 24 height 8
click at [11, 337] on icon at bounding box center [5, 342] width 11 height 11
click at [57, 447] on span "Publish" at bounding box center [45, 451] width 24 height 8
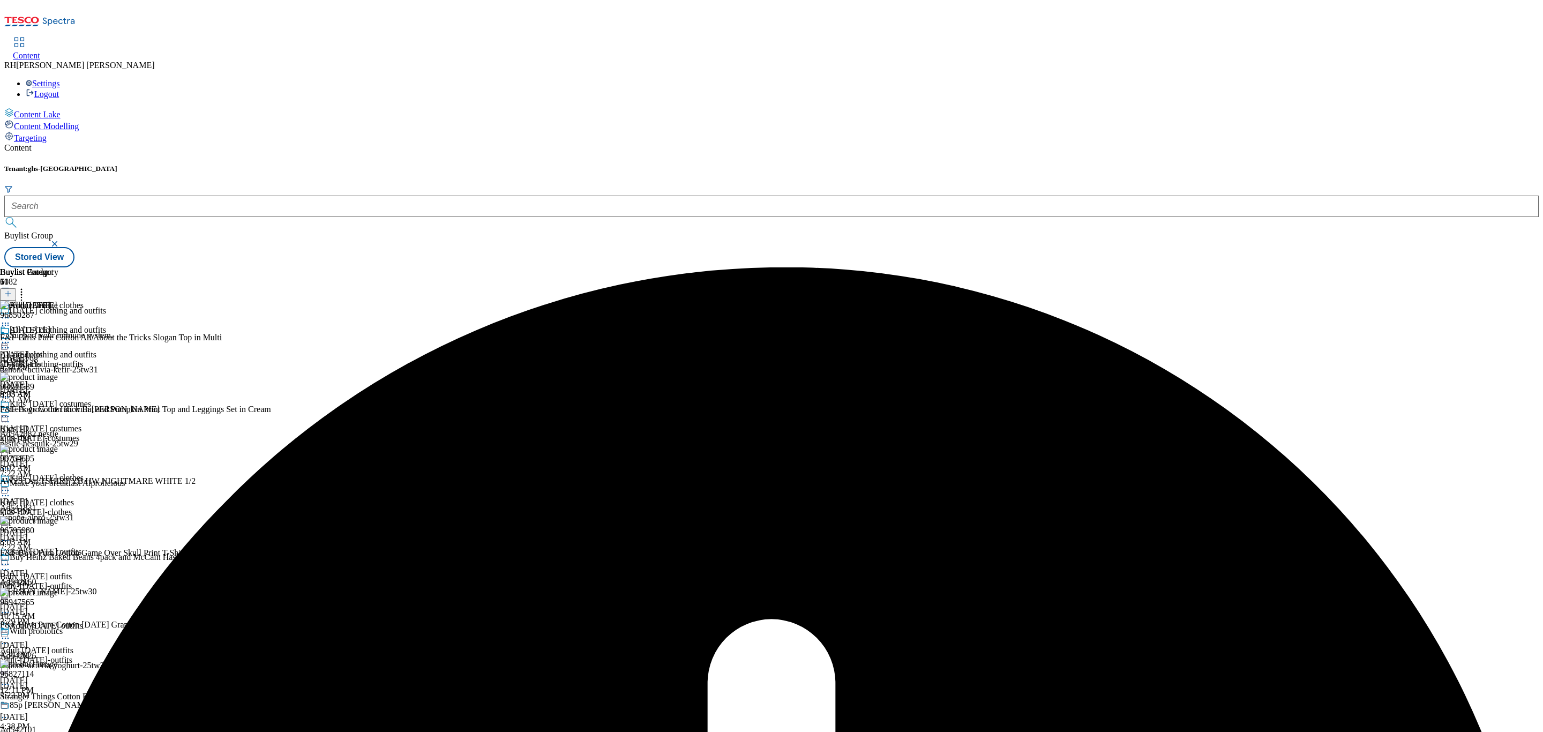
click at [11, 337] on icon at bounding box center [5, 342] width 11 height 11
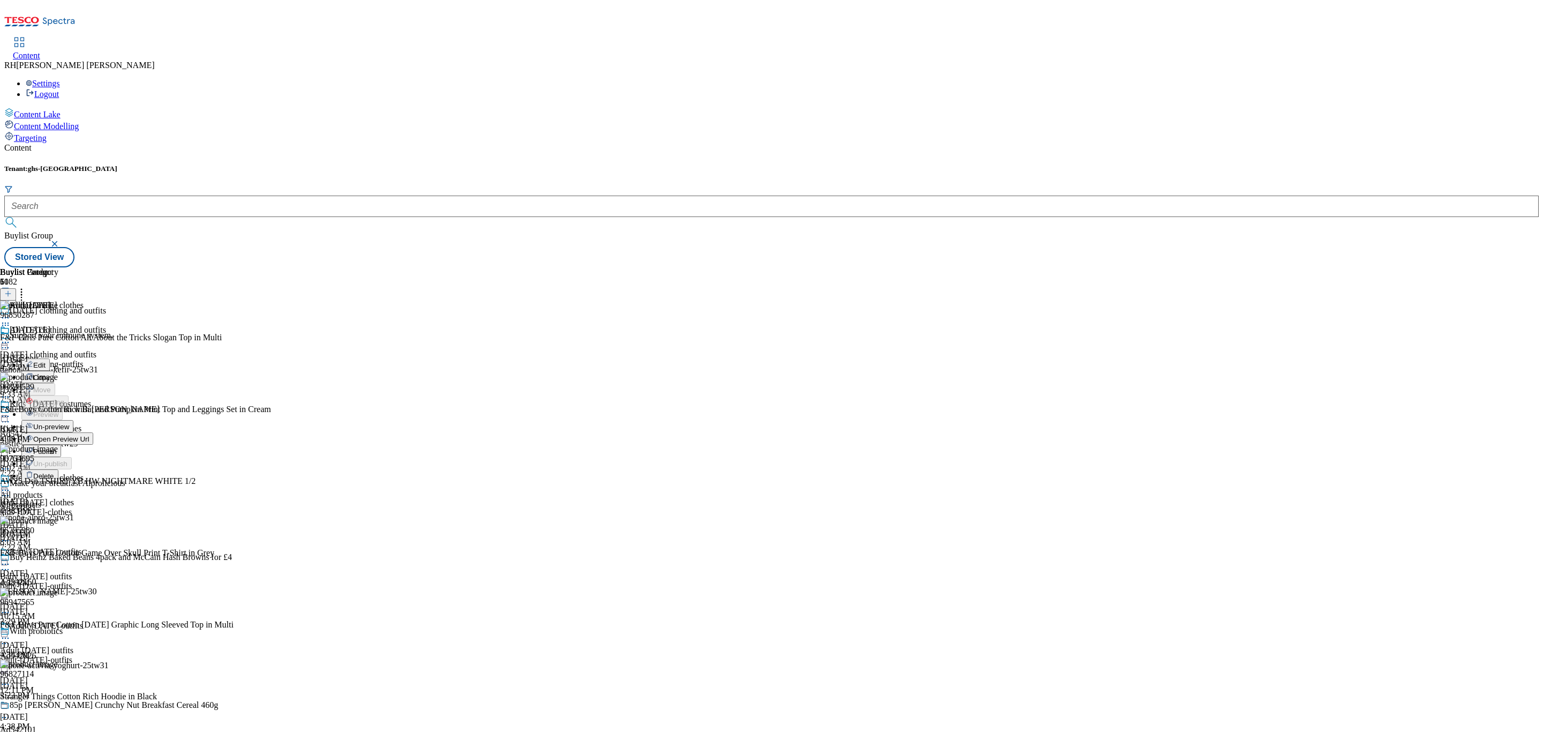
click at [57, 447] on span "Publish" at bounding box center [45, 451] width 24 height 8
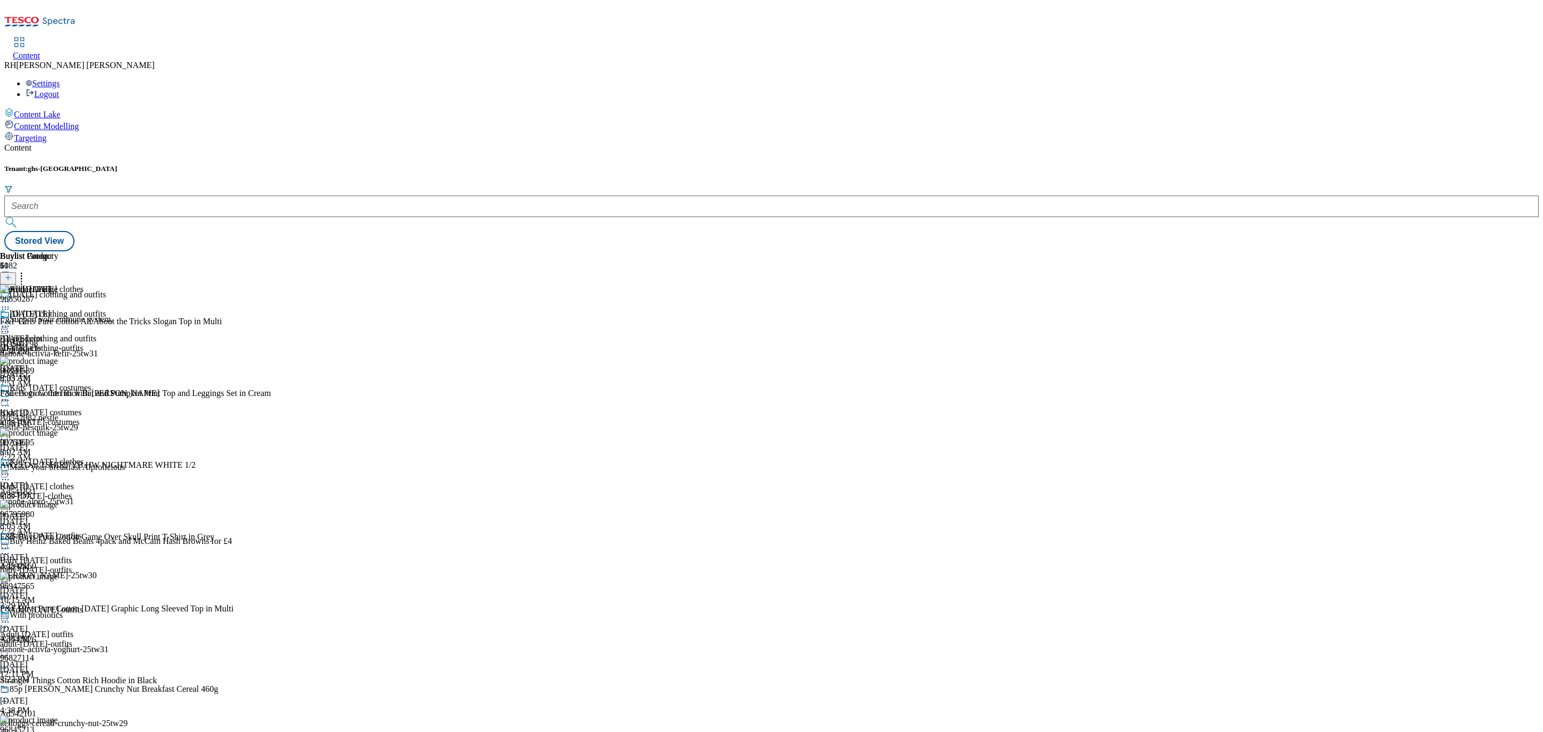
scroll to position [80, 0]
click at [106, 457] on div "Kids' [DATE] clothes Kids' [DATE] clothes kids-[DATE]-clothes [DATE] 8:05 AM" at bounding box center [53, 494] width 106 height 74
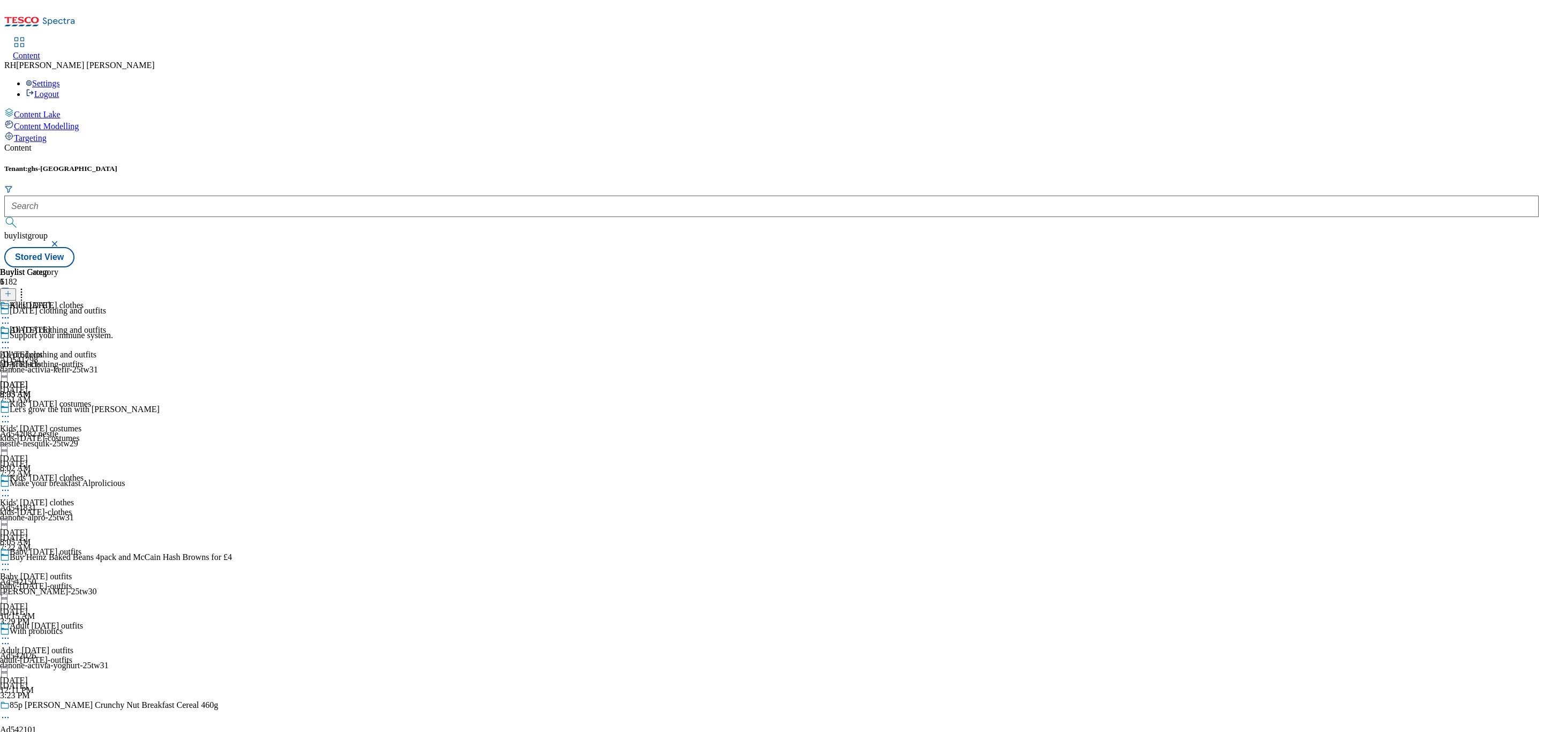
click at [58, 325] on div "All [DATE] All products all-products [DATE] 8:05 AM" at bounding box center [29, 362] width 58 height 74
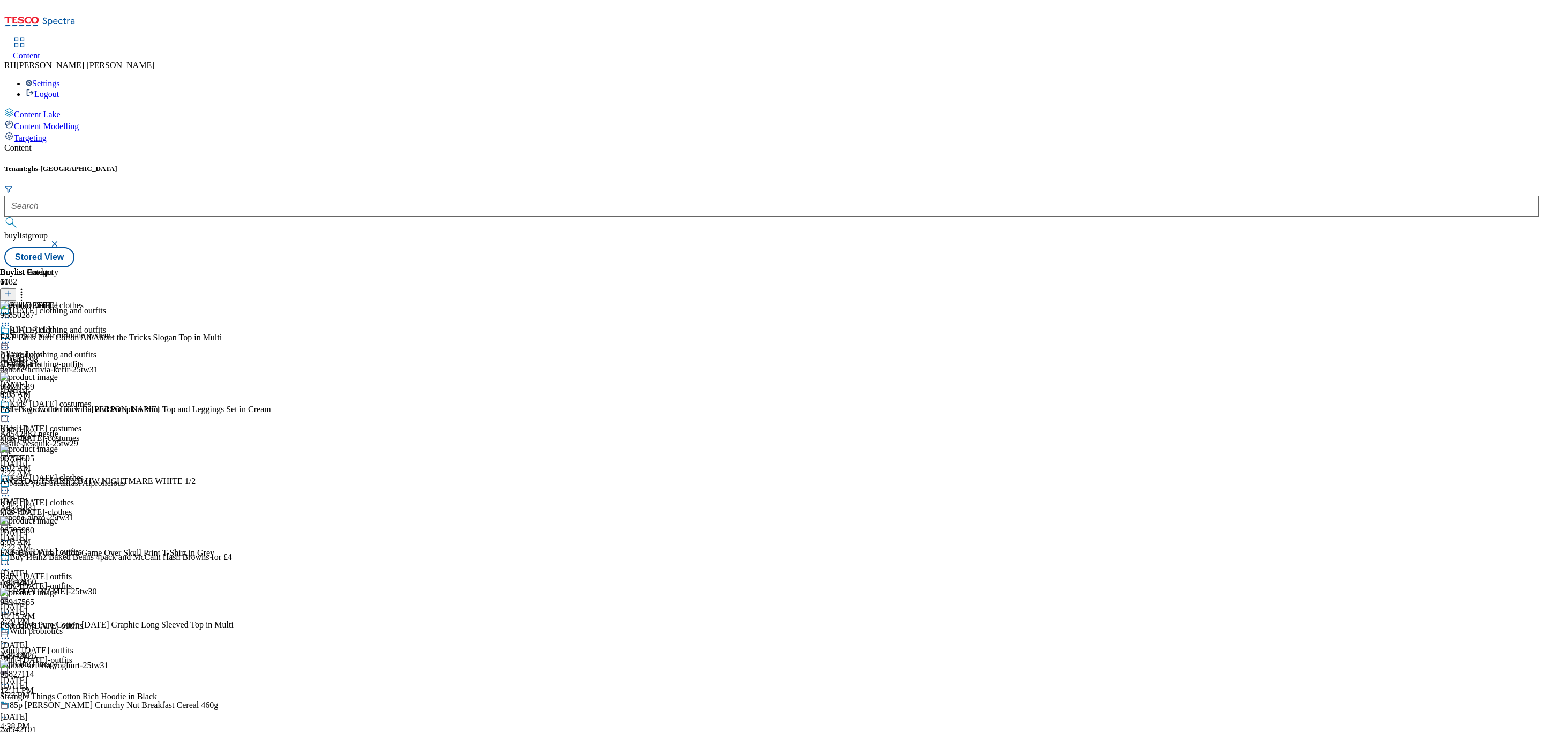
click at [11, 337] on icon at bounding box center [5, 342] width 11 height 11
click at [57, 447] on span "Publish" at bounding box center [45, 451] width 24 height 8
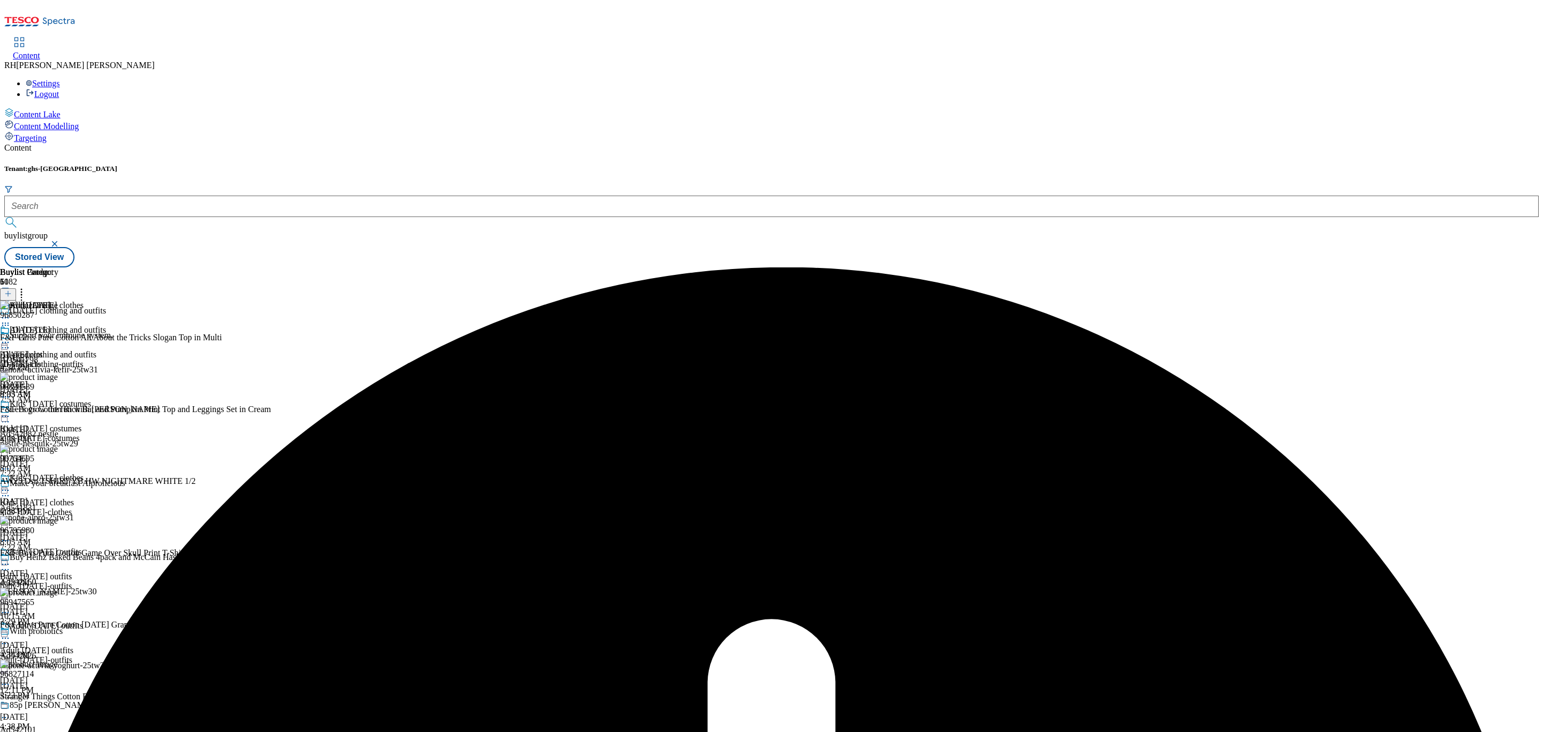
click at [58, 325] on div "All [DATE] All products all-products [DATE] 8:05 AM" at bounding box center [29, 362] width 58 height 74
click at [11, 337] on icon at bounding box center [5, 342] width 11 height 11
click at [69, 423] on span "Un-preview" at bounding box center [51, 427] width 36 height 8
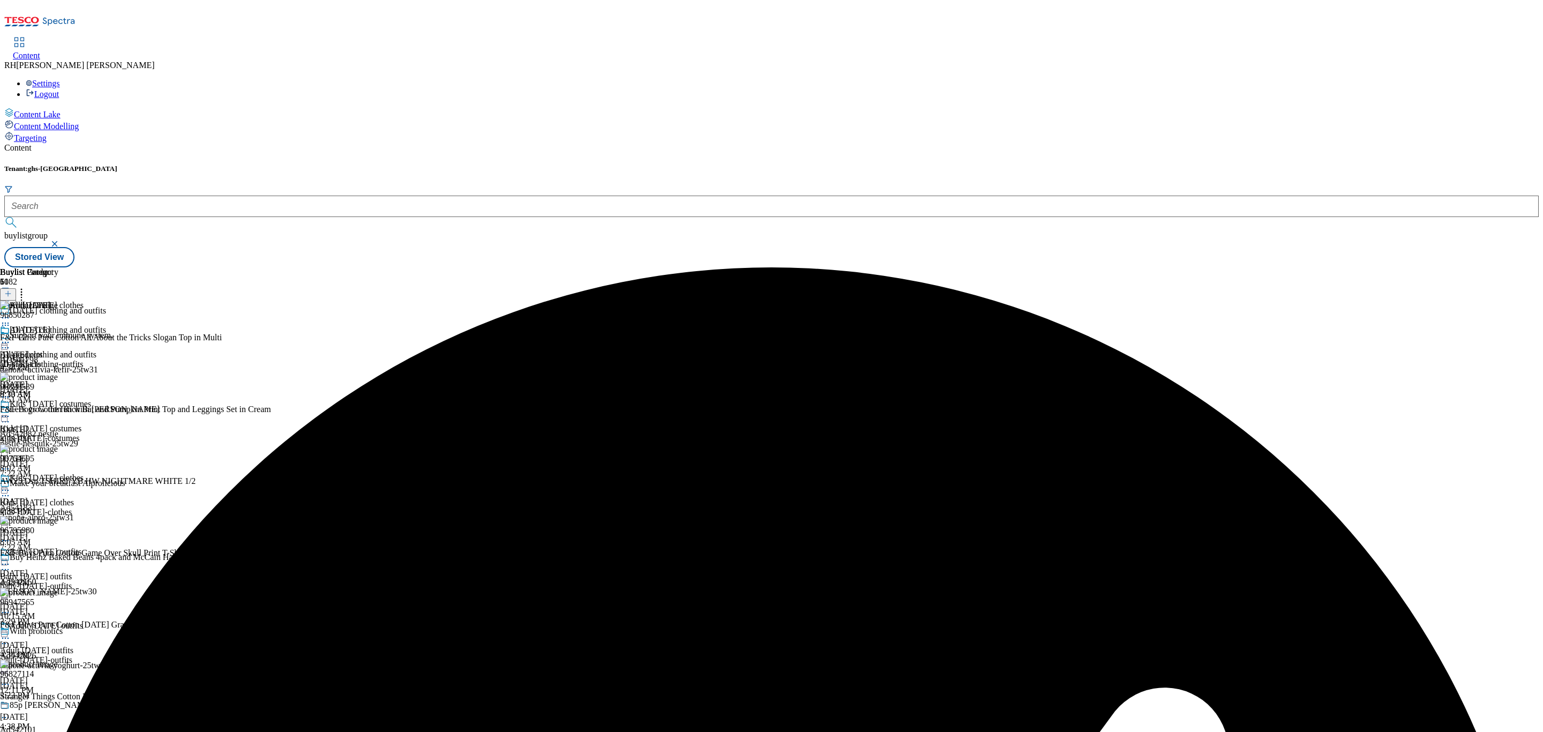
click at [11, 337] on icon at bounding box center [5, 342] width 11 height 11
click at [58, 410] on span "Preview" at bounding box center [45, 414] width 25 height 8
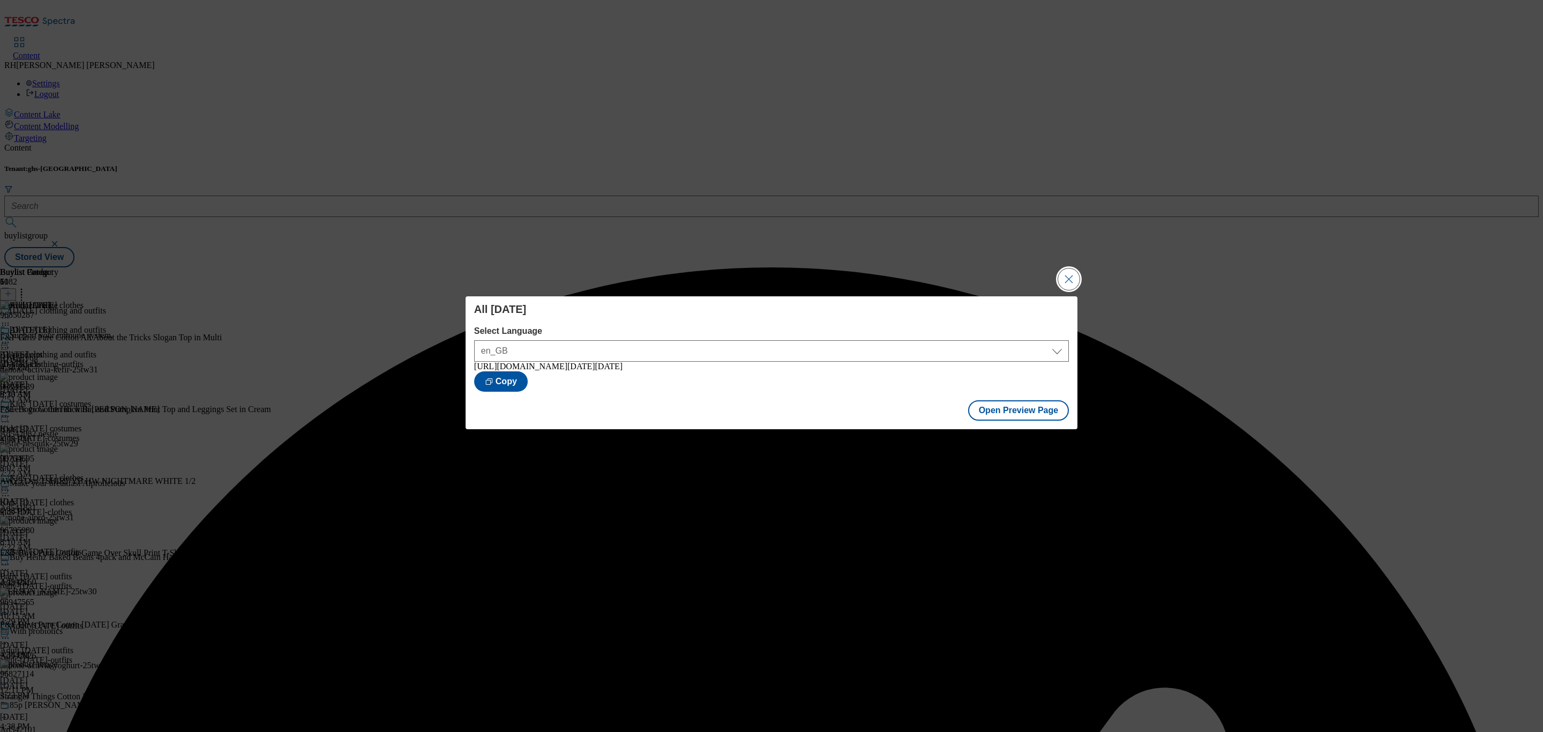
click at [1064, 268] on button "Close Modal" at bounding box center [1068, 278] width 21 height 21
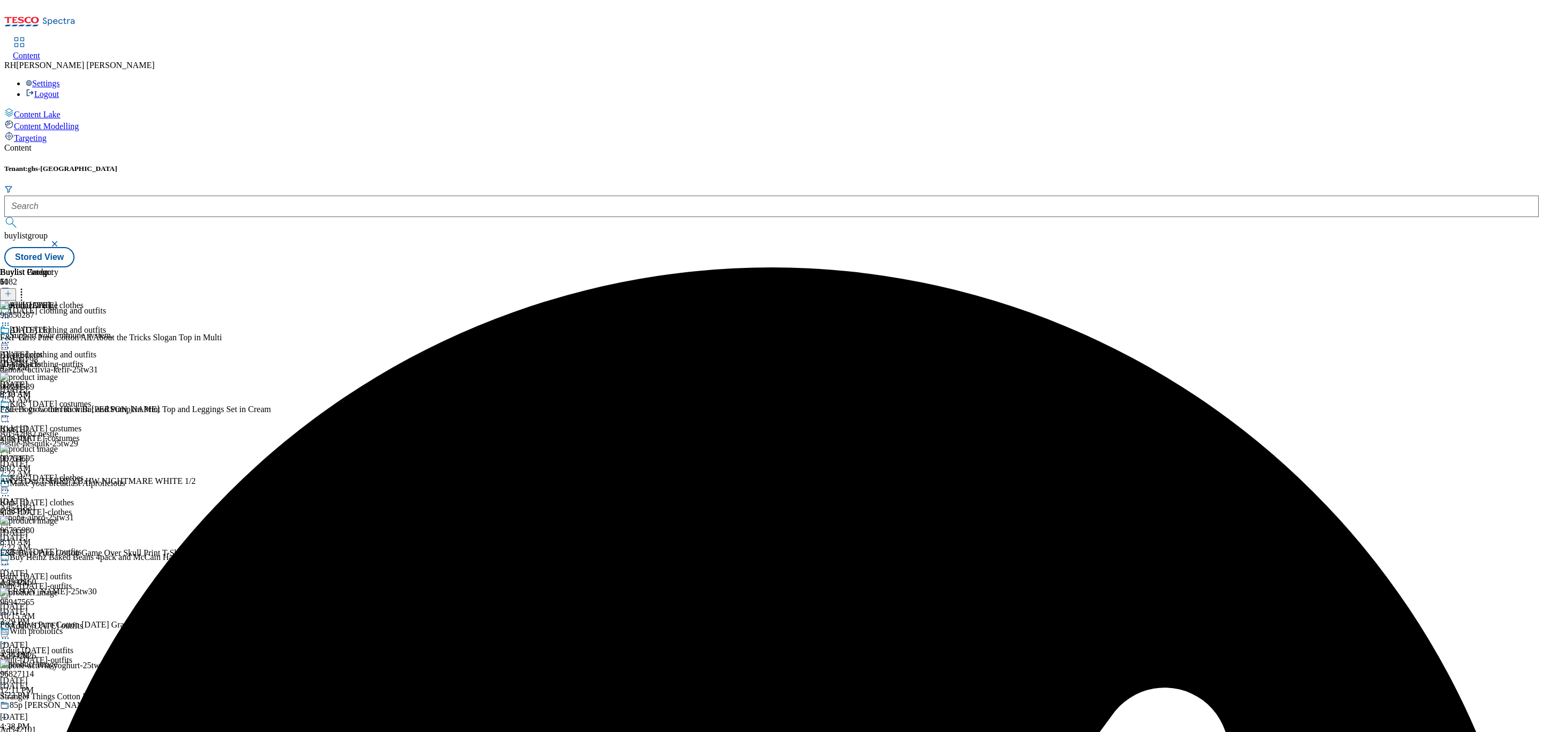
click at [11, 337] on icon at bounding box center [5, 342] width 11 height 11
click at [57, 447] on span "Publish" at bounding box center [45, 451] width 24 height 8
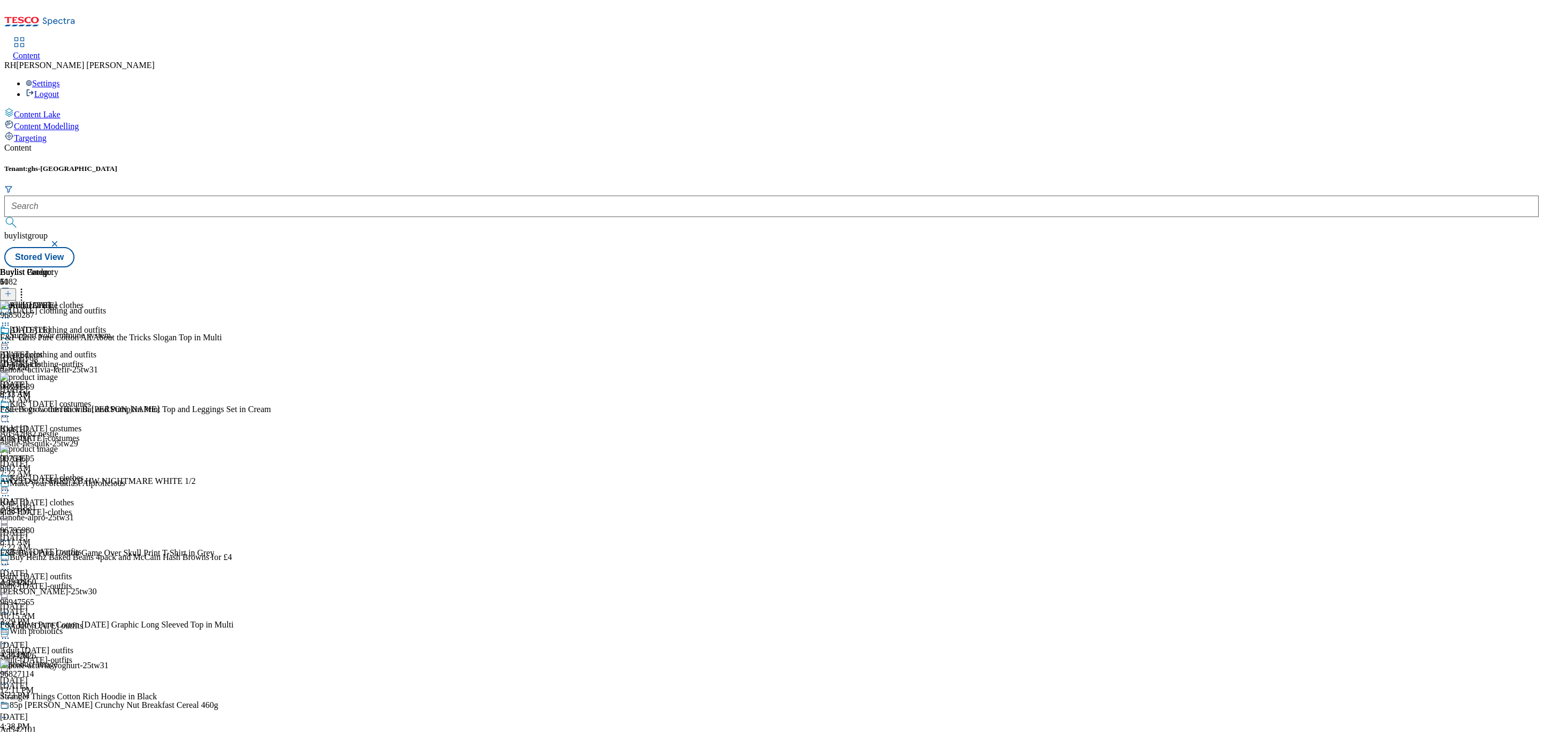
scroll to position [216, 0]
click at [106, 581] on div "baby-[DATE]-outfits" at bounding box center [53, 586] width 106 height 10
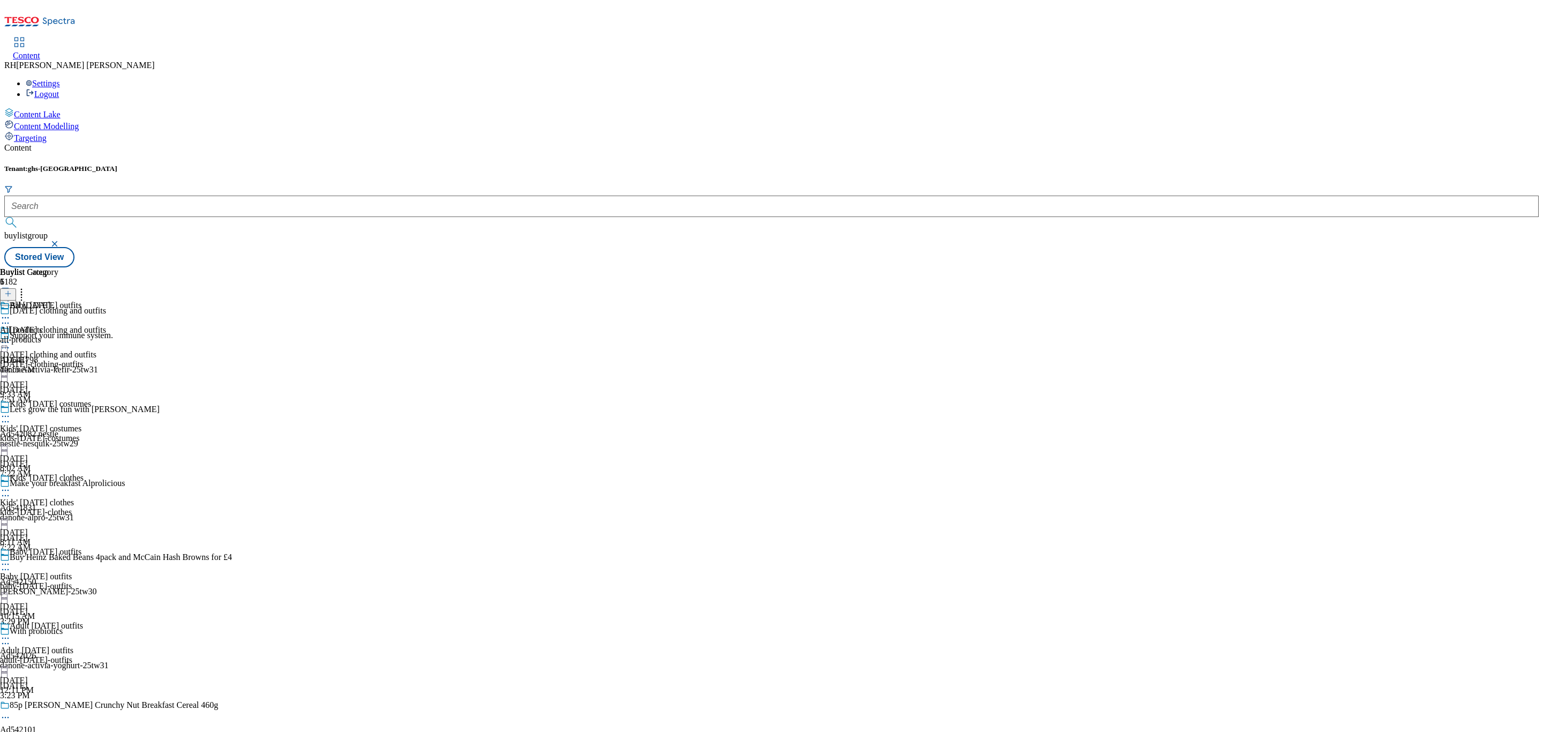
click at [58, 301] on div "All [DATE] All products all-products [DATE] 10:15 AM" at bounding box center [29, 338] width 58 height 74
